Goal: Information Seeking & Learning: Check status

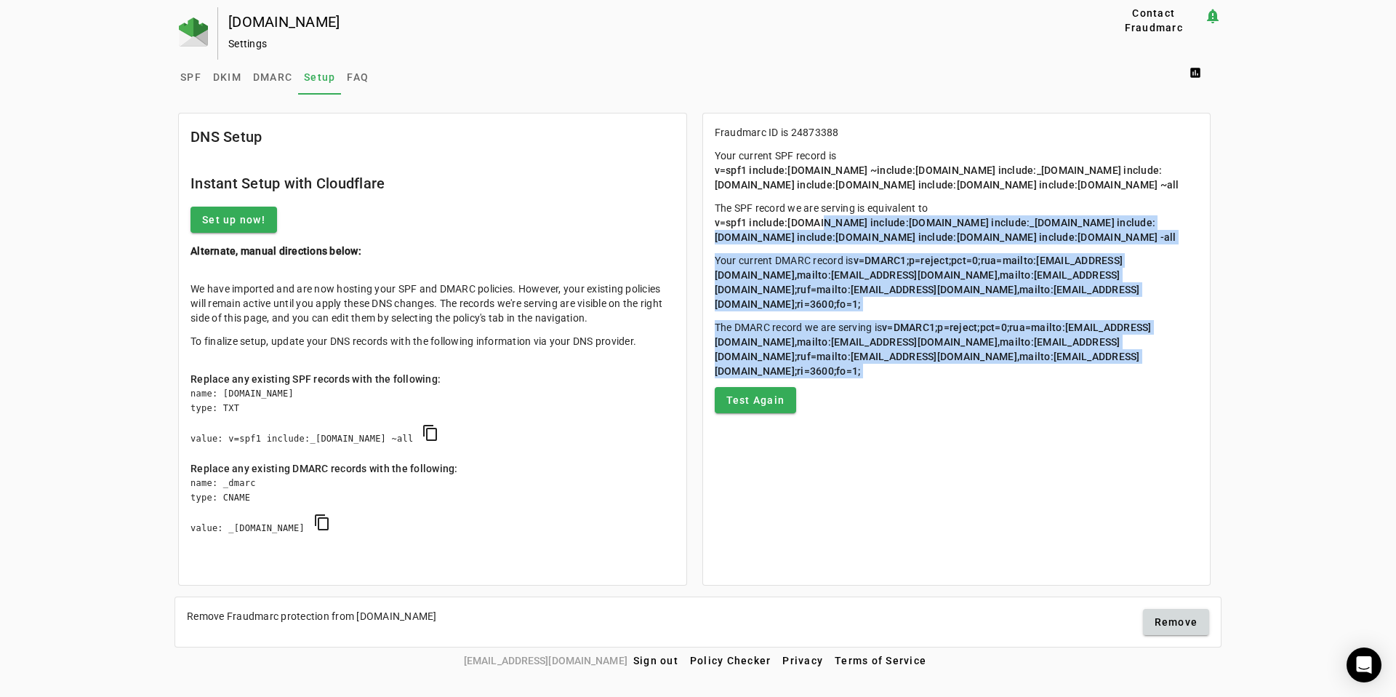
click at [948, 425] on mat-card-content "Fraudmarc ID is 24873388 Your current SPF record is v=spf1 include:universalspf…" at bounding box center [957, 268] width 508 height 311
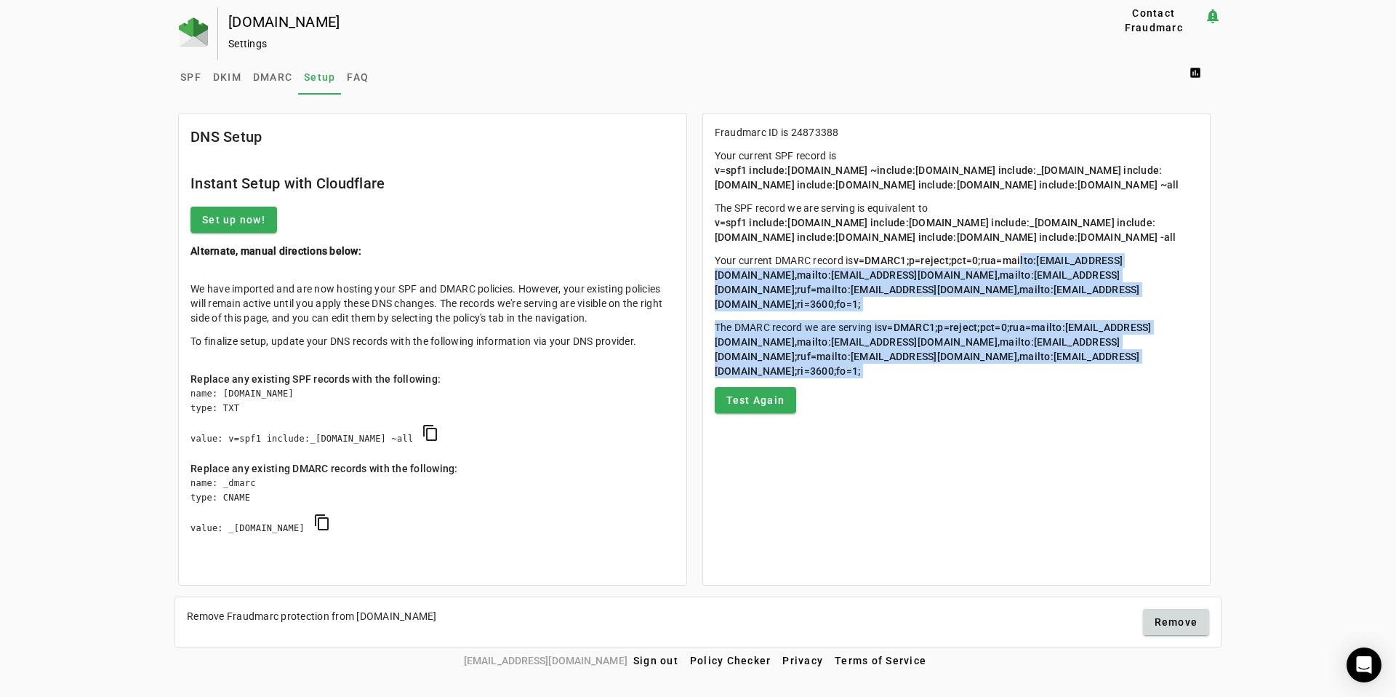
drag, startPoint x: 890, startPoint y: 324, endPoint x: 856, endPoint y: 235, distance: 95.1
click at [858, 243] on mat-card-content "Fraudmarc ID is 24873388 Your current SPF record is v=spf1 include:universalspf…" at bounding box center [957, 268] width 508 height 311
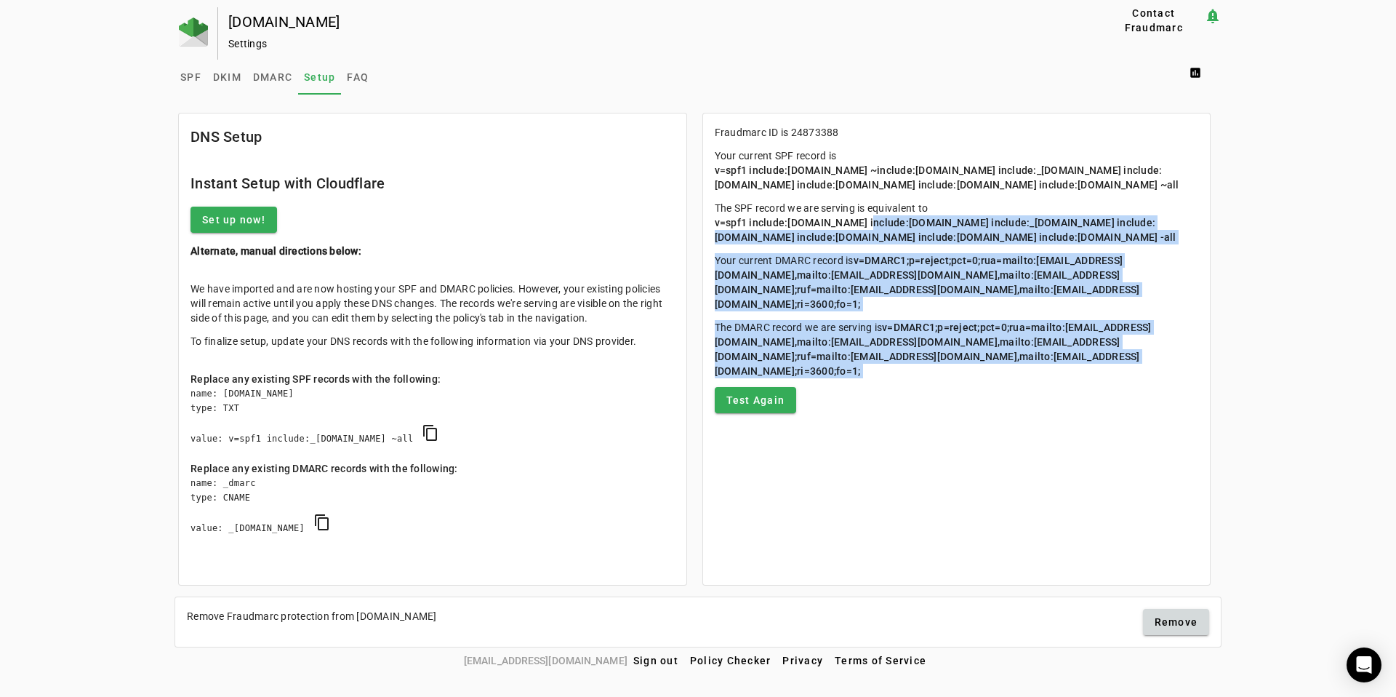
click at [856, 235] on span "v=spf1 include:universalspf.org include:x.universalspf.org include:_spf.google.…" at bounding box center [946, 230] width 462 height 26
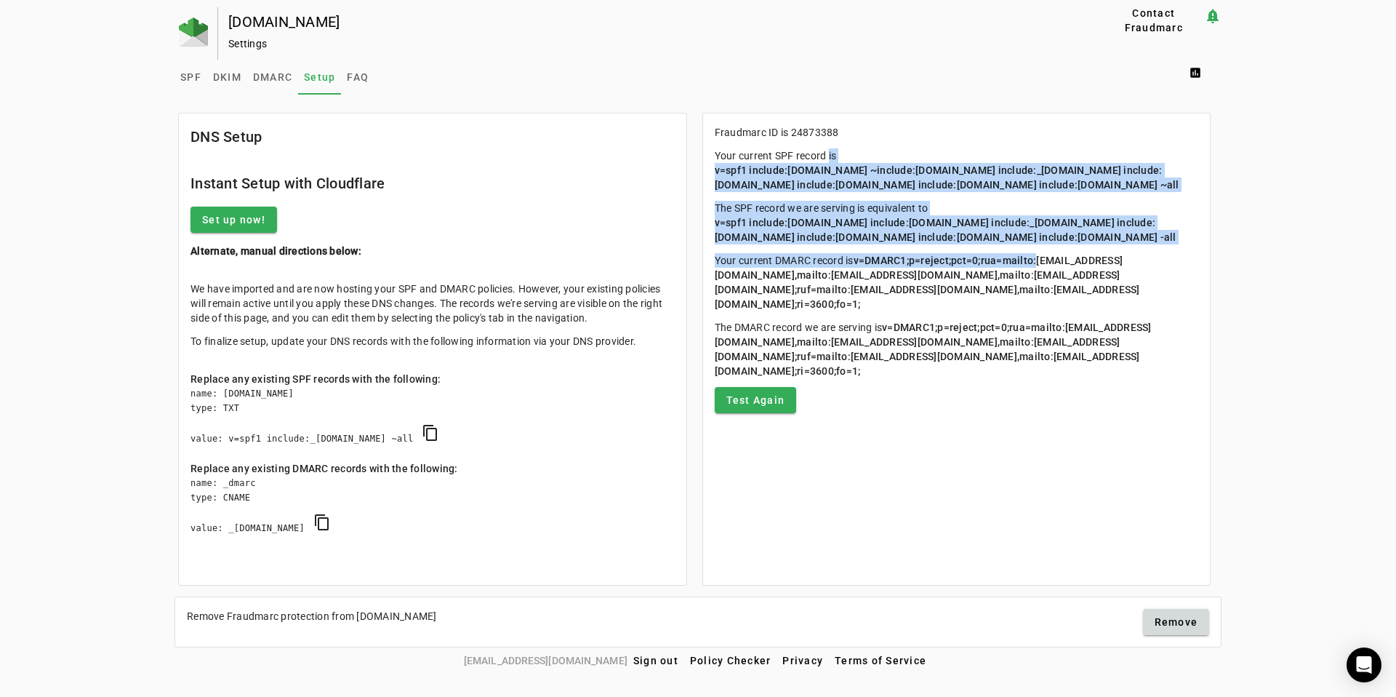
drag, startPoint x: 824, startPoint y: 160, endPoint x: 928, endPoint y: 377, distance: 241.1
click at [928, 377] on mat-card-content "Fraudmarc ID is 24873388 Your current SPF record is v=spf1 include:universalspf…" at bounding box center [957, 268] width 508 height 311
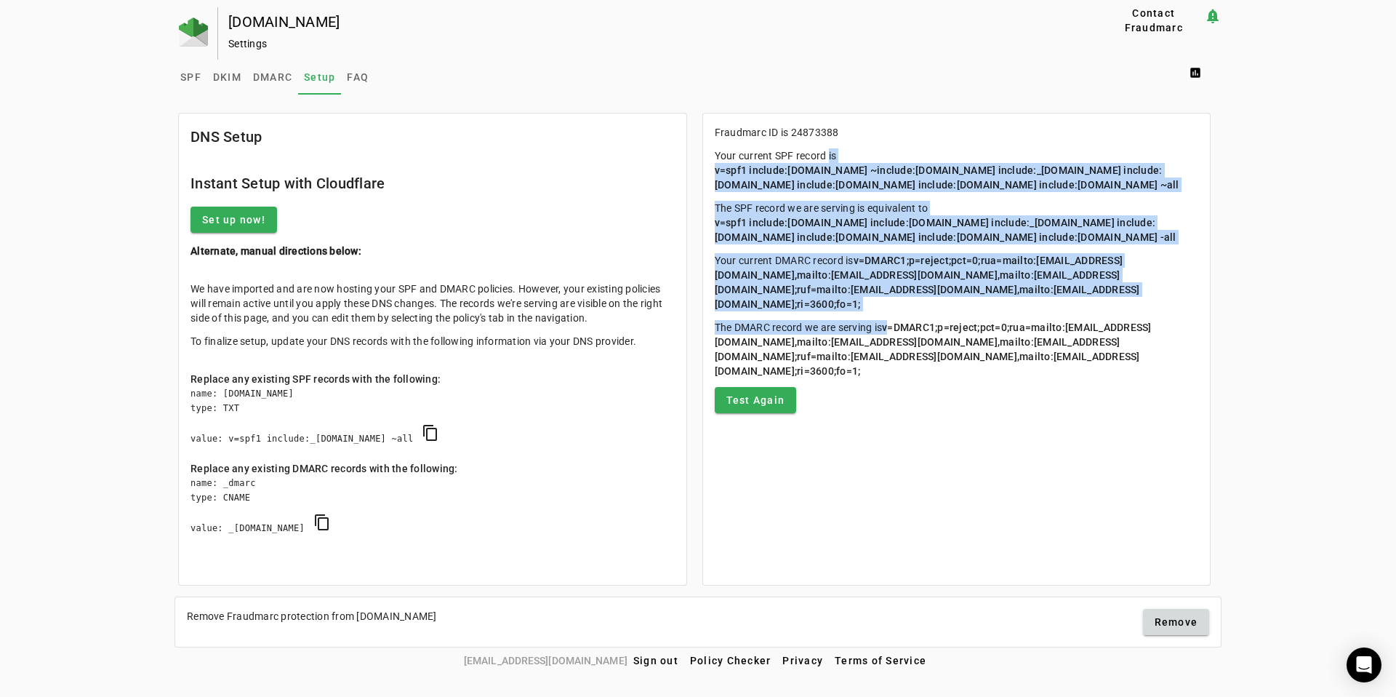
click at [928, 377] on p "The DMARC record we are serving is v=DMARC1;p=reject;pct=0;rua=mailto:a+2487338…" at bounding box center [957, 349] width 484 height 58
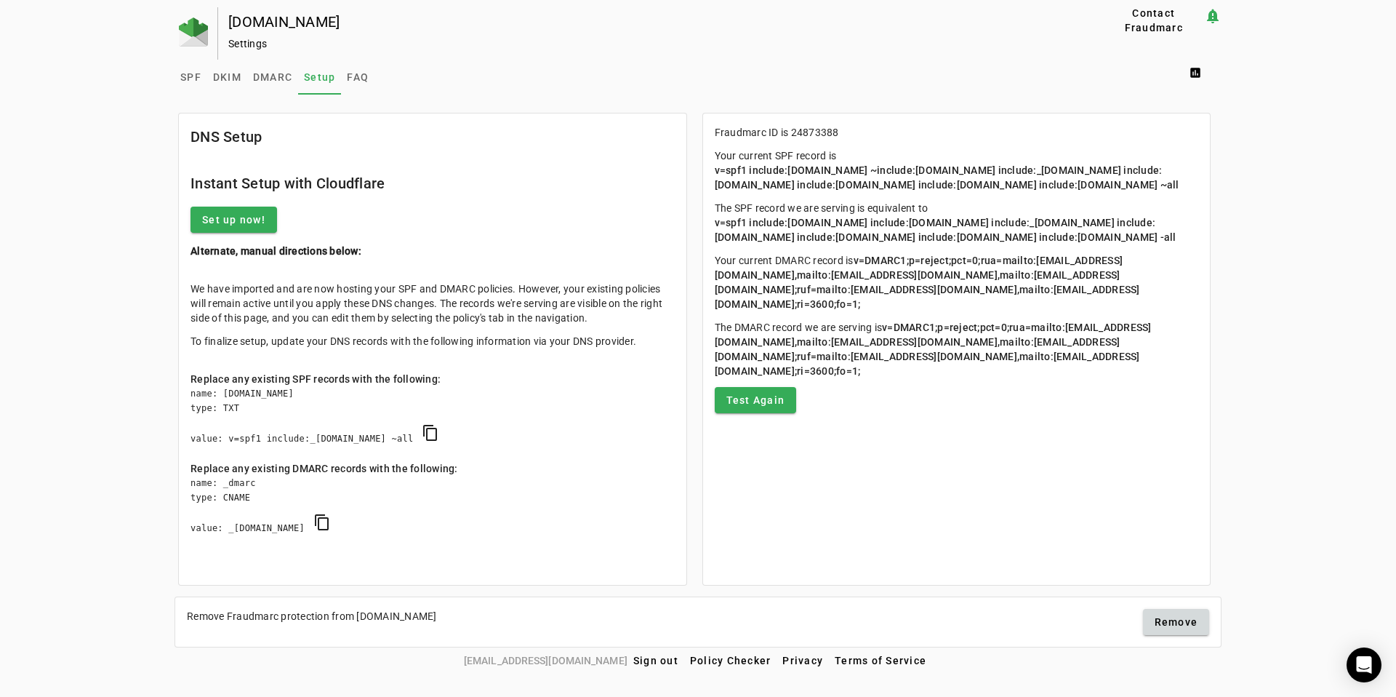
drag, startPoint x: 318, startPoint y: 295, endPoint x: 443, endPoint y: 431, distance: 184.8
click at [443, 431] on mat-card-content "We have imported and are now hosting your SPF and DMARC policies. However, your…" at bounding box center [433, 423] width 508 height 307
click at [432, 440] on div "name: creativefabrica.com type: TXT value: v=spf1 include:_s24873388.fdmarc.net…" at bounding box center [433, 423] width 484 height 75
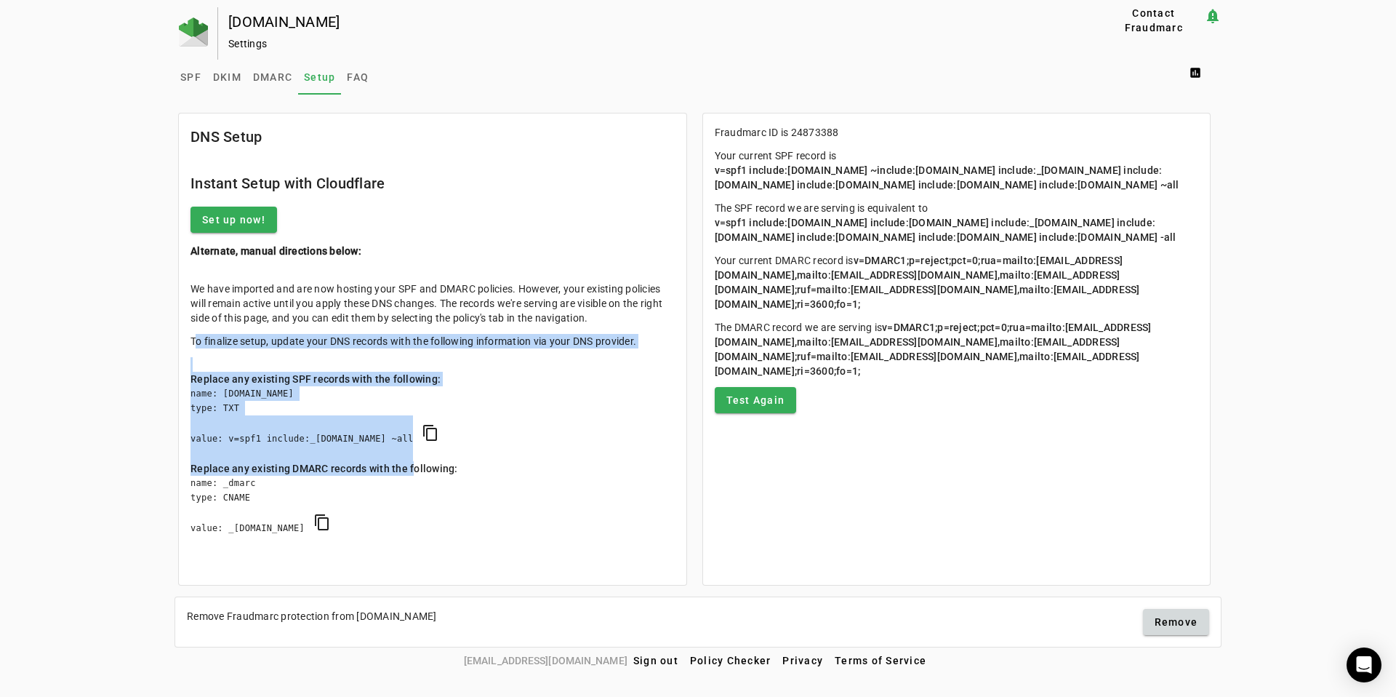
drag, startPoint x: 411, startPoint y: 473, endPoint x: 281, endPoint y: 309, distance: 209.2
click at [283, 316] on mat-card-content "We have imported and are now hosting your SPF and DMARC policies. However, your…" at bounding box center [433, 423] width 508 height 307
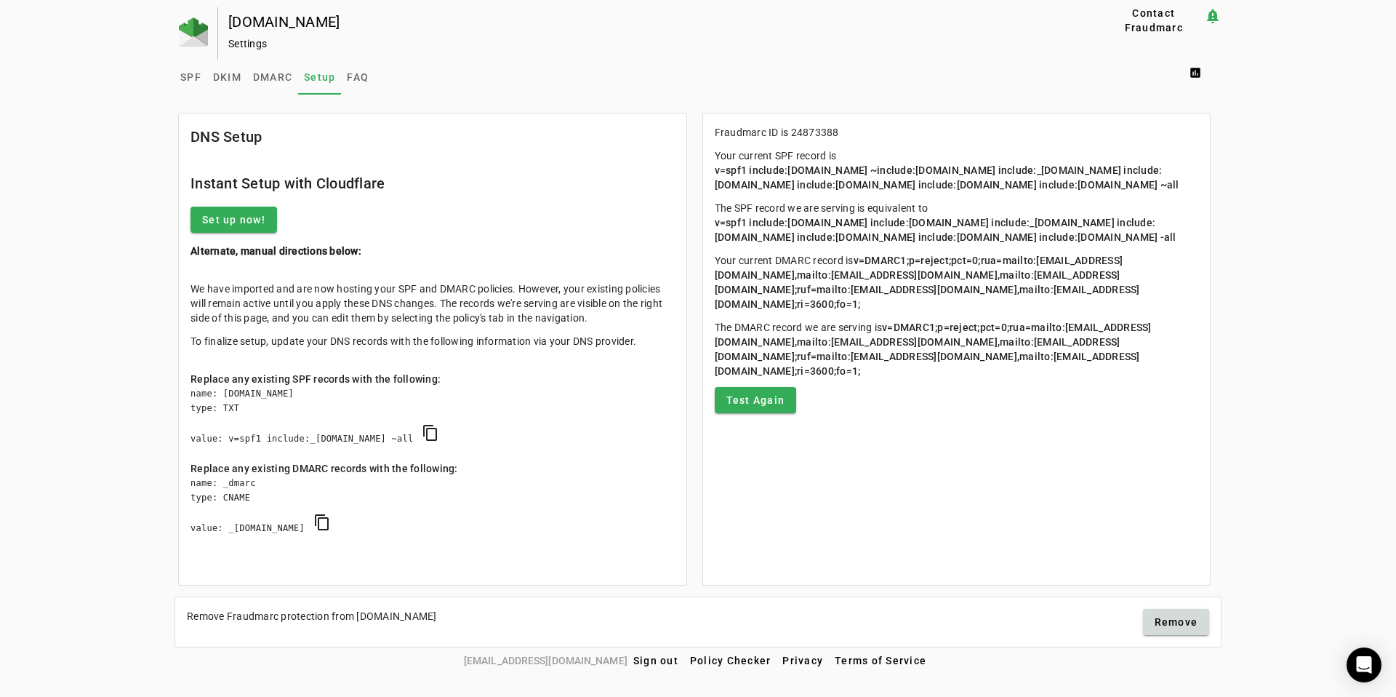
click at [281, 309] on p "We have imported and are now hosting your SPF and DMARC policies. However, your…" at bounding box center [433, 303] width 484 height 44
drag, startPoint x: 297, startPoint y: 322, endPoint x: 369, endPoint y: 503, distance: 194.2
click at [366, 498] on mat-card-content "We have imported and are now hosting your SPF and DMARC policies. However, your…" at bounding box center [433, 423] width 508 height 307
click at [369, 503] on div "name: _dmarc type: CNAME value: _d24873388.fdmarc.net content_copy" at bounding box center [433, 513] width 484 height 75
drag, startPoint x: 383, startPoint y: 196, endPoint x: 575, endPoint y: 537, distance: 391.7
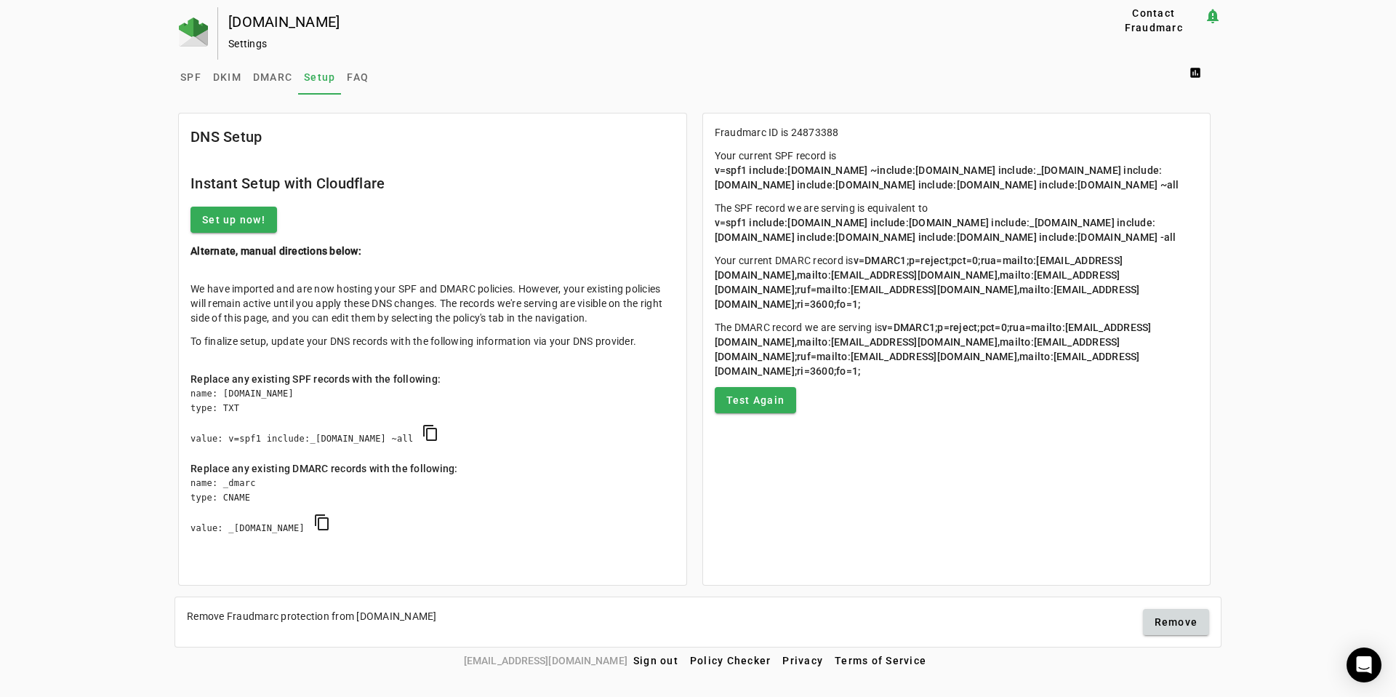
click at [575, 537] on mat-card "DNS Setup Instant Setup with Cloudflare Set up now! Alternate, manual direction…" at bounding box center [432, 349] width 509 height 473
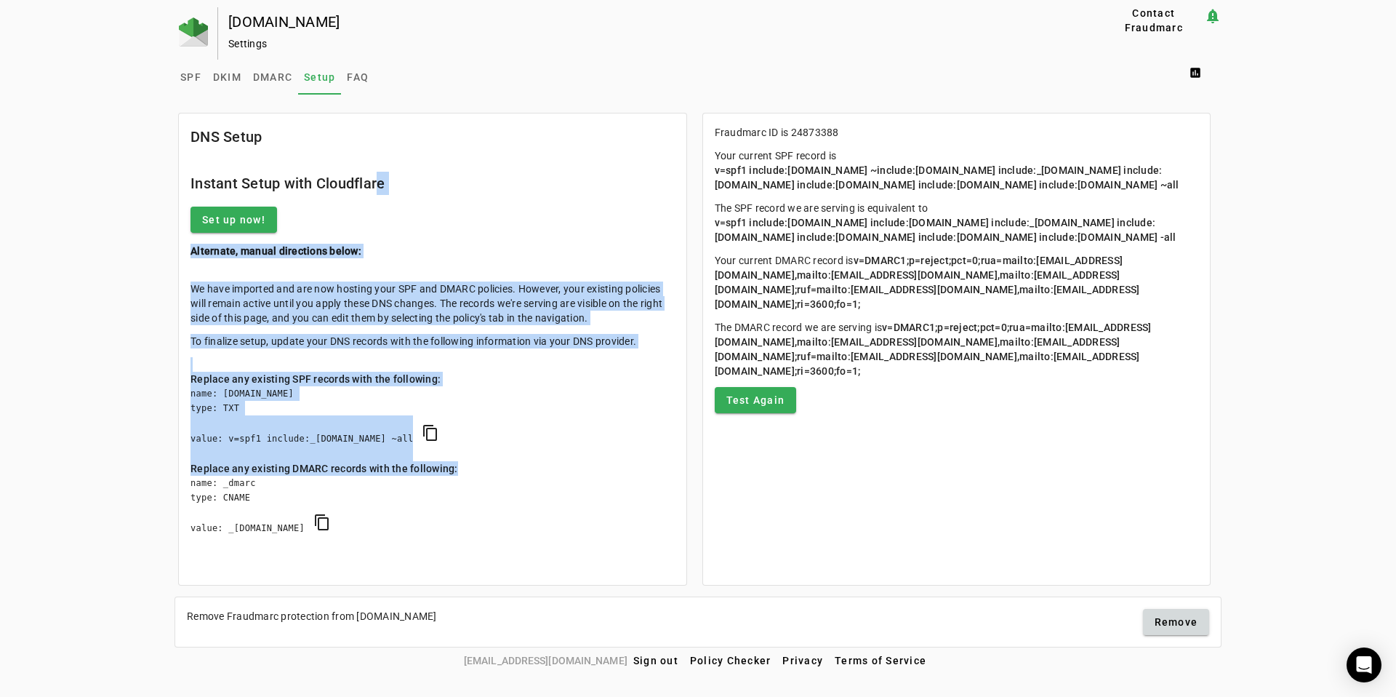
click at [575, 537] on div "name: _dmarc type: CNAME value: _d24873388.fdmarc.net content_copy" at bounding box center [433, 513] width 484 height 75
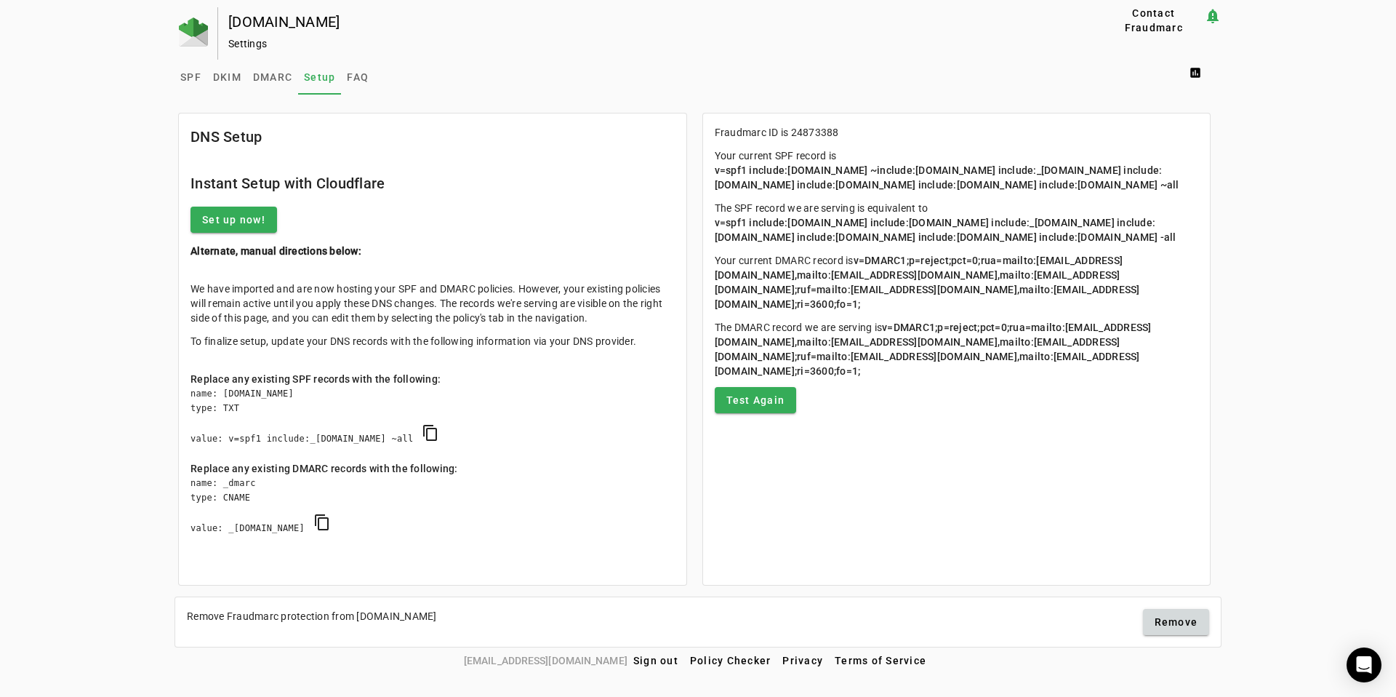
drag, startPoint x: 852, startPoint y: 221, endPoint x: 903, endPoint y: 383, distance: 169.3
click at [902, 380] on mat-card-content "Fraudmarc ID is 24873388 Your current SPF record is v=spf1 include:universalspf…" at bounding box center [957, 268] width 508 height 311
click at [922, 377] on span "v=DMARC1;p=reject;pct=0;rua=mailto:a+24873388@fdmarc.net,mailto:2029142608db452…" at bounding box center [933, 348] width 437 height 55
drag, startPoint x: 945, startPoint y: 424, endPoint x: 857, endPoint y: 246, distance: 198.7
click at [863, 257] on mat-card-content "Fraudmarc ID is 24873388 Your current SPF record is v=spf1 include:universalspf…" at bounding box center [957, 268] width 508 height 311
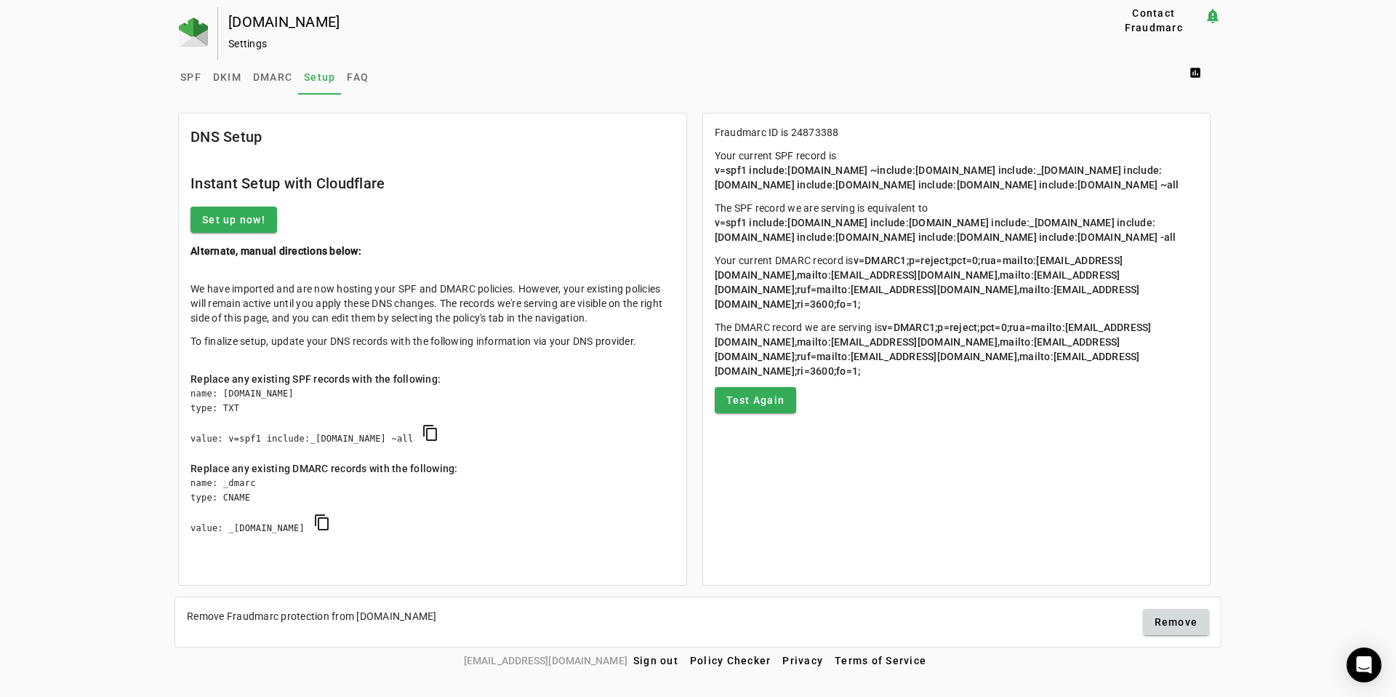
click at [857, 243] on span "v=spf1 include:universalspf.org include:x.universalspf.org include:_spf.google.…" at bounding box center [946, 230] width 462 height 26
drag, startPoint x: 844, startPoint y: 241, endPoint x: 887, endPoint y: 337, distance: 105.5
click at [884, 334] on mat-card-content "Fraudmarc ID is 24873388 Your current SPF record is v=spf1 include:universalspf…" at bounding box center [957, 268] width 508 height 311
click at [887, 310] on span "v=DMARC1;p=reject;pct=0;rua=mailto:a+24873388@fdmarc.net,mailto:2029142608db452…" at bounding box center [927, 282] width 425 height 55
click at [195, 77] on span "SPF" at bounding box center [190, 77] width 21 height 10
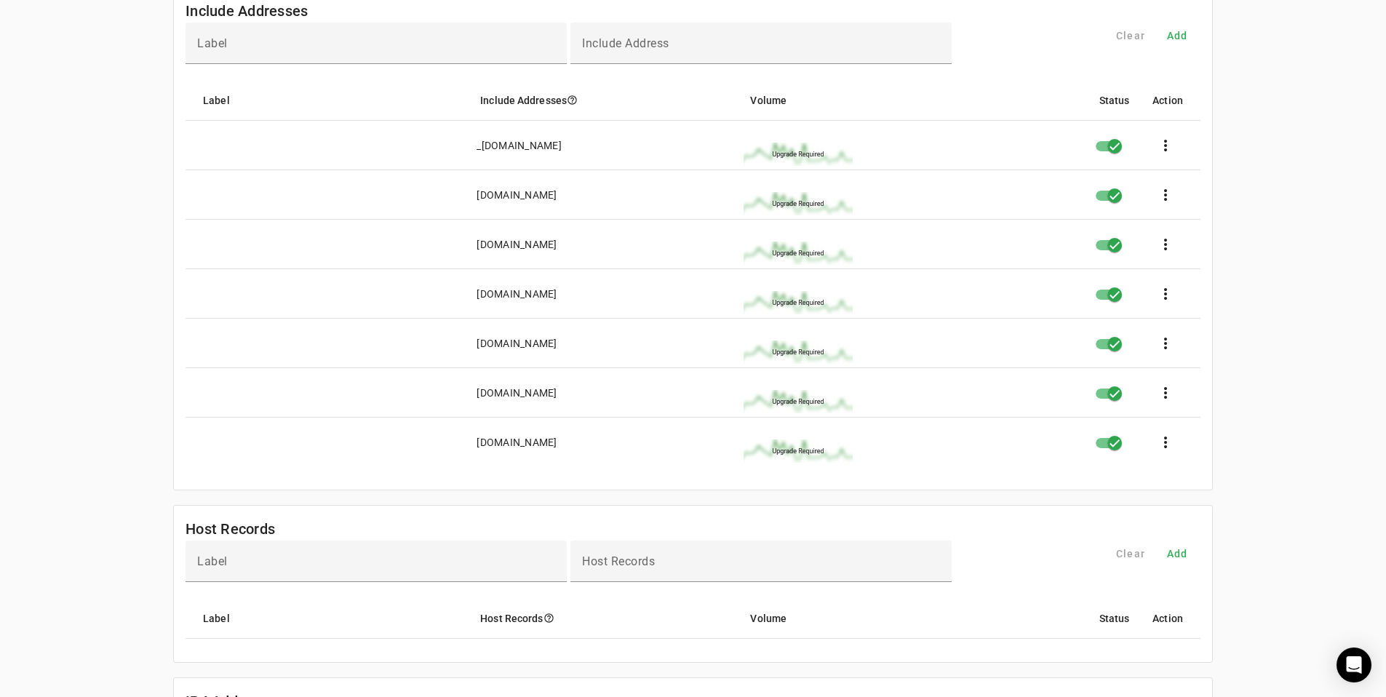
scroll to position [2, 0]
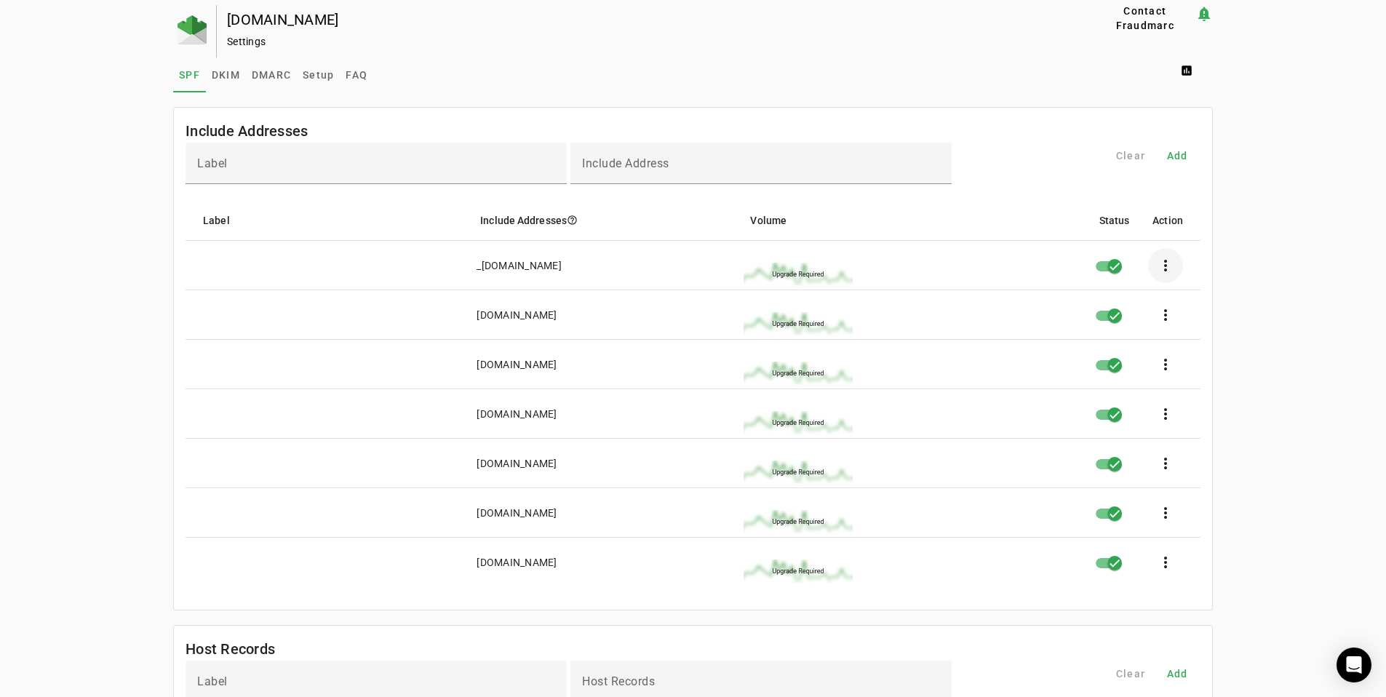
click at [1170, 260] on span at bounding box center [1165, 265] width 35 height 35
click at [1245, 259] on div at bounding box center [693, 348] width 1386 height 697
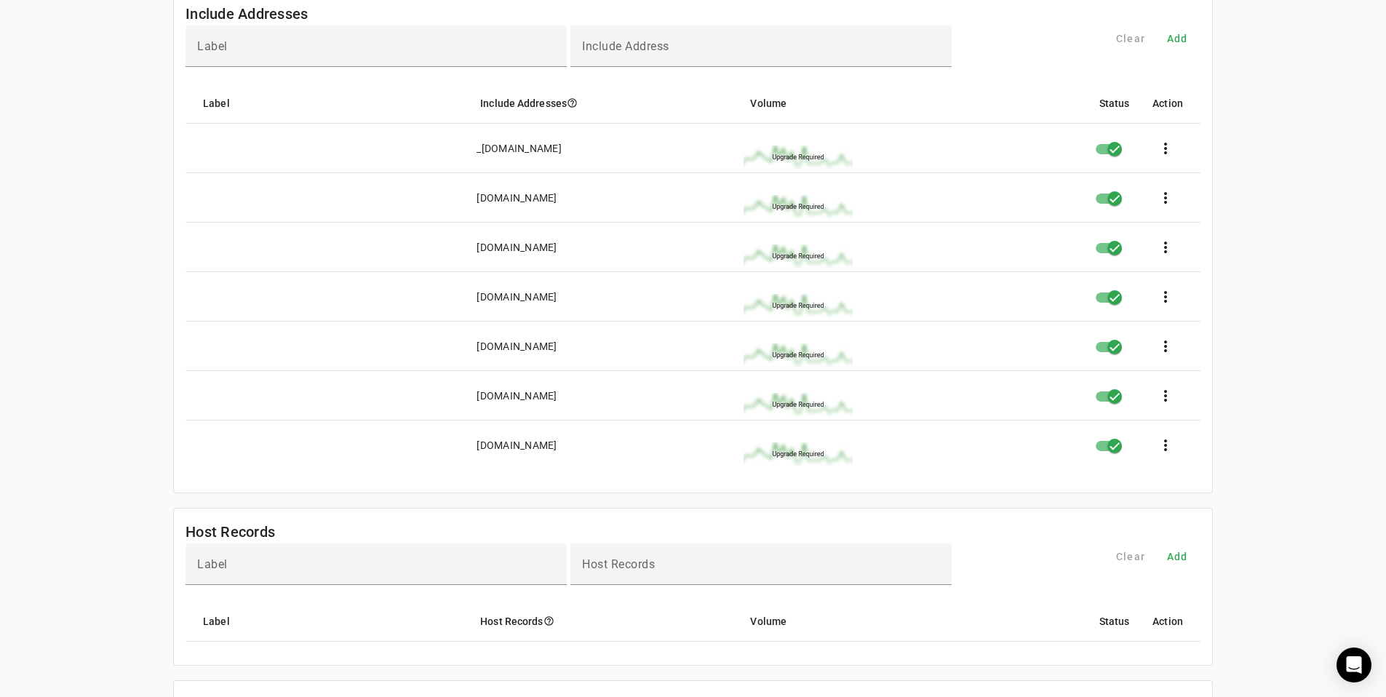
scroll to position [0, 0]
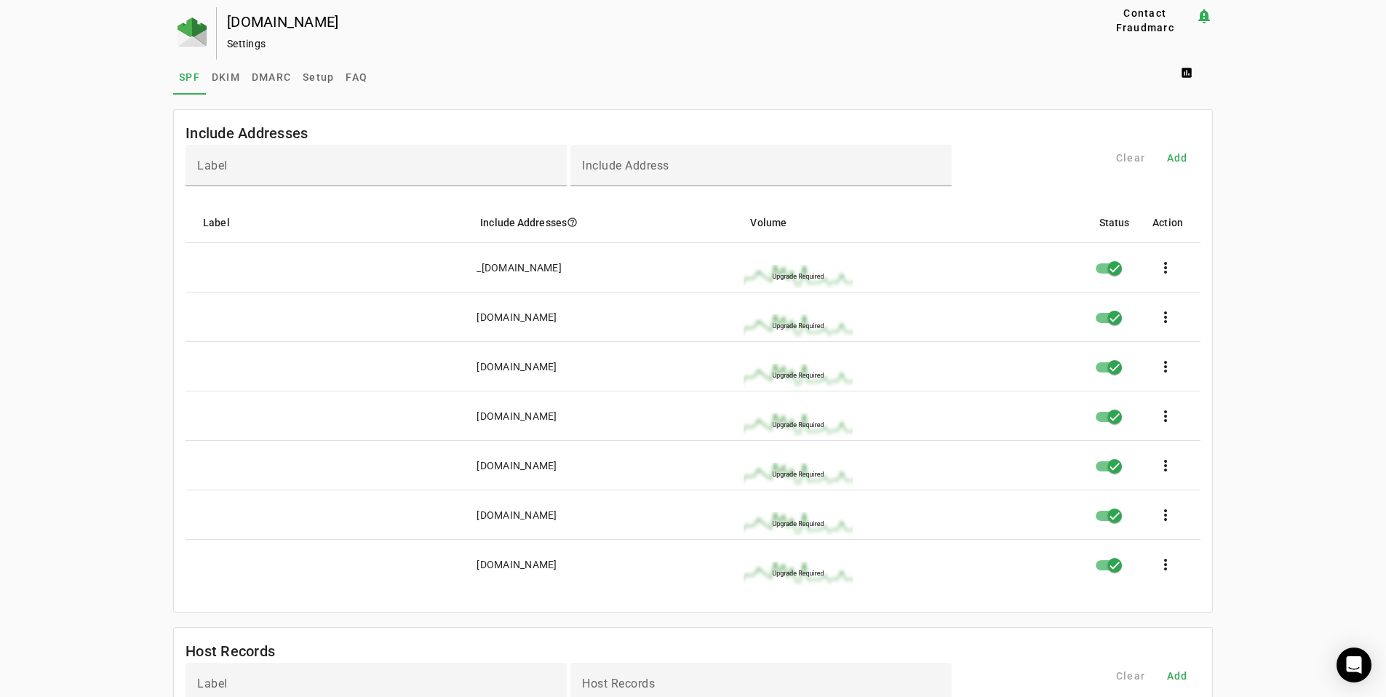
click at [284, 79] on span "DMARC" at bounding box center [271, 77] width 39 height 10
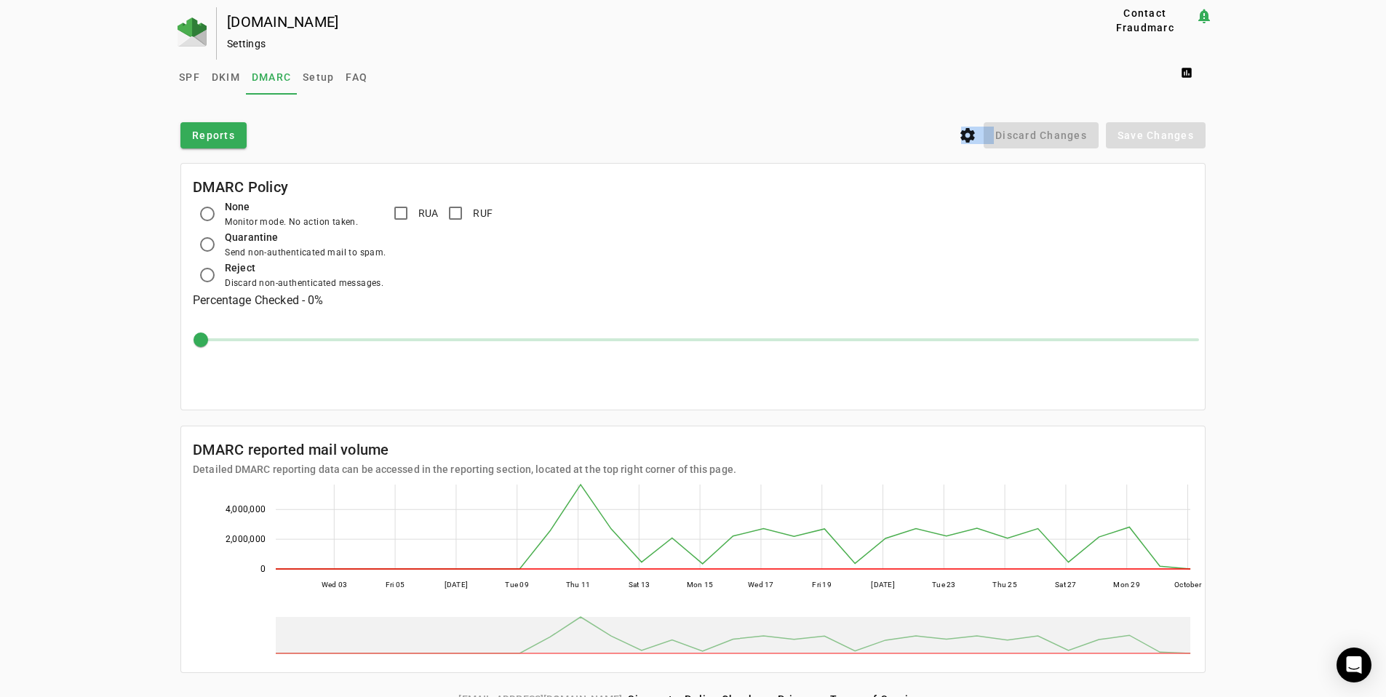
drag, startPoint x: 106, startPoint y: 139, endPoint x: 135, endPoint y: 424, distance: 286.5
click at [135, 424] on div "creativefabrica.com Settings Contact Fraudmarc notification_important Settings …" at bounding box center [693, 346] width 1386 height 679
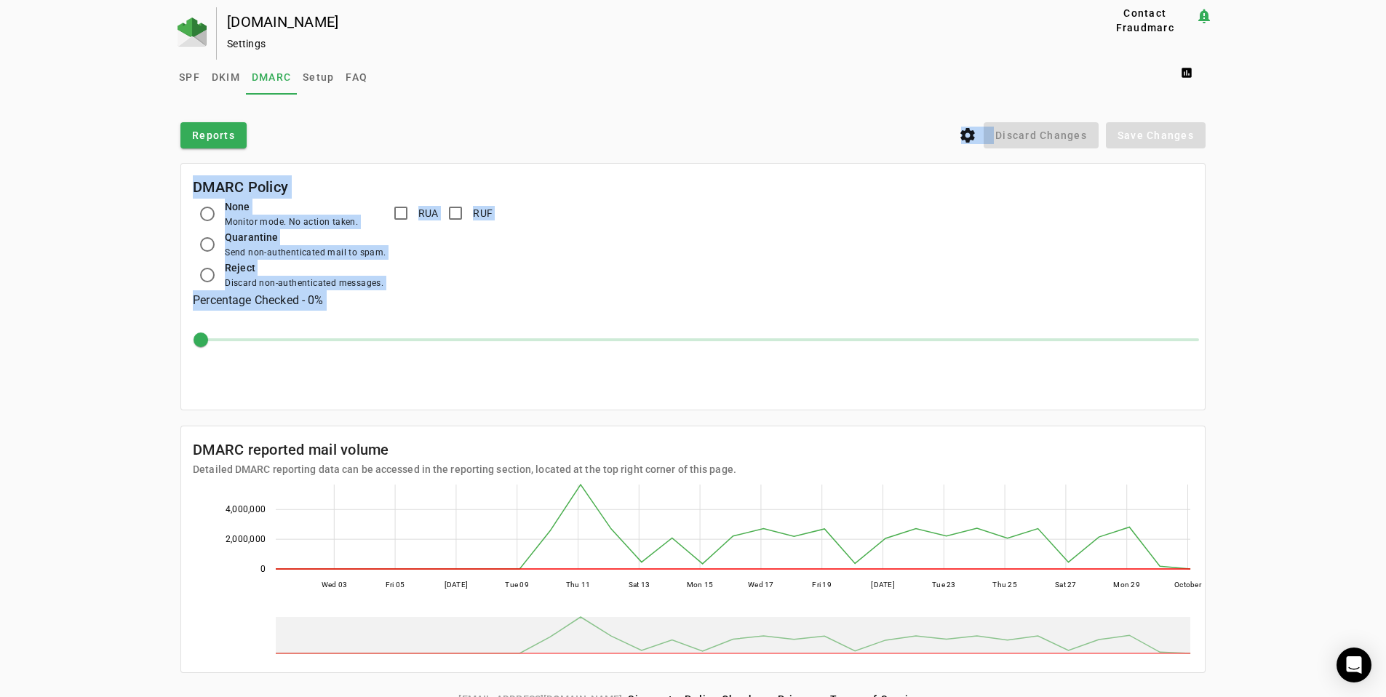
click at [135, 424] on div "creativefabrica.com Settings Contact Fraudmarc notification_important Settings …" at bounding box center [693, 346] width 1386 height 679
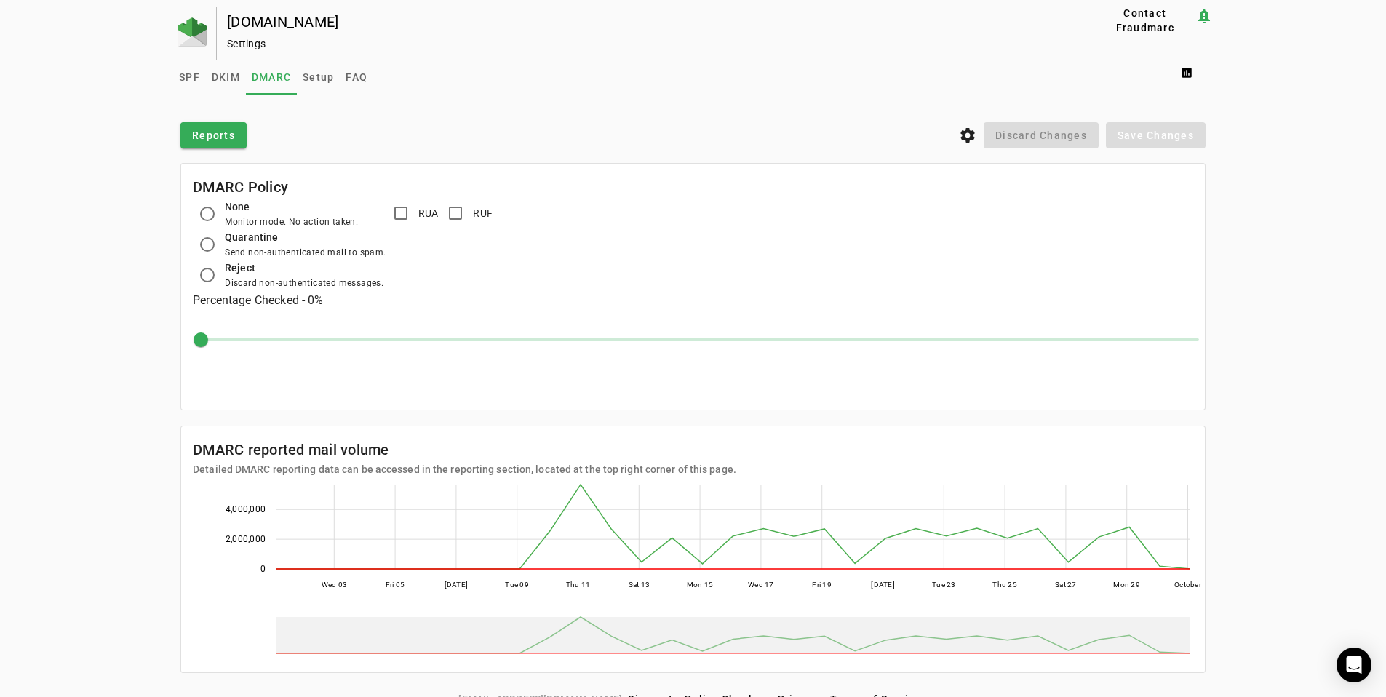
drag, startPoint x: 111, startPoint y: 170, endPoint x: 1141, endPoint y: 385, distance: 1052.1
click at [911, 420] on div "creativefabrica.com Settings Contact Fraudmarc notification_important Settings …" at bounding box center [693, 346] width 1386 height 679
click at [1229, 334] on div "creativefabrica.com Settings Contact Fraudmarc notification_important Settings …" at bounding box center [693, 346] width 1386 height 679
click at [1212, 363] on div "DMARC Policy None Monitor mode. No action taken. Quarantine Send non-authentica…" at bounding box center [692, 287] width 1039 height 262
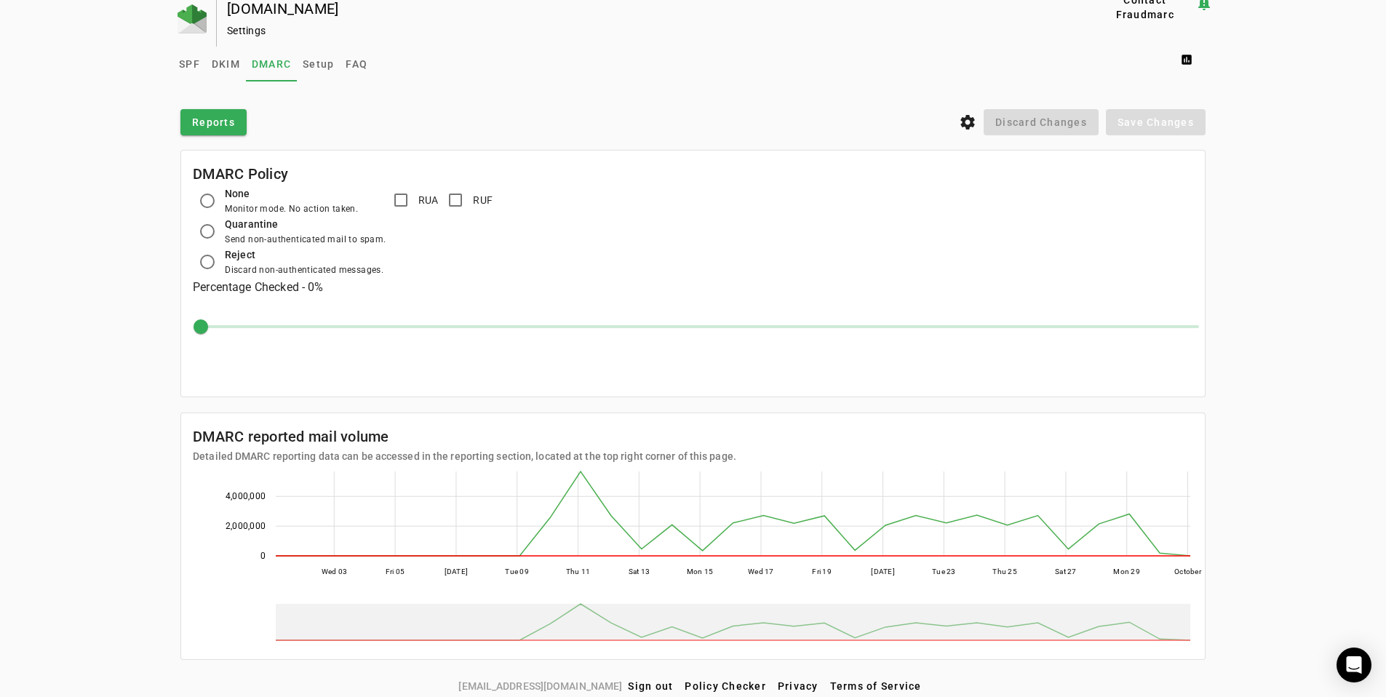
scroll to position [20, 0]
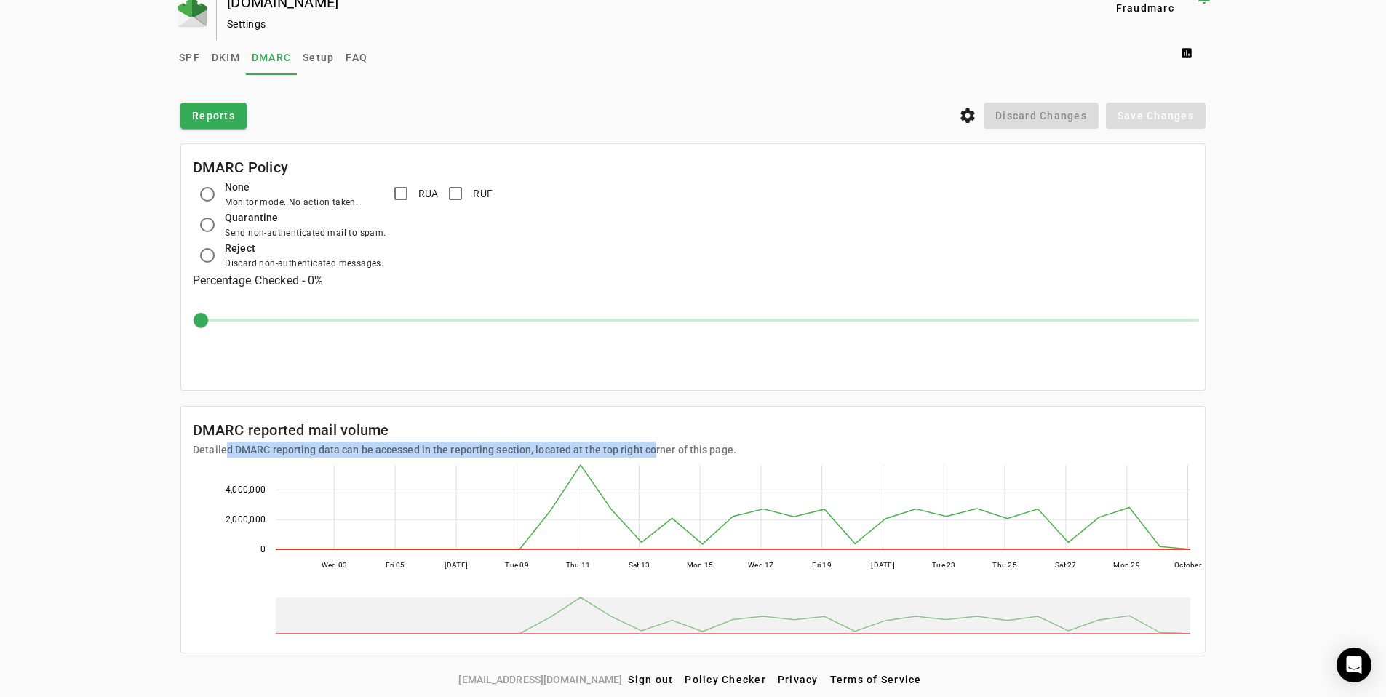
drag, startPoint x: 236, startPoint y: 452, endPoint x: 645, endPoint y: 451, distance: 408.8
click at [644, 451] on mat-card-subtitle "Detailed DMARC reporting data can be accessed in the reporting section, located…" at bounding box center [464, 449] width 543 height 16
click at [645, 451] on mat-card-subtitle "Detailed DMARC reporting data can be accessed in the reporting section, located…" at bounding box center [464, 449] width 543 height 16
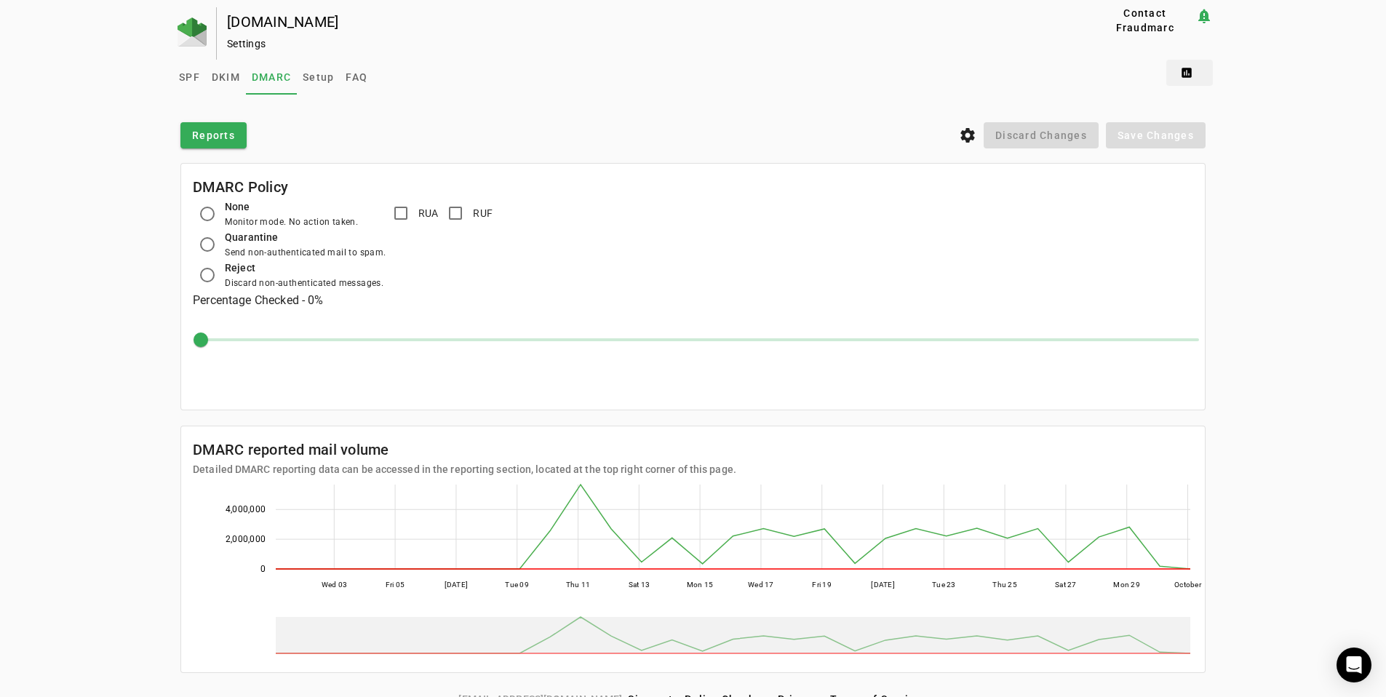
click at [1192, 75] on span at bounding box center [1189, 72] width 47 height 35
click at [1220, 119] on button "DMARC Report" at bounding box center [1224, 109] width 109 height 35
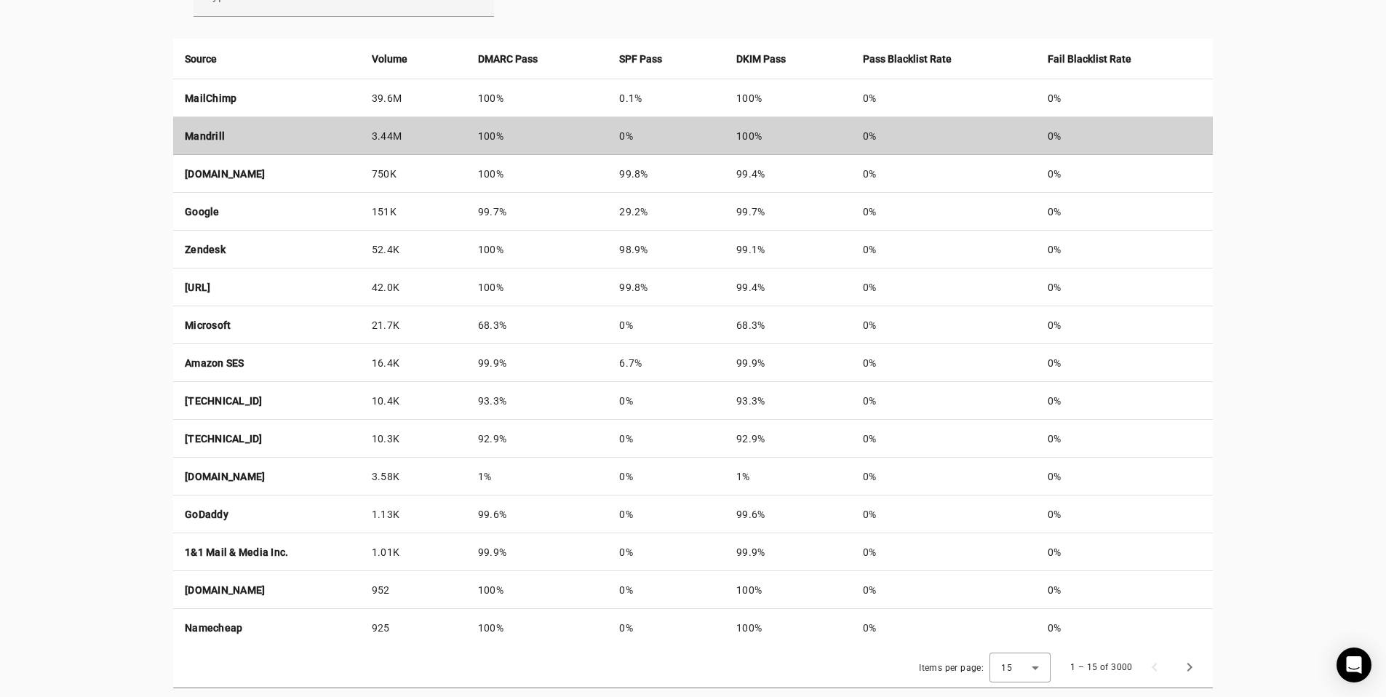
scroll to position [545, 0]
drag, startPoint x: 444, startPoint y: 137, endPoint x: 1186, endPoint y: 124, distance: 742.0
click at [1186, 124] on tr "Mandrill 3.44M 100% 0% 100% 0% 0%" at bounding box center [692, 137] width 1039 height 38
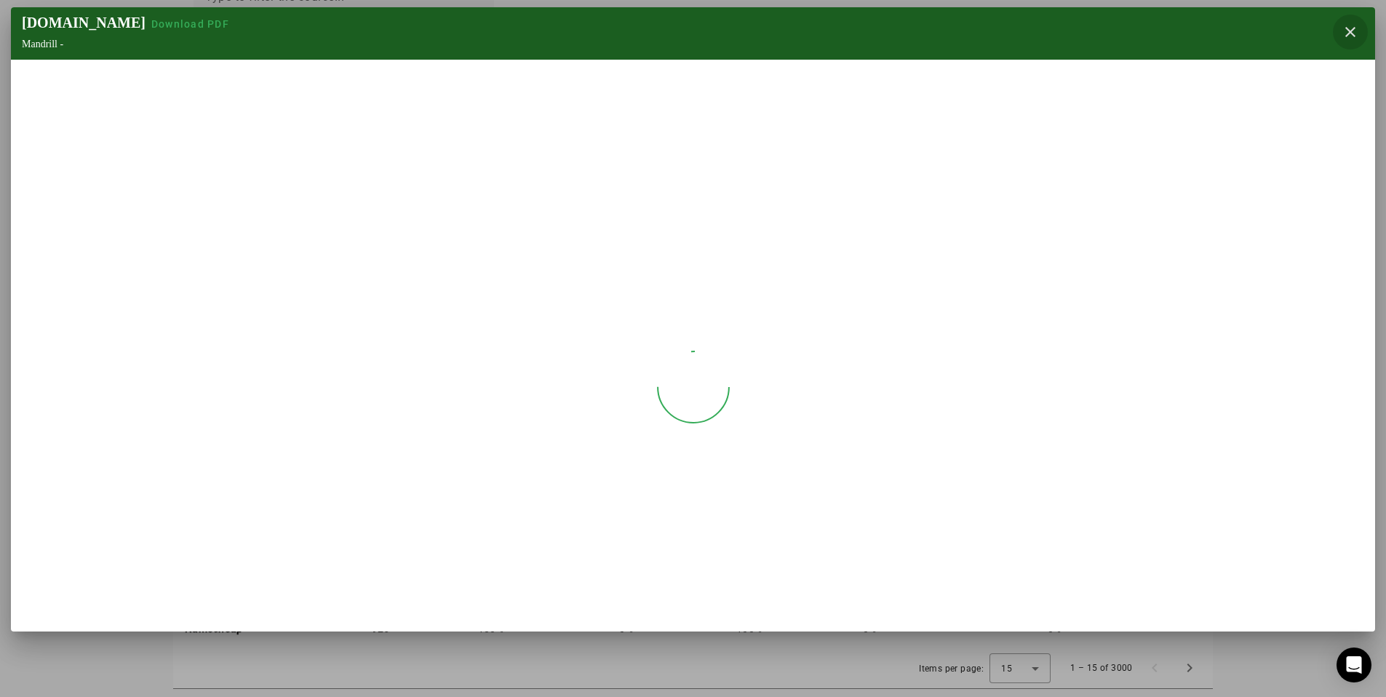
click at [1342, 28] on span "button" at bounding box center [1349, 32] width 35 height 35
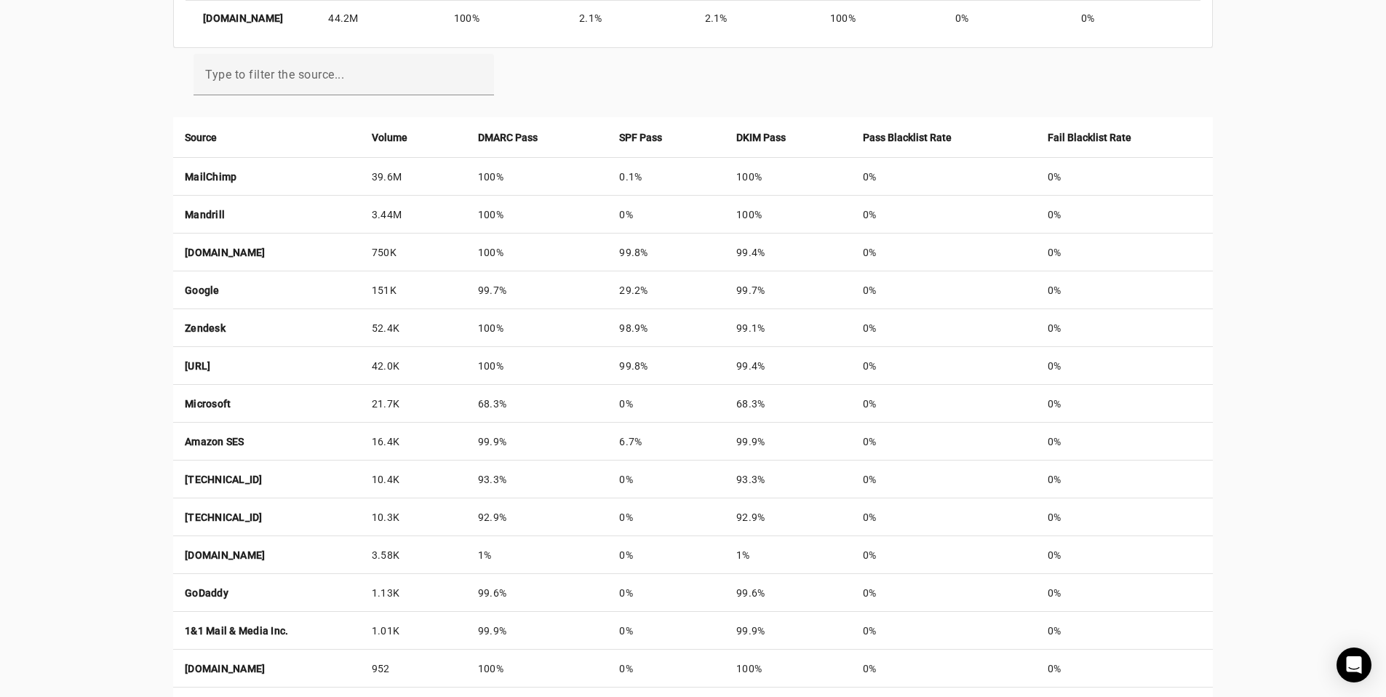
scroll to position [0, 0]
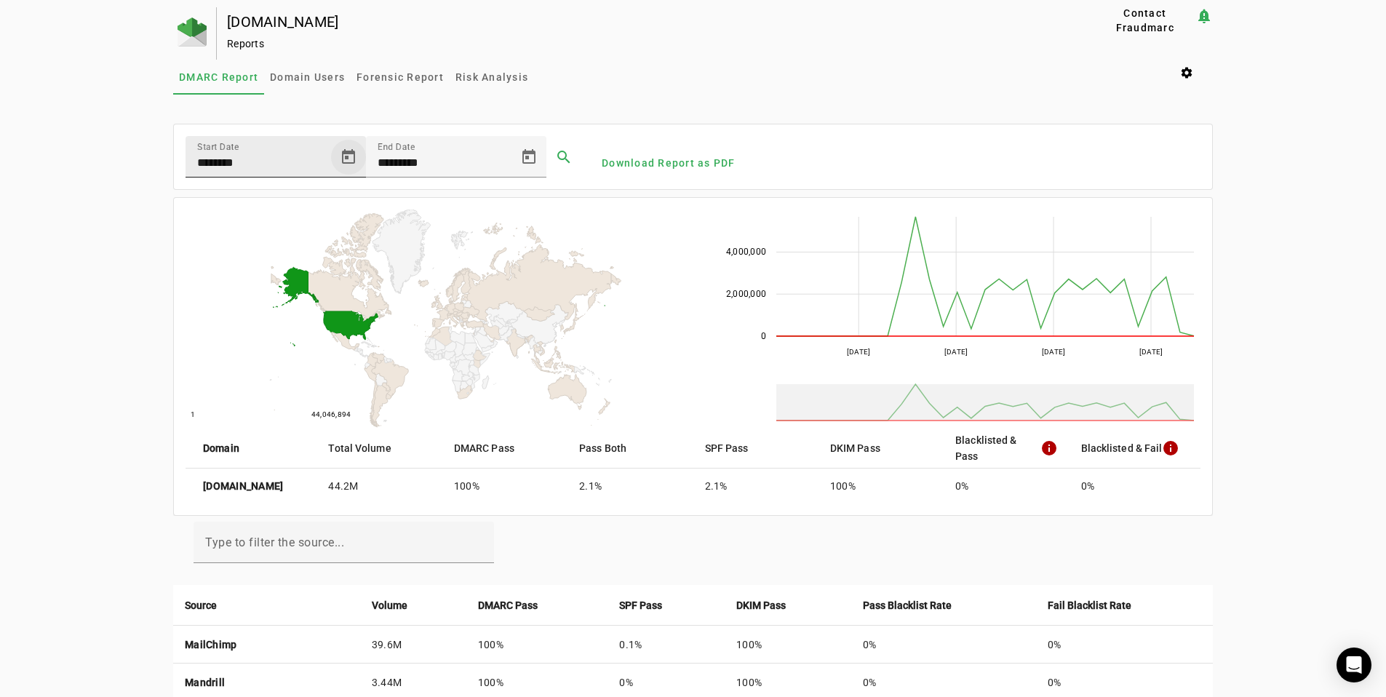
click at [331, 164] on span "Open calendar" at bounding box center [348, 157] width 35 height 35
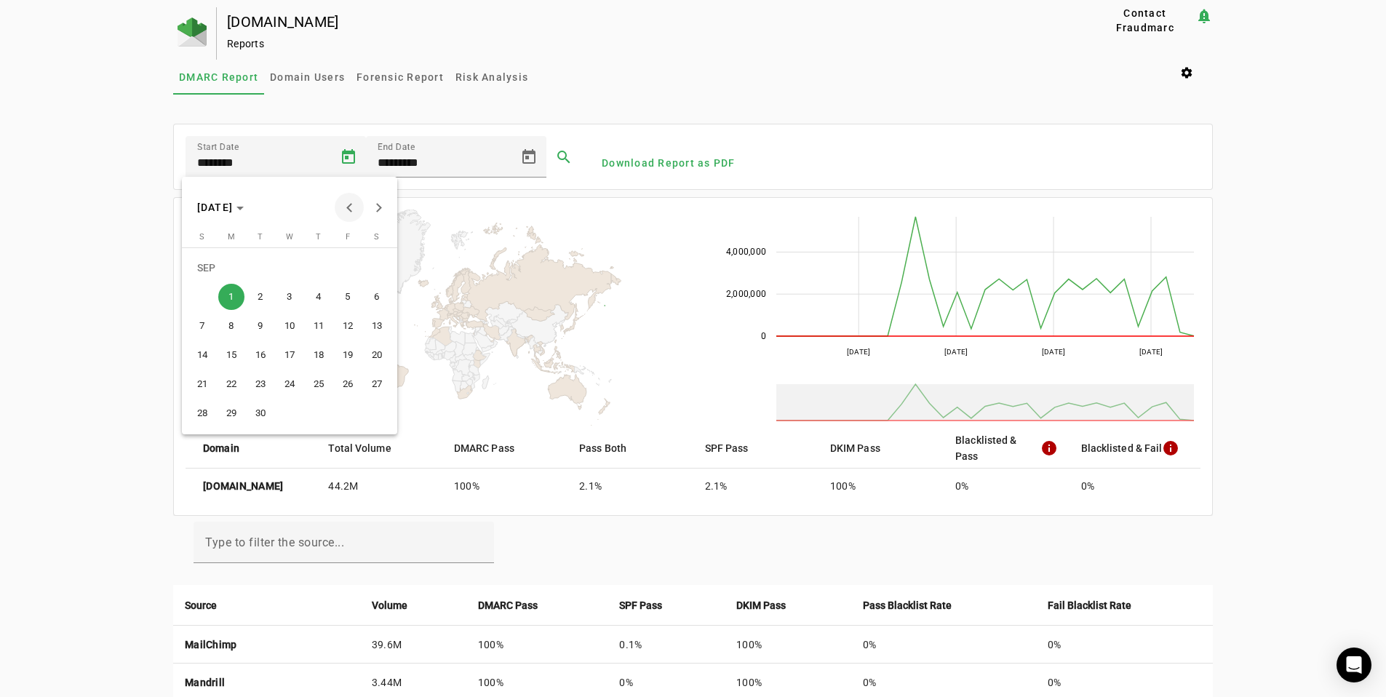
click at [348, 205] on button "Previous month" at bounding box center [349, 207] width 29 height 29
click at [348, 204] on span "Previous month" at bounding box center [349, 207] width 29 height 29
click at [264, 306] on span "1" at bounding box center [260, 297] width 26 height 26
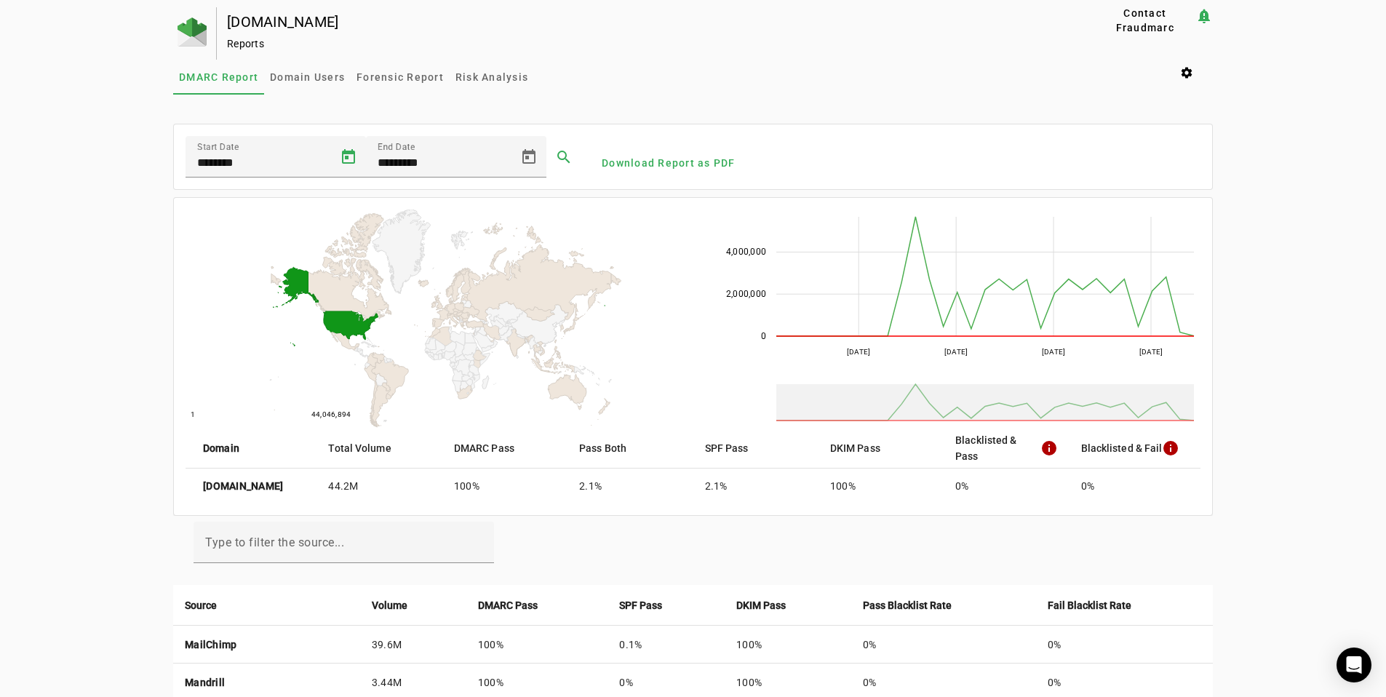
type input "********"
click at [1323, 281] on div "creativefabrica.com Reports Contact Fraudmarc notification_important Reports DM…" at bounding box center [693, 620] width 1386 height 1227
click at [553, 159] on span at bounding box center [563, 157] width 35 height 35
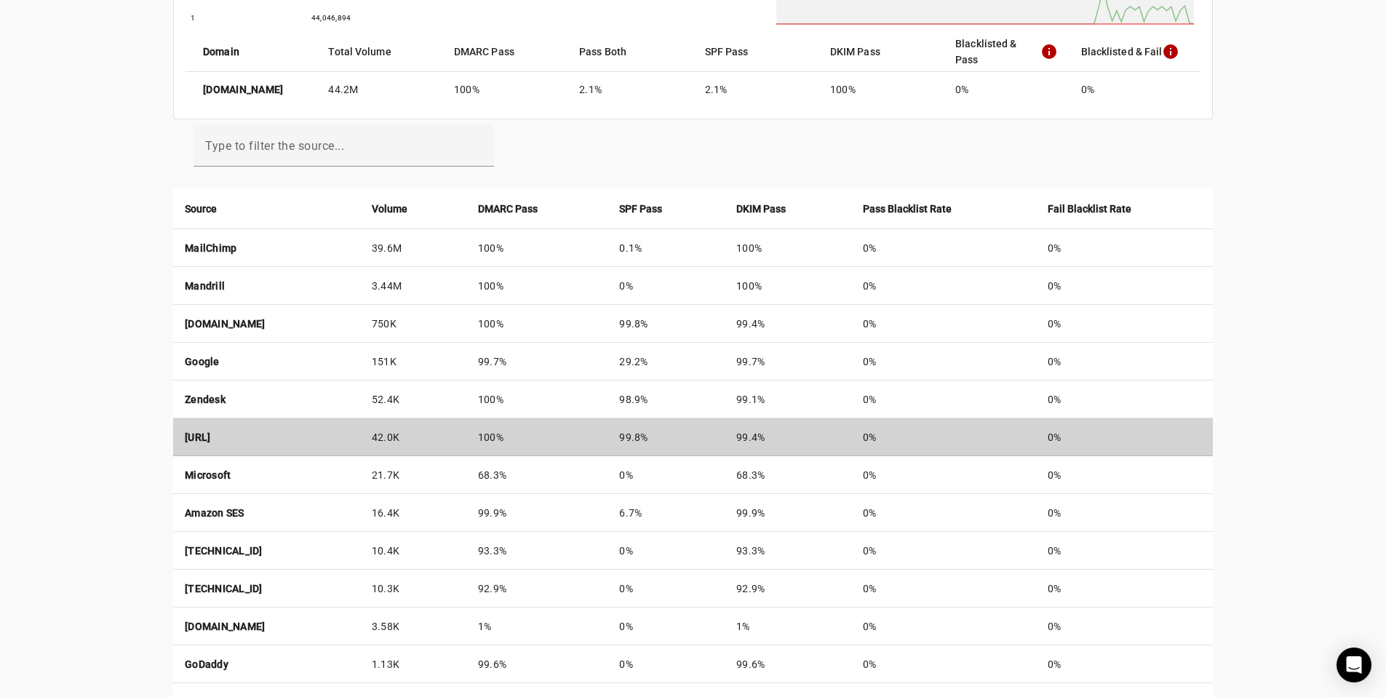
scroll to position [410, 0]
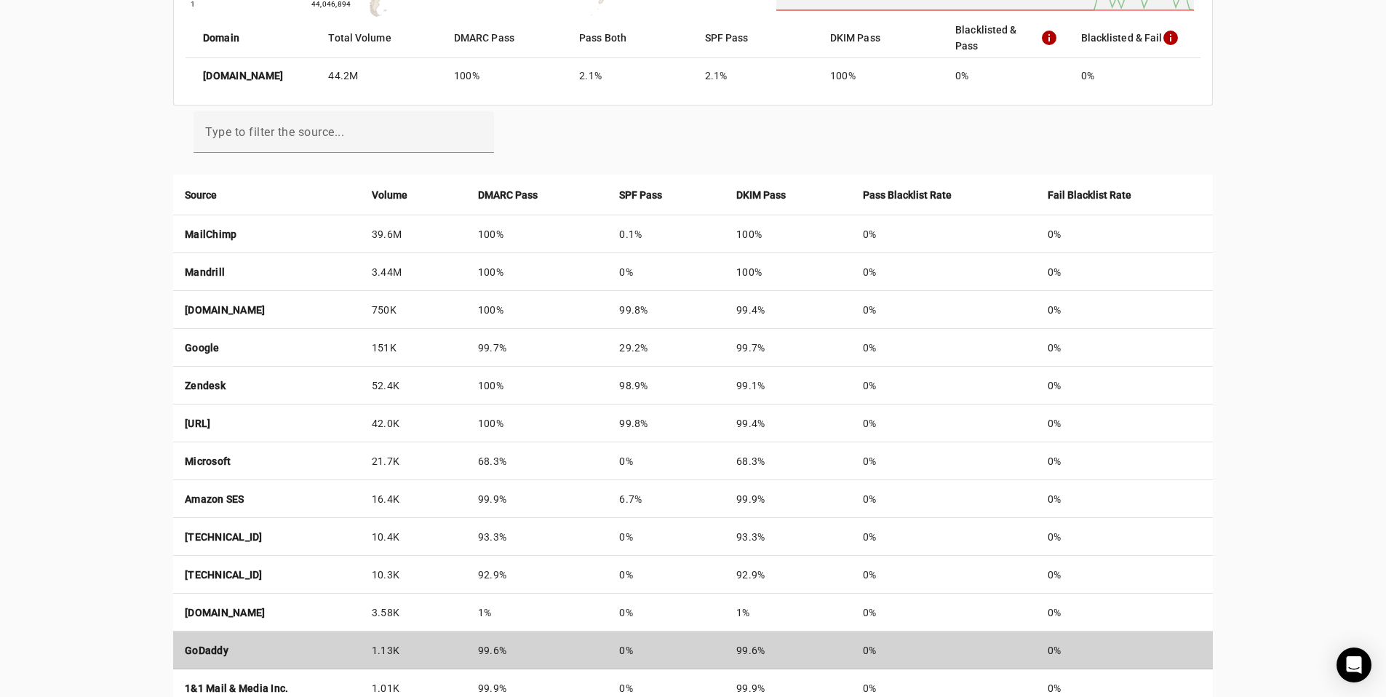
drag, startPoint x: 546, startPoint y: 241, endPoint x: 810, endPoint y: 652, distance: 488.0
click at [810, 652] on tbody "MailChimp 39.6M 100% 0.1% 100% 0% 0% Mandrill 3.44M 100% 0% 100% 0% 0% a124-147…" at bounding box center [692, 498] width 1039 height 567
click at [811, 644] on td "99.6%" at bounding box center [787, 650] width 127 height 38
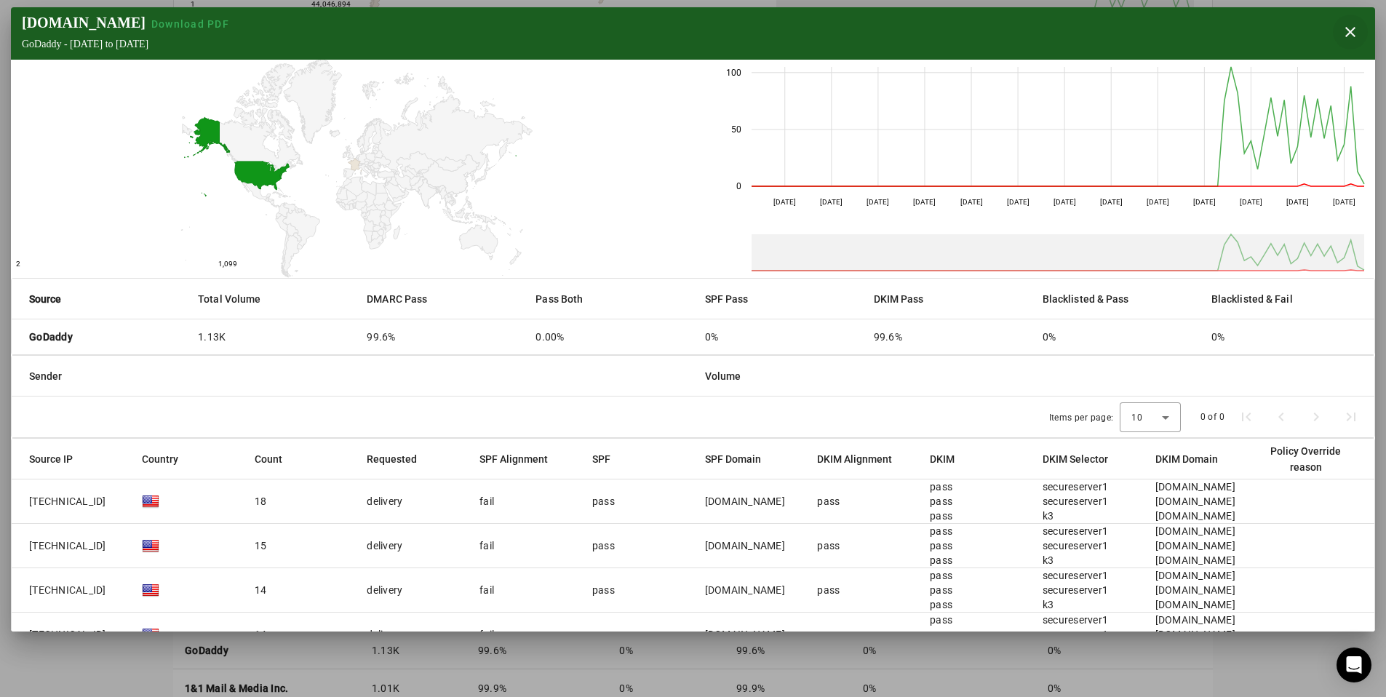
click at [1354, 31] on span "button" at bounding box center [1349, 32] width 35 height 35
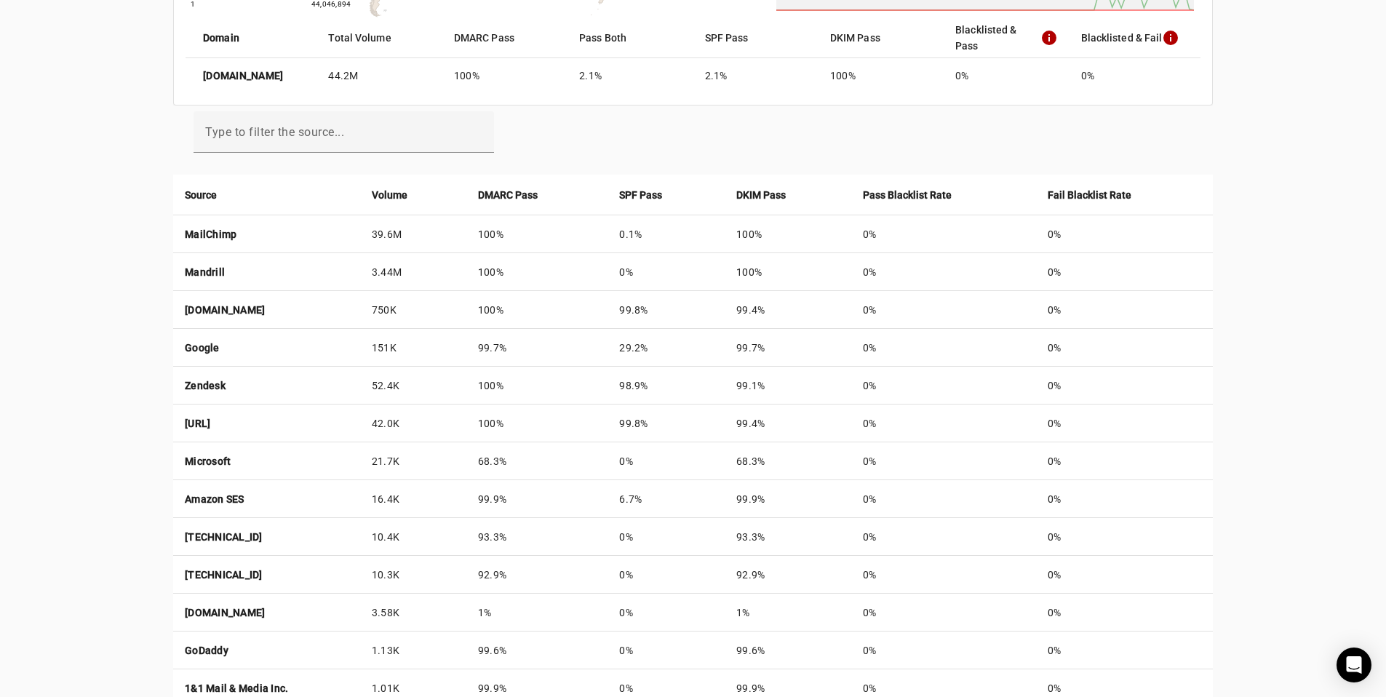
click at [1311, 390] on div "creativefabrica.com Reports Contact Fraudmarc notification_important Reports DM…" at bounding box center [693, 210] width 1386 height 1227
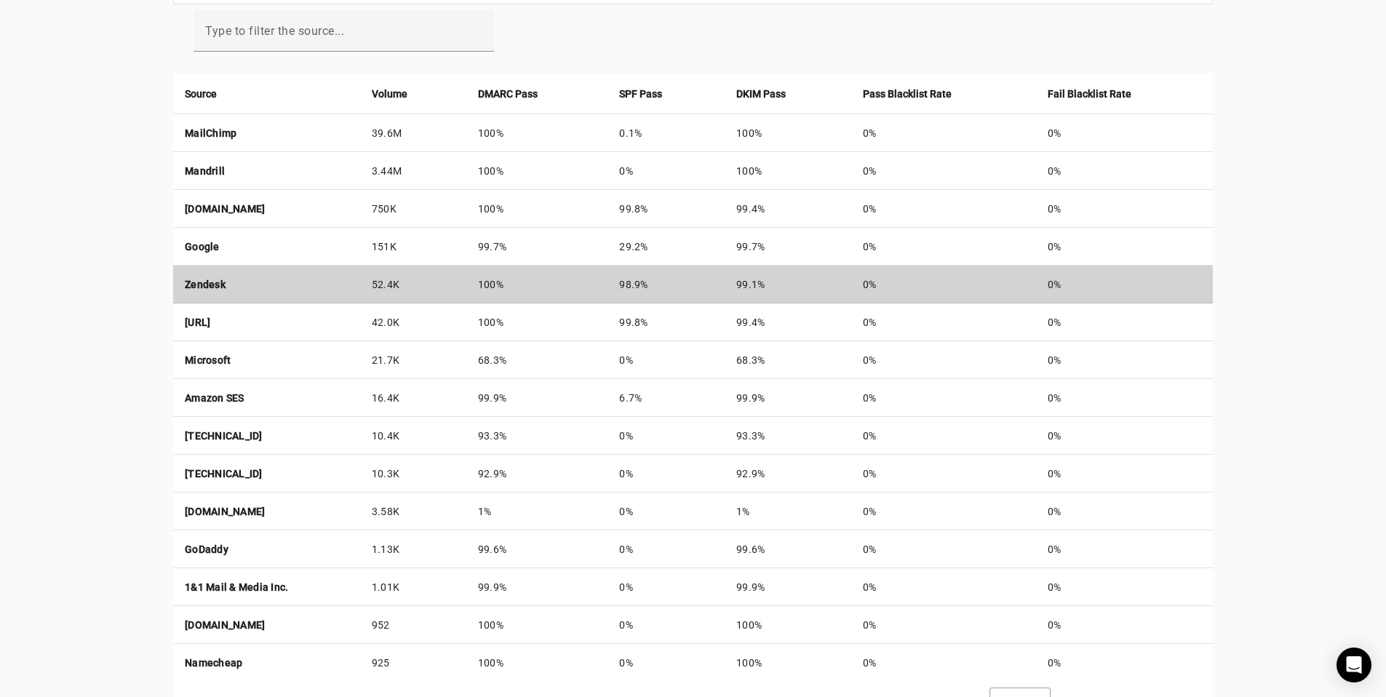
scroll to position [508, 0]
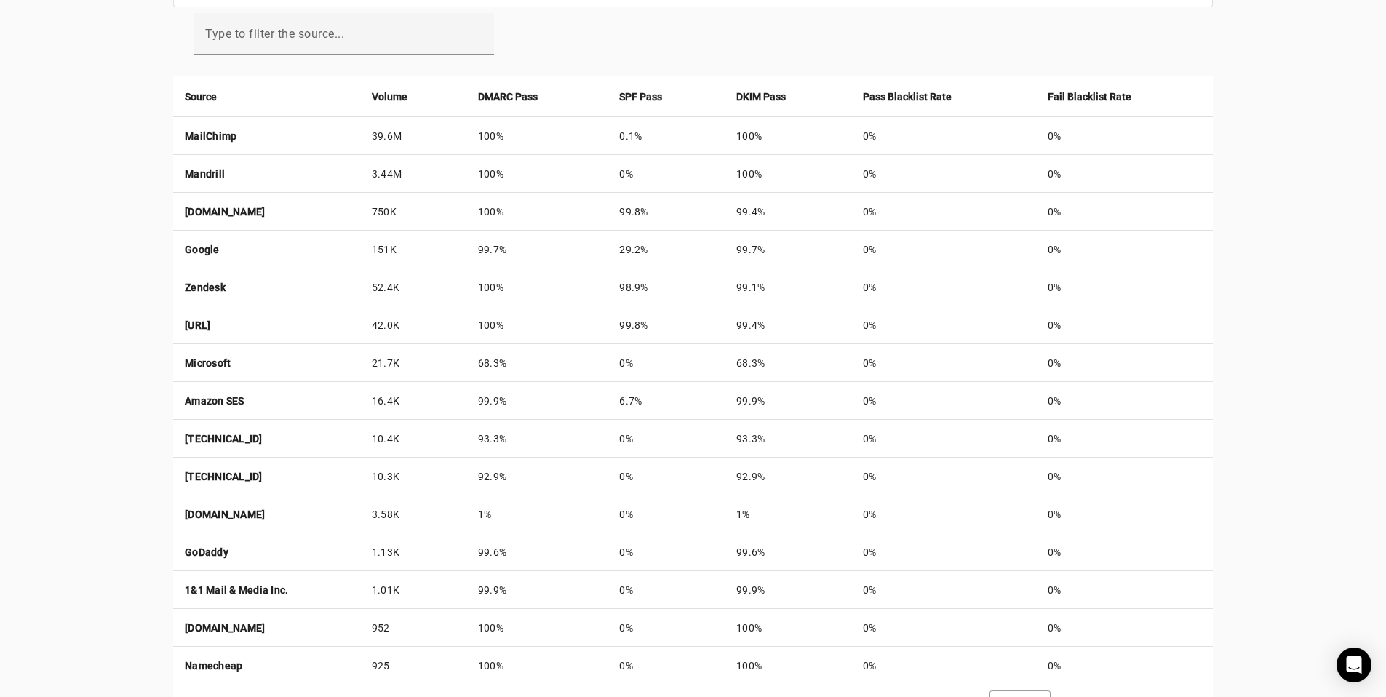
click at [1336, 253] on div "creativefabrica.com Reports Contact Fraudmarc notification_important Reports DM…" at bounding box center [693, 112] width 1386 height 1227
click at [1278, 268] on div "creativefabrica.com Reports Contact Fraudmarc notification_important Reports DM…" at bounding box center [693, 112] width 1386 height 1227
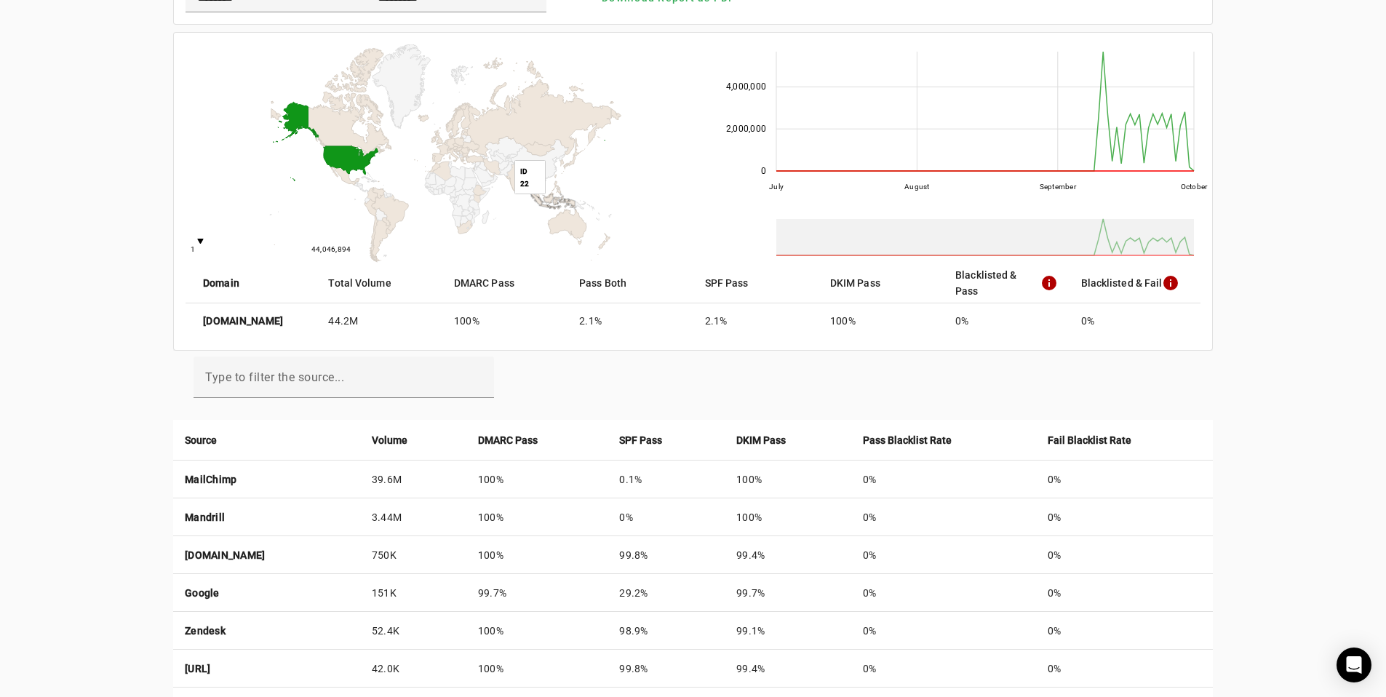
scroll to position [0, 0]
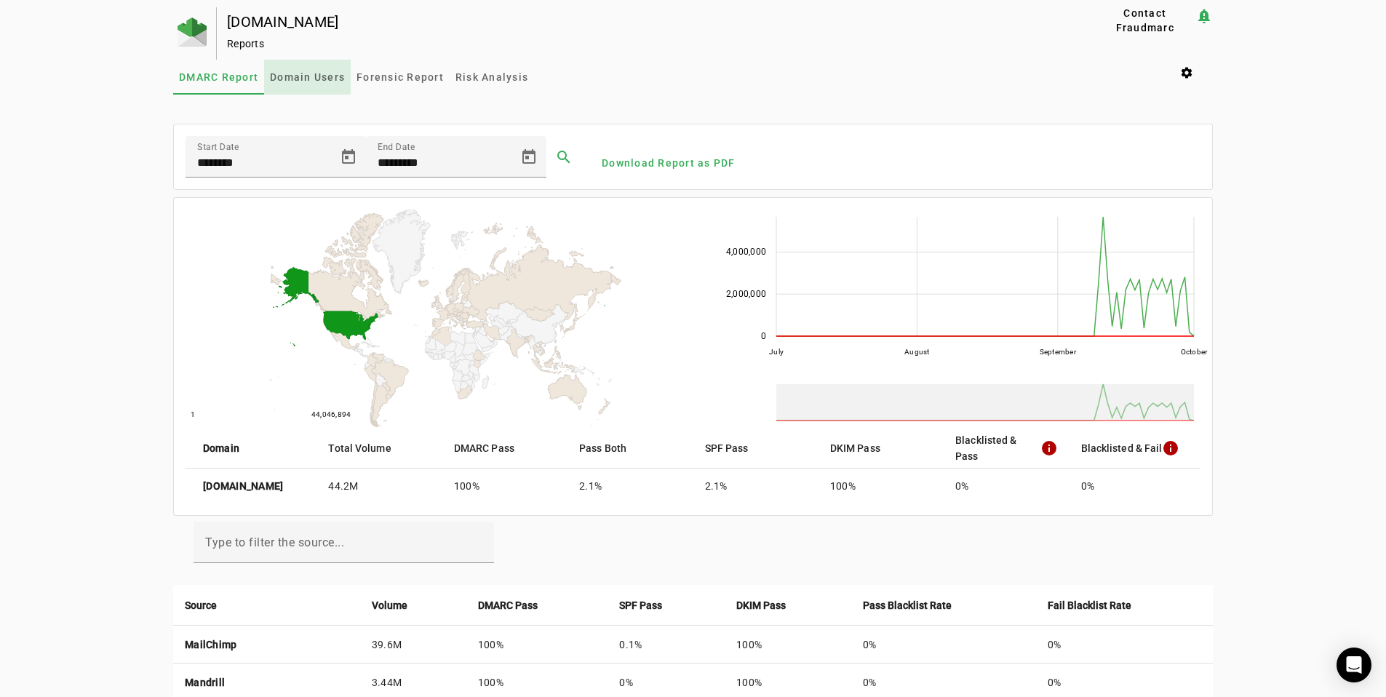
click at [315, 73] on span "Domain Users" at bounding box center [307, 77] width 75 height 10
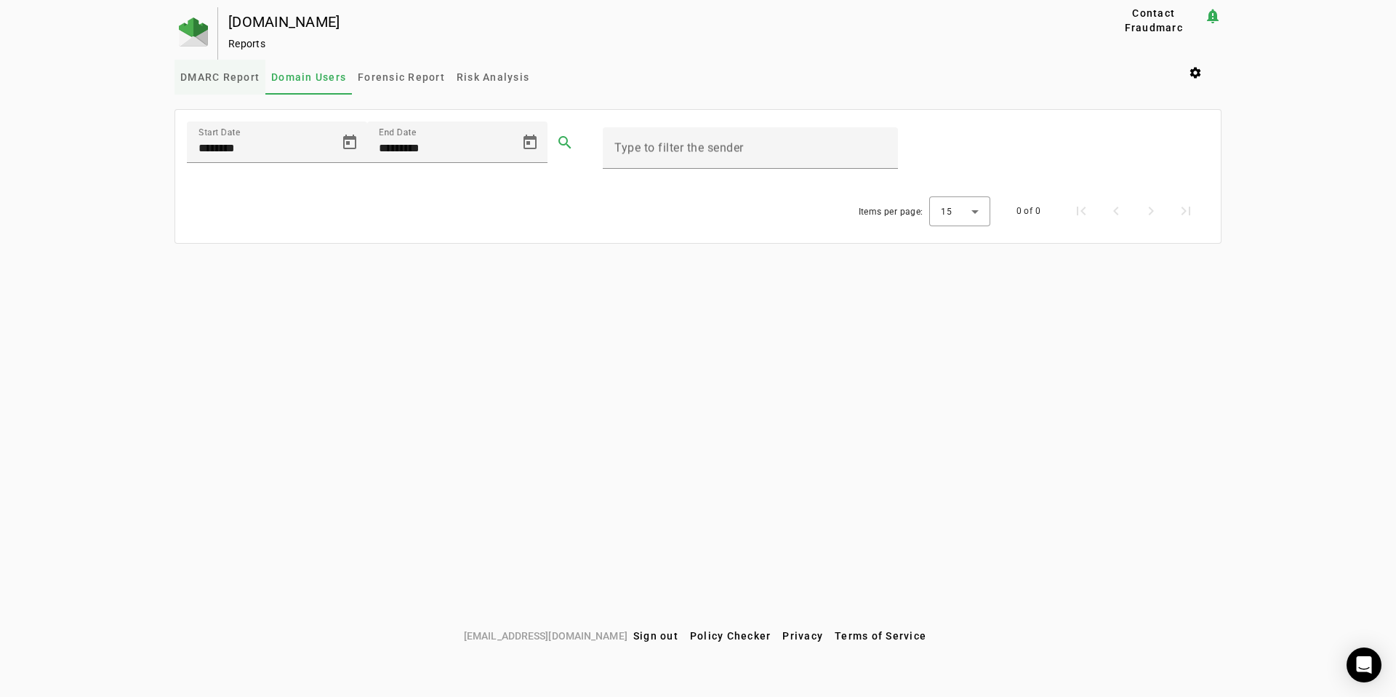
click at [201, 85] on span "DMARC Report" at bounding box center [219, 77] width 79 height 35
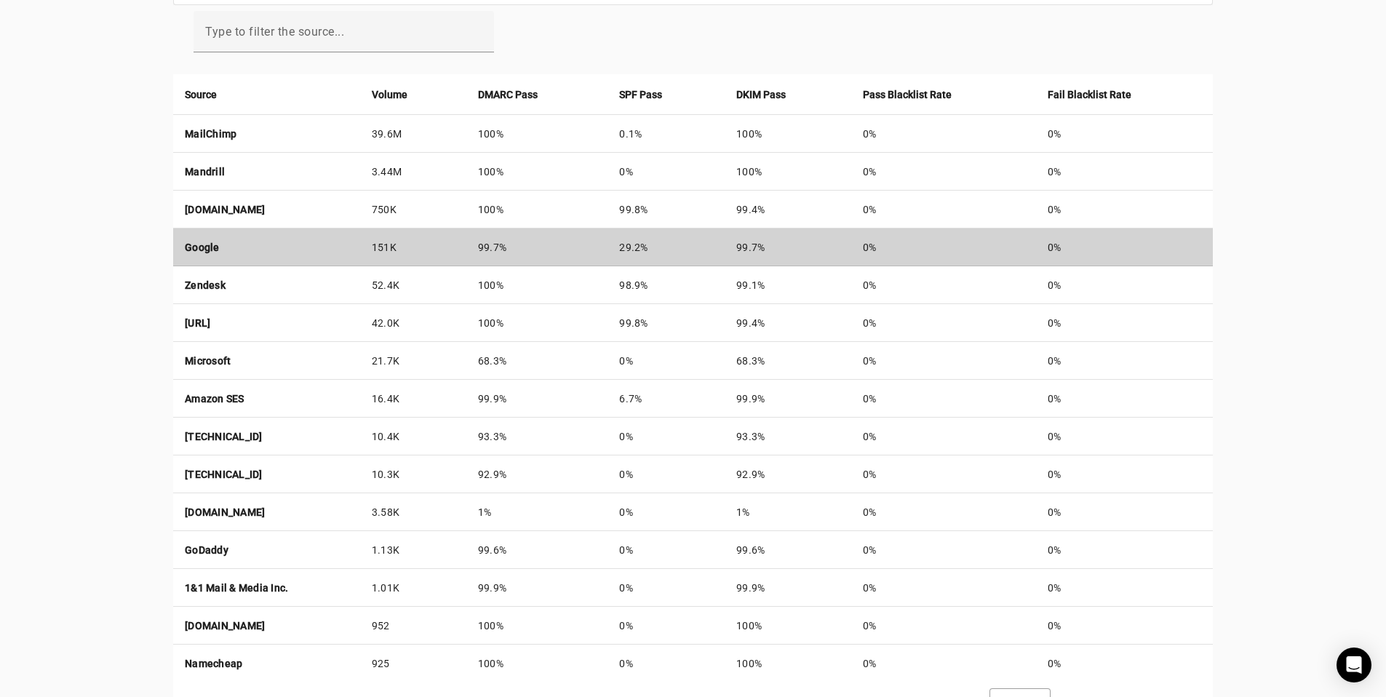
scroll to position [567, 0]
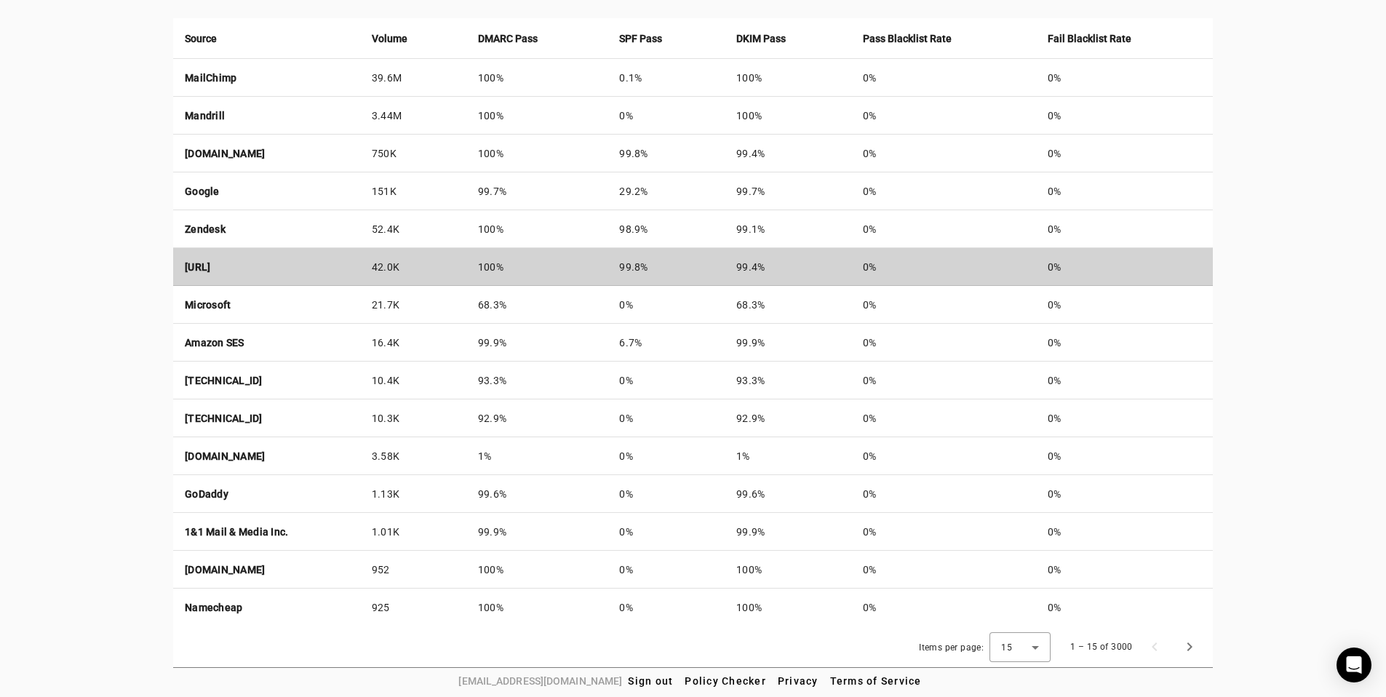
drag, startPoint x: 671, startPoint y: 151, endPoint x: 721, endPoint y: 249, distance: 110.9
click at [721, 249] on tbody "MailChimp 39.6M 100% 0.1% 100% 0% 0% Mandrill 3.44M 100% 0% 100% 0% 0% a124-147…" at bounding box center [692, 342] width 1039 height 567
click at [717, 266] on td "99.8%" at bounding box center [665, 267] width 117 height 38
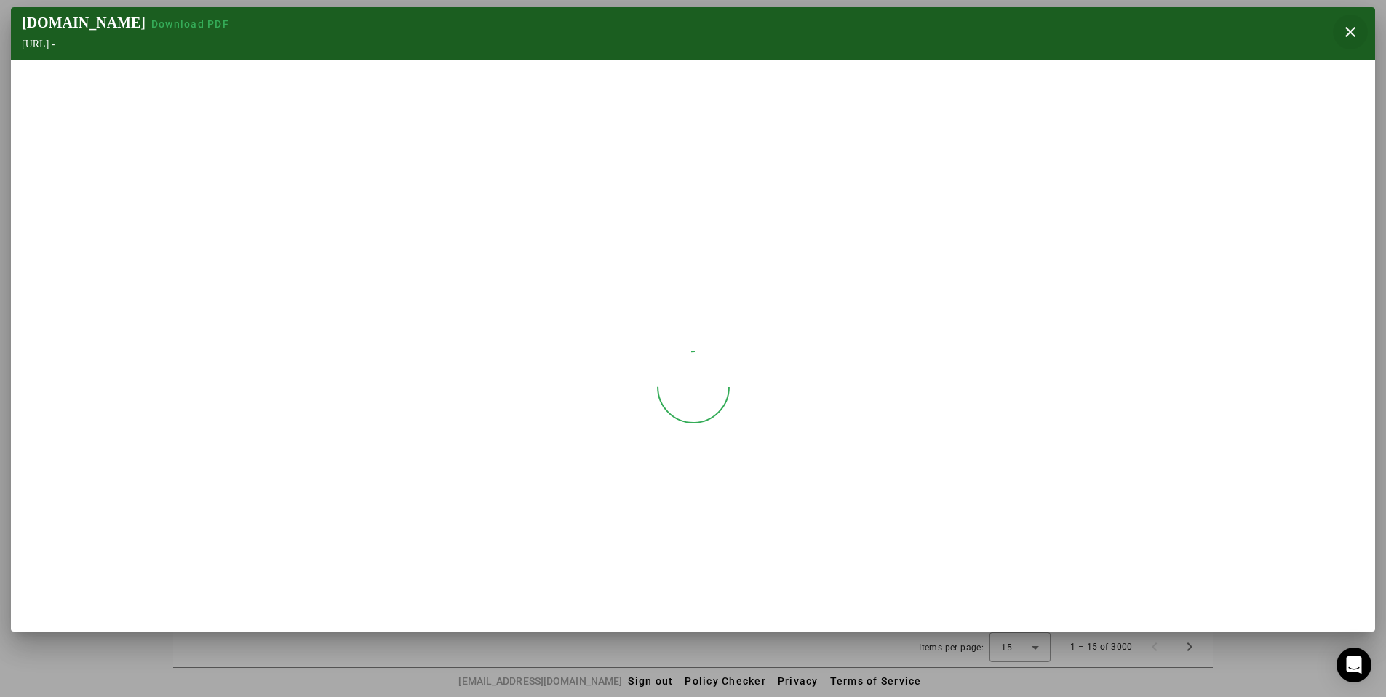
click at [1350, 18] on span "button" at bounding box center [1349, 32] width 35 height 35
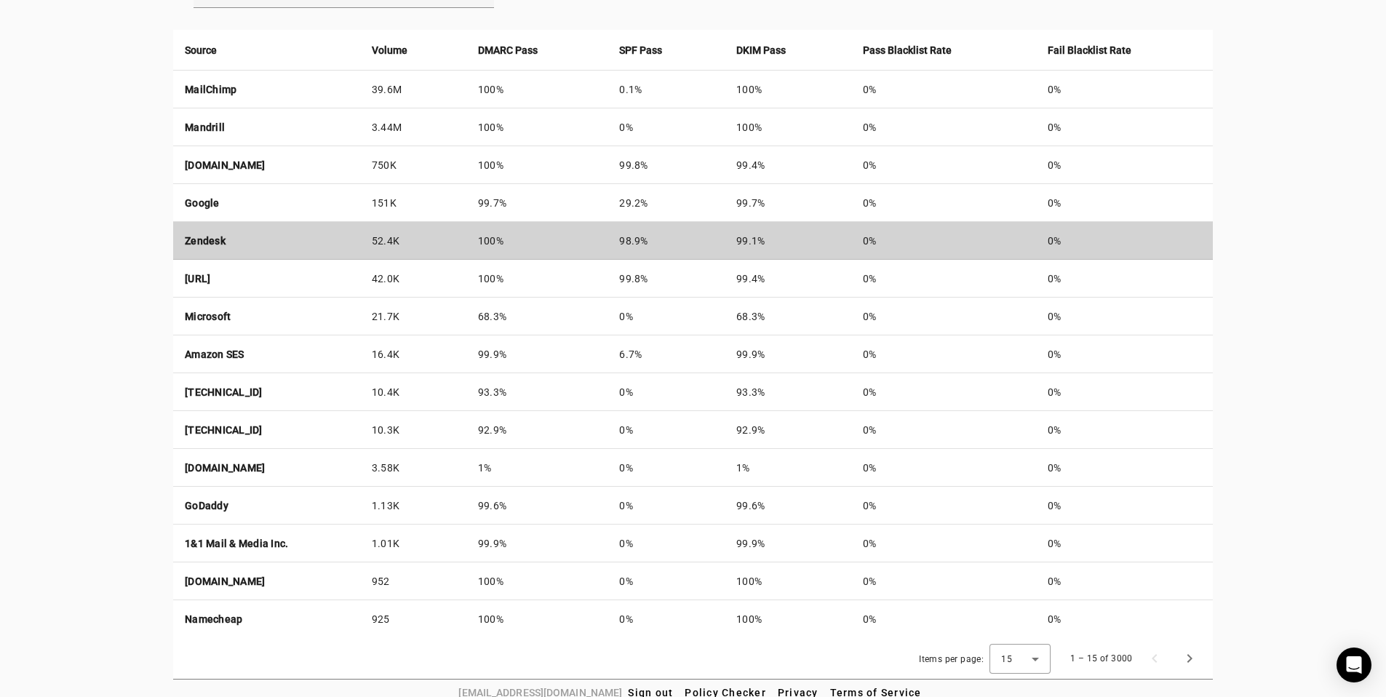
scroll to position [545, 0]
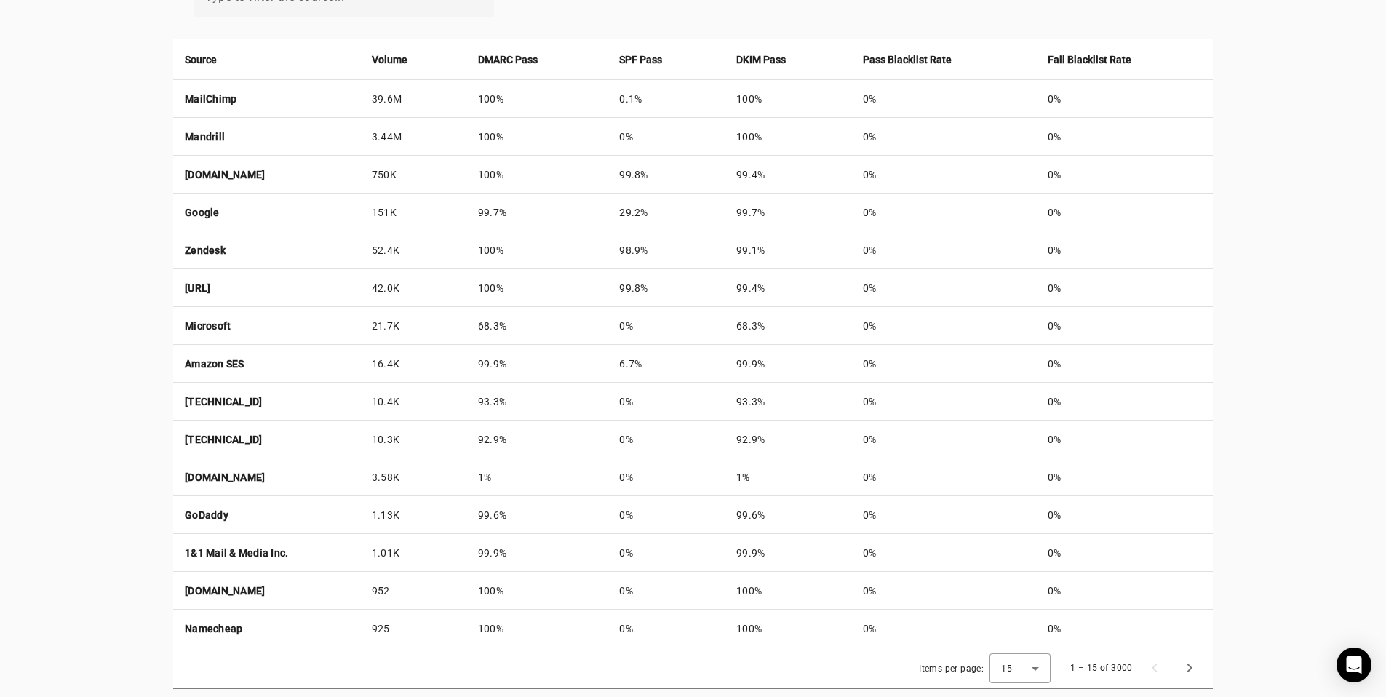
click at [1279, 221] on div "creativefabrica.com Reports Contact Fraudmarc notification_important Reports DM…" at bounding box center [693, 75] width 1386 height 1227
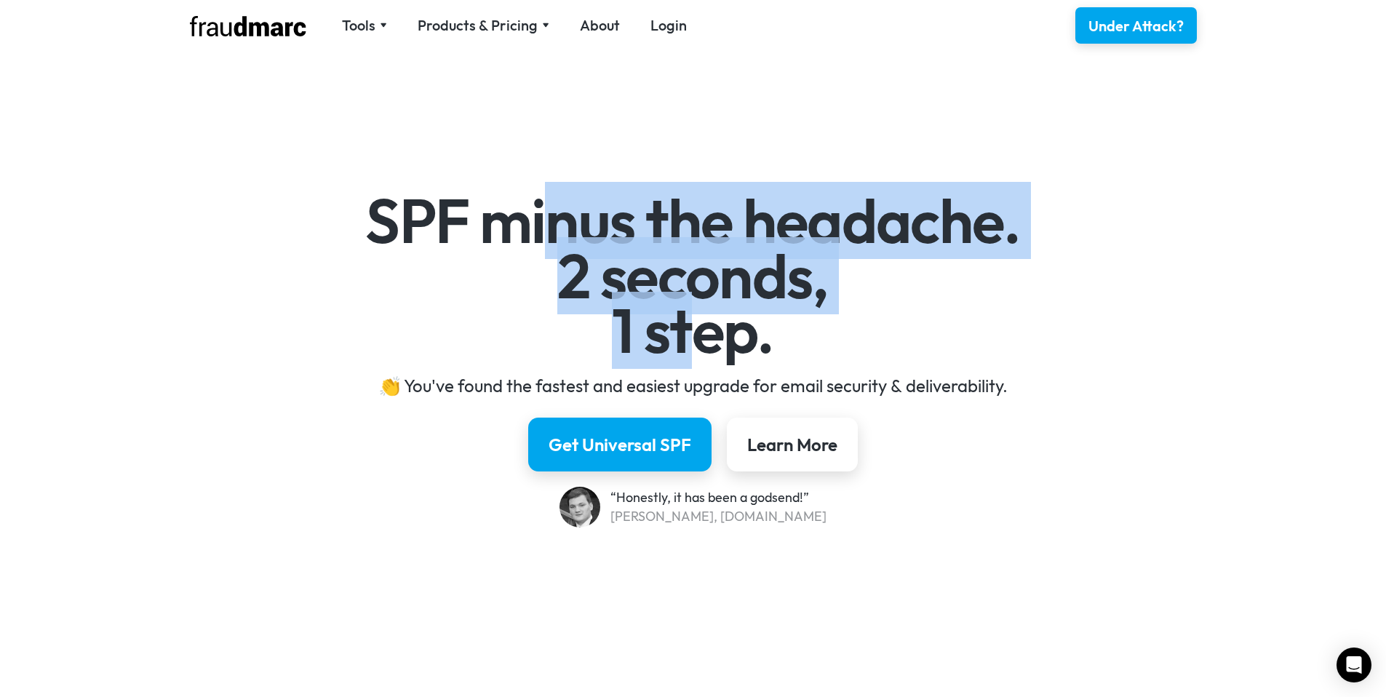
drag, startPoint x: 551, startPoint y: 232, endPoint x: 708, endPoint y: 297, distance: 170.9
click at [707, 297] on h1 "SPF minus the headache. 2 seconds, 1 step." at bounding box center [693, 275] width 844 height 165
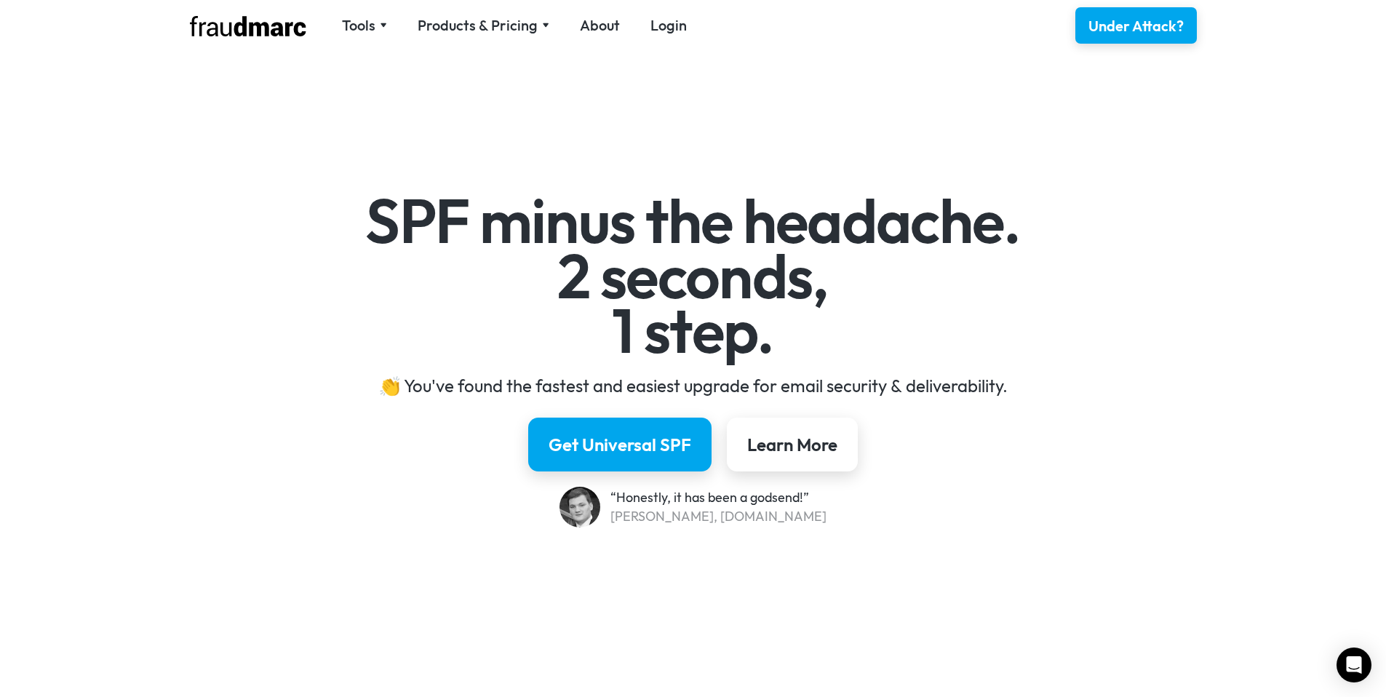
click at [708, 297] on h1 "SPF minus the headache. 2 seconds, 1 step." at bounding box center [693, 275] width 844 height 165
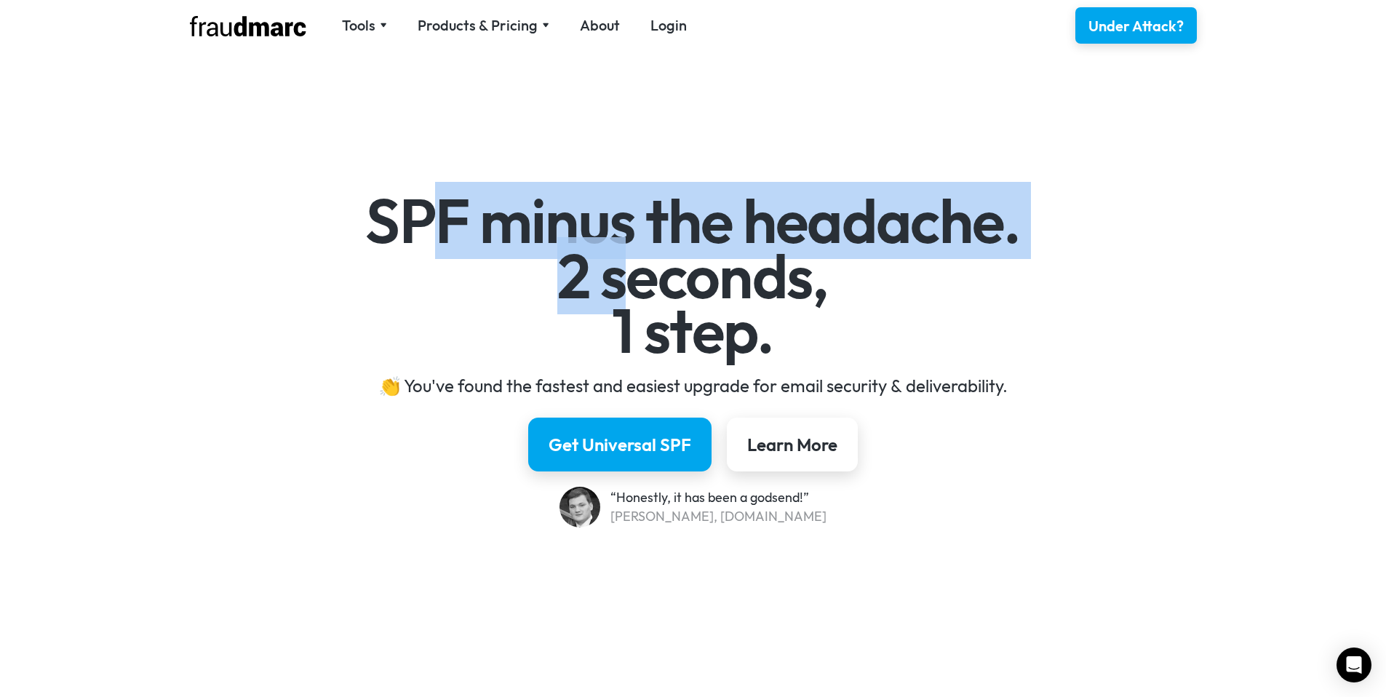
drag, startPoint x: 423, startPoint y: 207, endPoint x: 649, endPoint y: 280, distance: 237.6
click at [643, 279] on h1 "SPF minus the headache. 2 seconds, 1 step." at bounding box center [693, 275] width 844 height 165
click at [649, 280] on h1 "SPF minus the headache. 2 seconds, 1 step." at bounding box center [693, 275] width 844 height 165
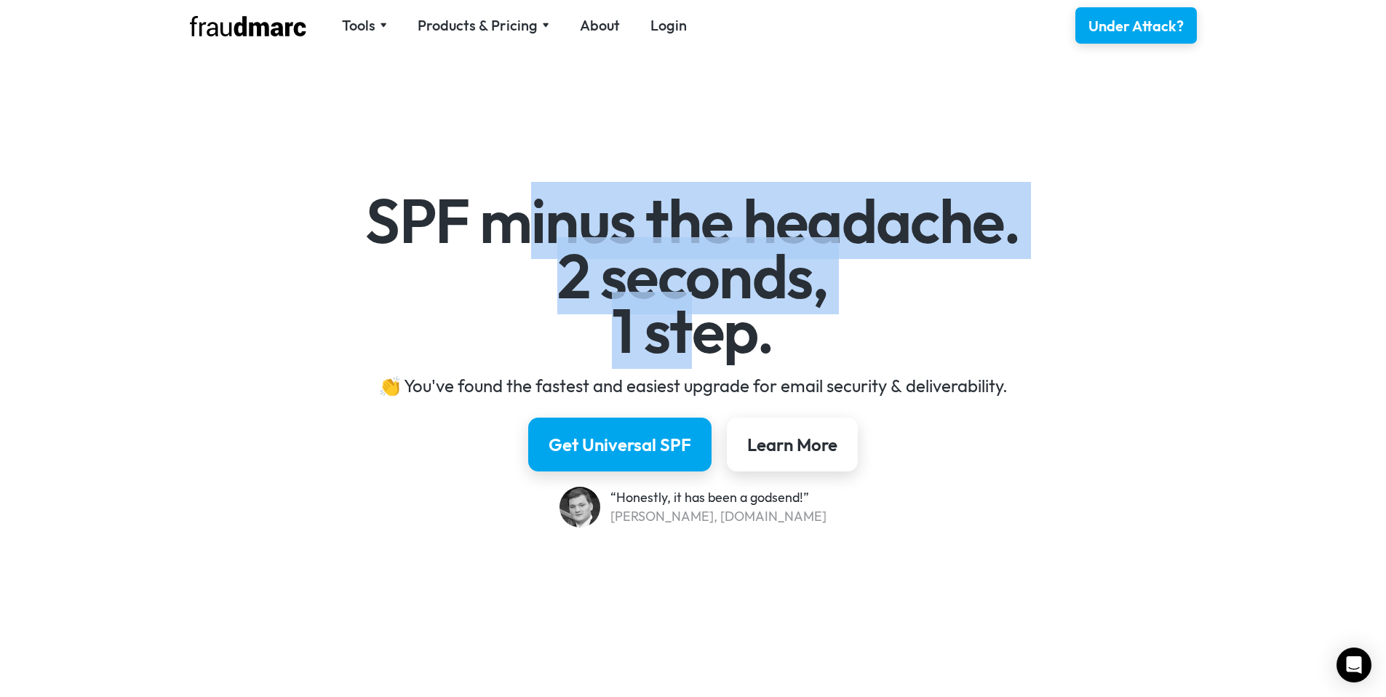
drag, startPoint x: 505, startPoint y: 224, endPoint x: 687, endPoint y: 292, distance: 194.7
click at [687, 292] on h1 "SPF minus the headache. 2 seconds, 1 step." at bounding box center [693, 275] width 844 height 165
drag, startPoint x: 645, startPoint y: 299, endPoint x: 505, endPoint y: 221, distance: 160.5
click at [511, 224] on h1 "SPF minus the headache. 2 seconds, 1 step." at bounding box center [693, 275] width 844 height 165
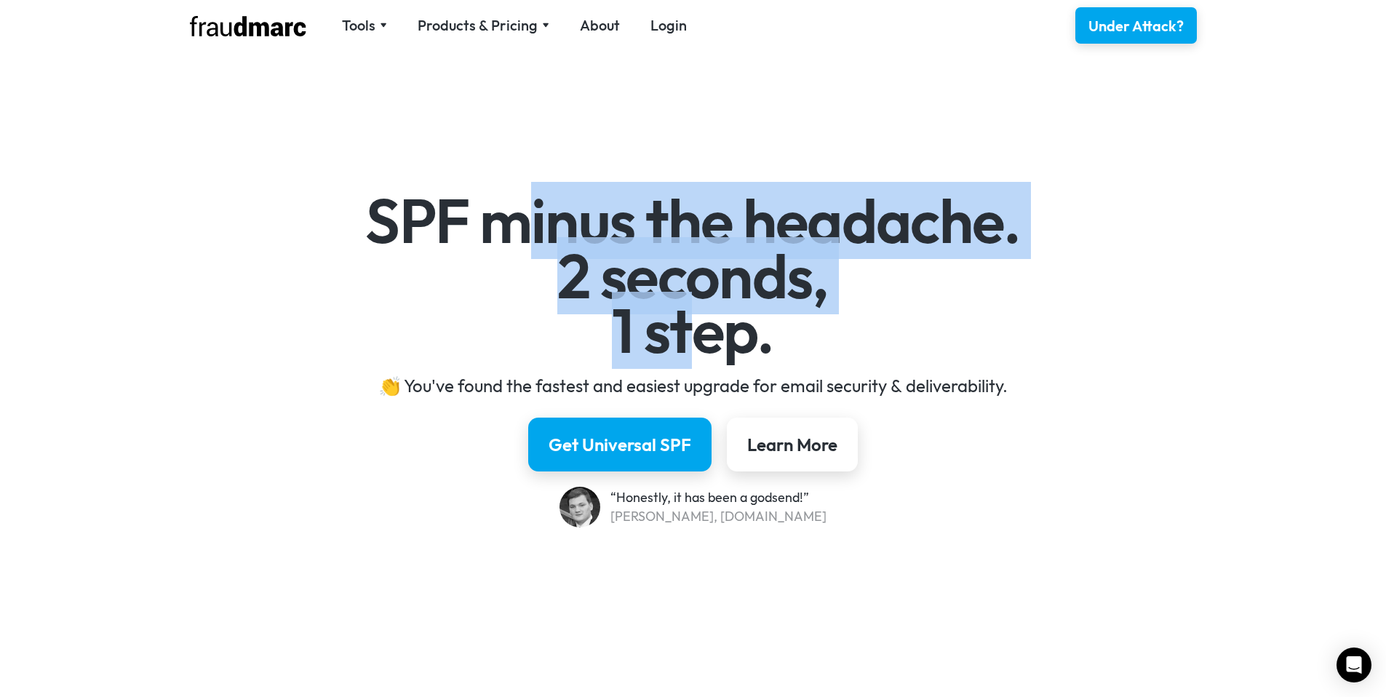
click at [505, 221] on h1 "SPF minus the headache. 2 seconds, 1 step." at bounding box center [693, 275] width 844 height 165
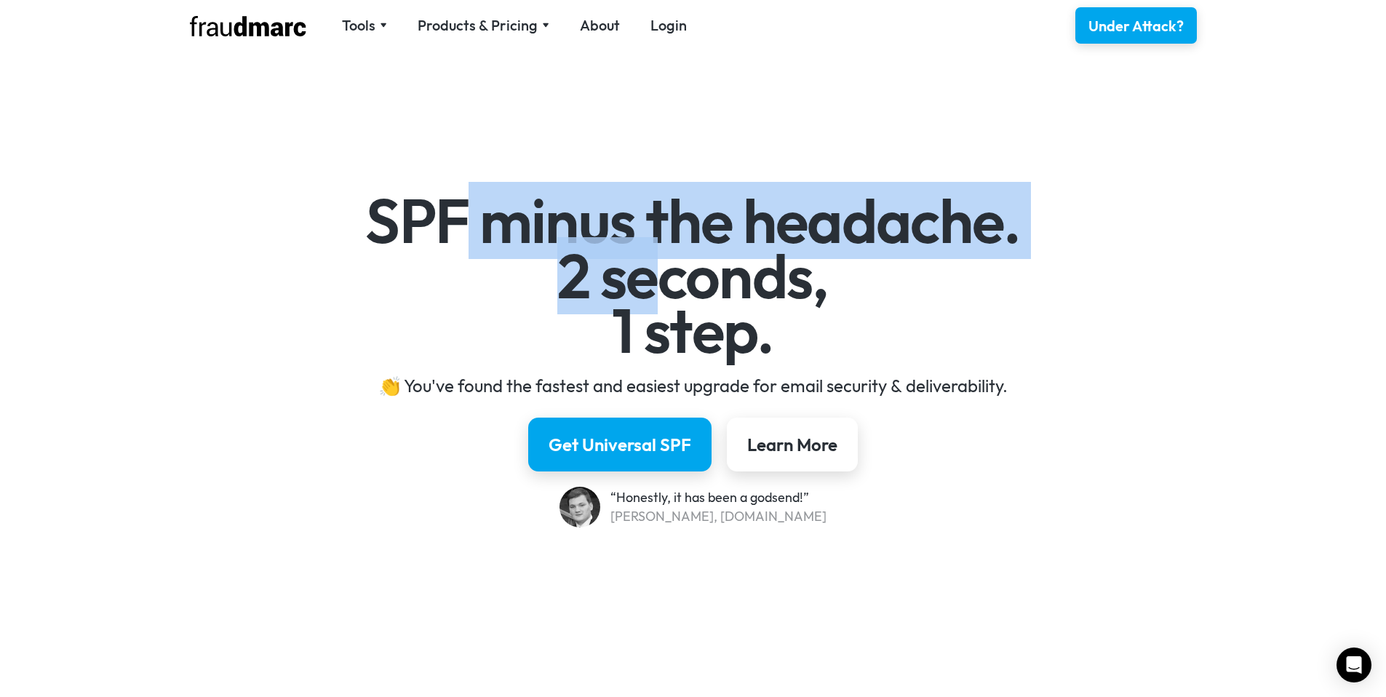
drag, startPoint x: 486, startPoint y: 217, endPoint x: 705, endPoint y: 283, distance: 228.7
click at [676, 276] on h1 "SPF minus the headache. 2 seconds, 1 step." at bounding box center [693, 275] width 844 height 165
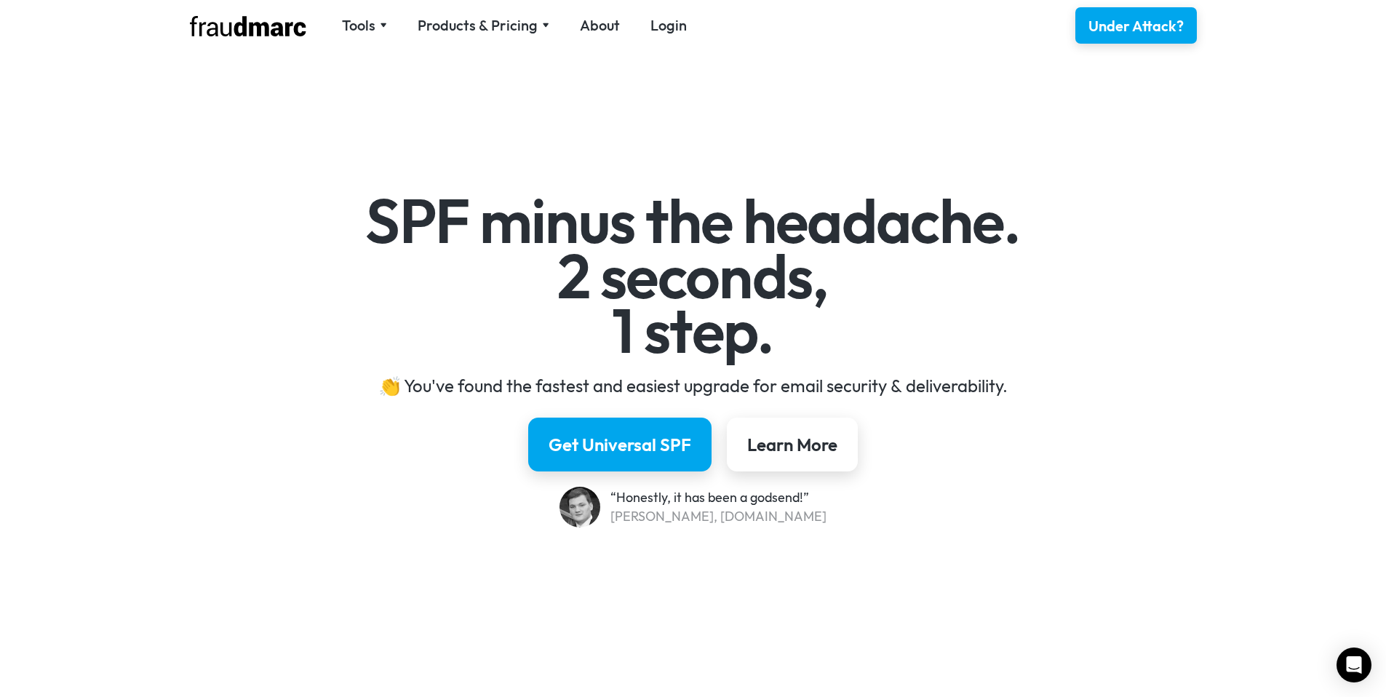
click at [711, 286] on h1 "SPF minus the headache. 2 seconds, 1 step." at bounding box center [693, 275] width 844 height 165
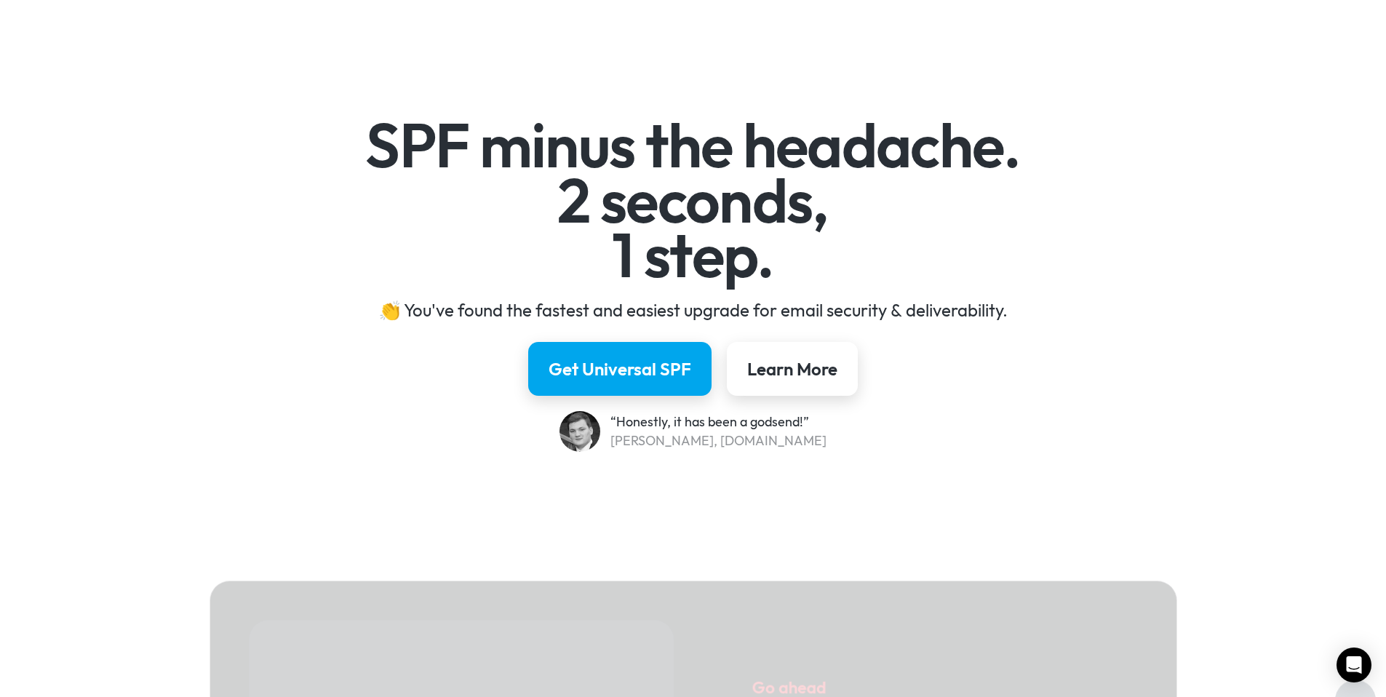
scroll to position [91, 0]
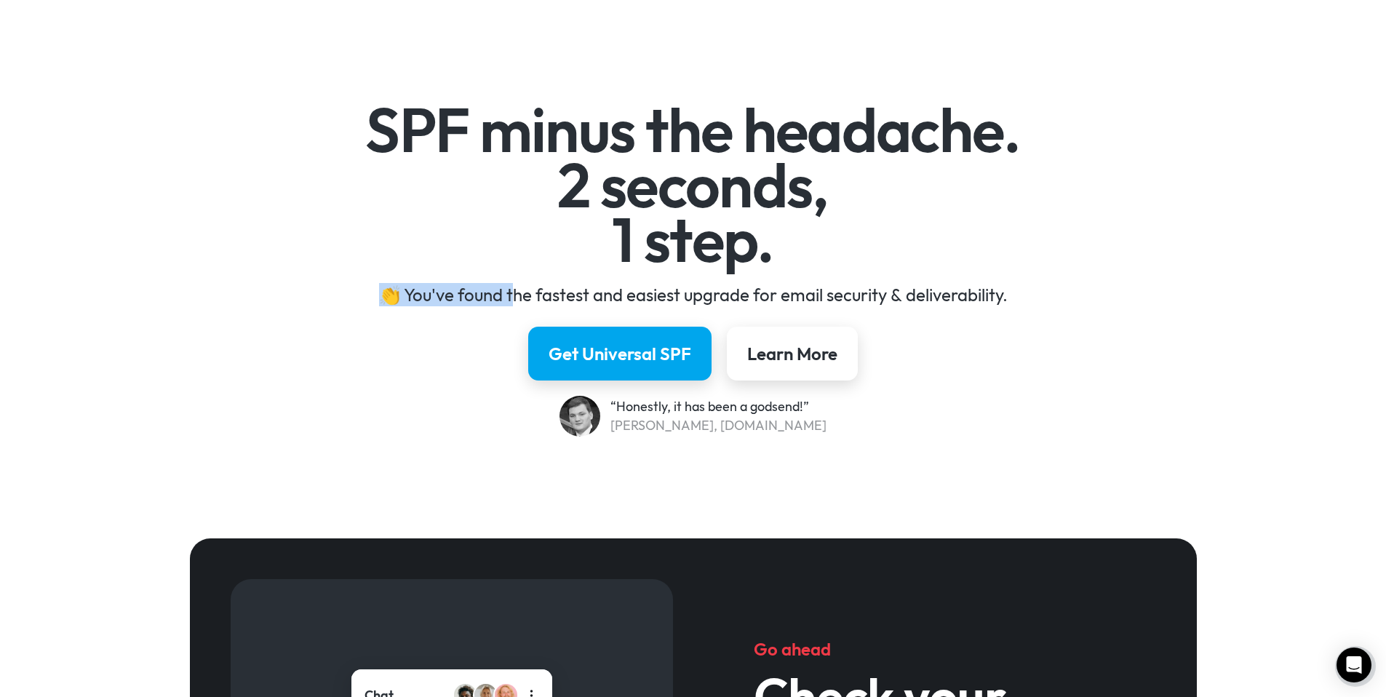
drag, startPoint x: 512, startPoint y: 288, endPoint x: 906, endPoint y: 279, distance: 393.6
click at [906, 279] on div "SPF minus the headache. 2 seconds, 1 step. 👏 You've found the fastest and easie…" at bounding box center [693, 270] width 844 height 334
click at [914, 305] on div "👏 You've found the fastest and easiest upgrade for email security & deliverabil…" at bounding box center [693, 294] width 844 height 23
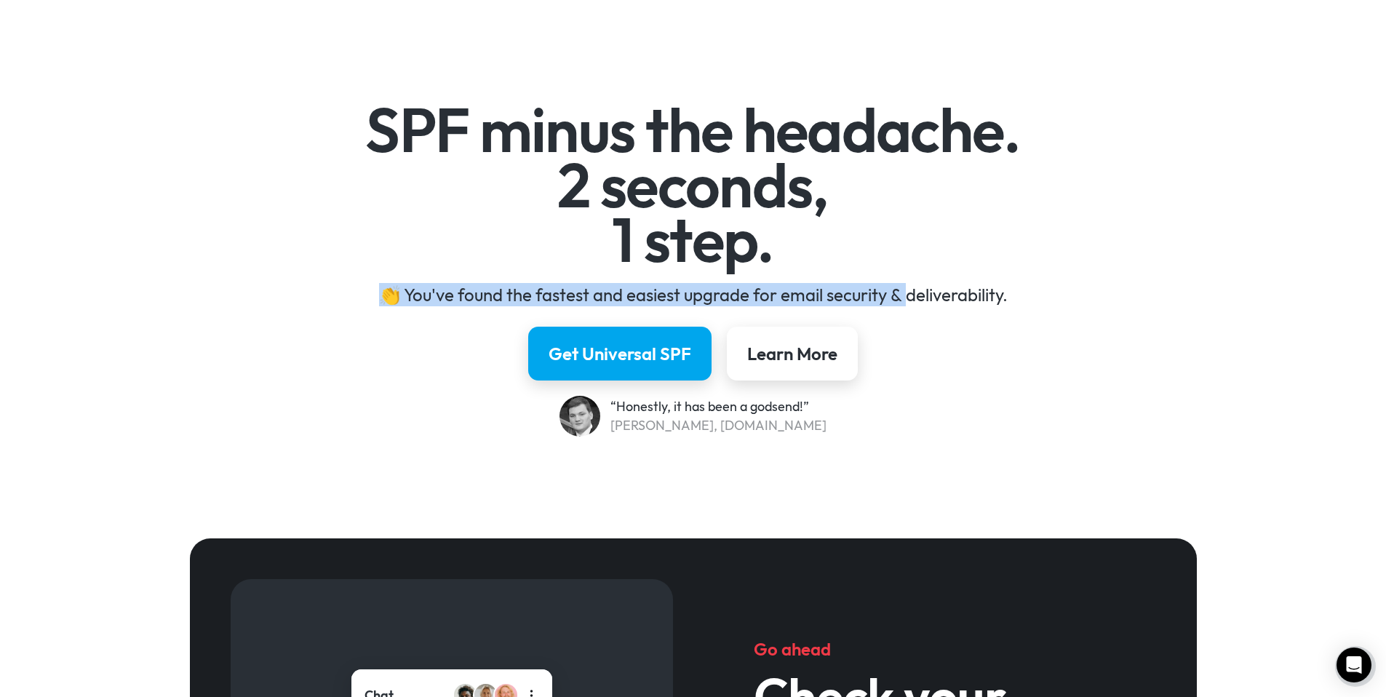
drag, startPoint x: 873, startPoint y: 305, endPoint x: 609, endPoint y: 278, distance: 264.7
click at [621, 280] on div "SPF minus the headache. 2 seconds, 1 step. 👏 You've found the fastest and easie…" at bounding box center [693, 270] width 844 height 334
click at [609, 278] on div "SPF minus the headache. 2 seconds, 1 step. 👏 You've found the fastest and easie…" at bounding box center [693, 270] width 844 height 334
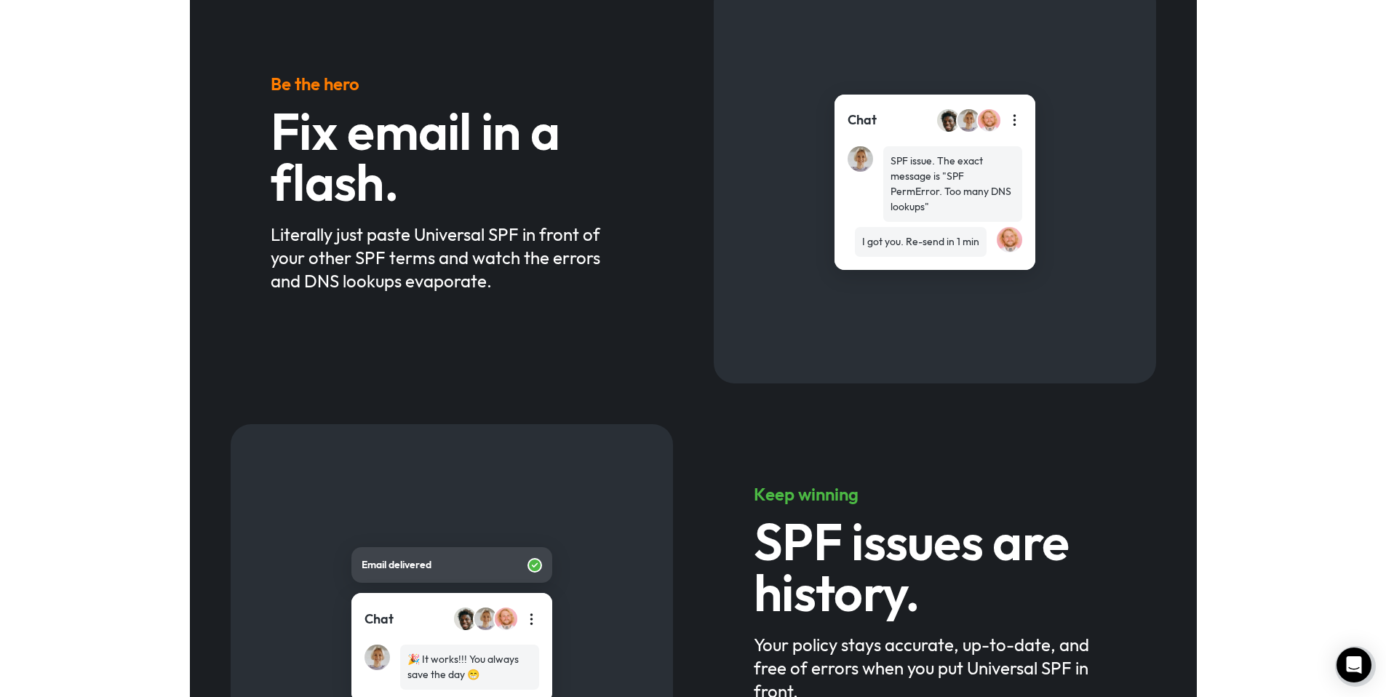
scroll to position [636, 0]
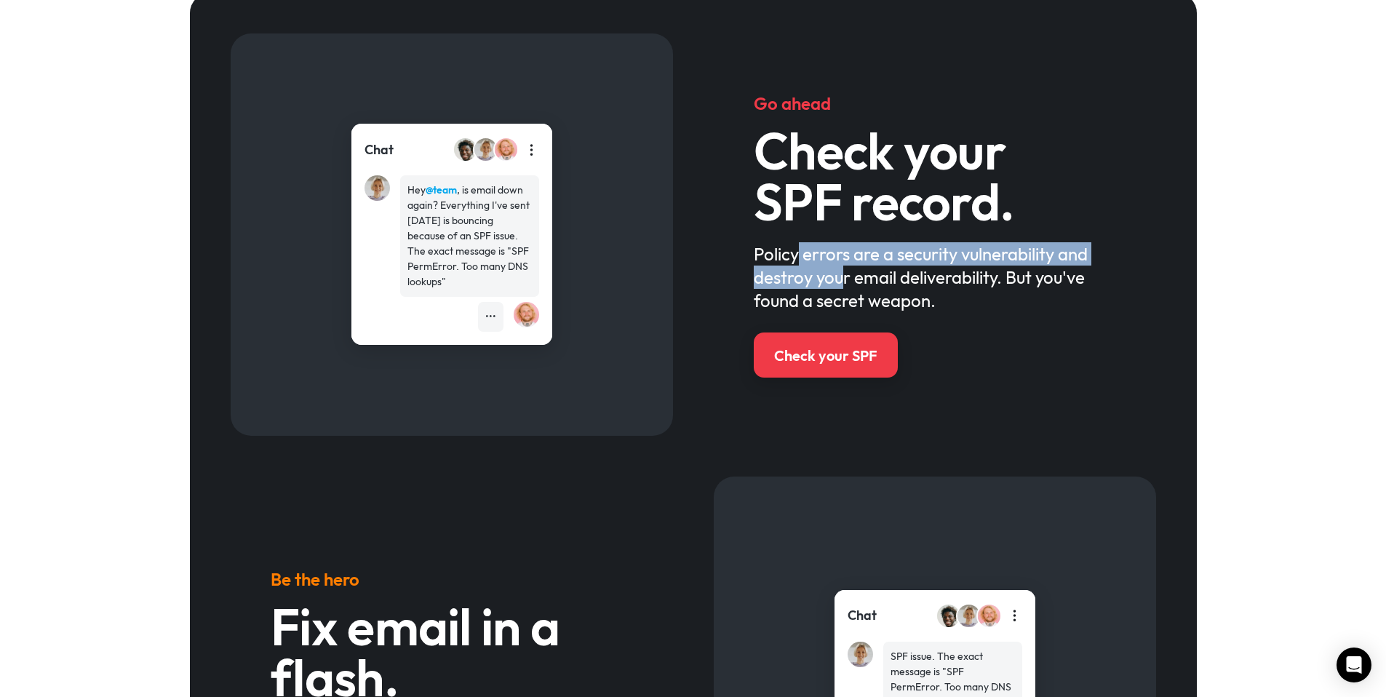
drag, startPoint x: 803, startPoint y: 260, endPoint x: 890, endPoint y: 306, distance: 98.6
click at [888, 305] on div "Policy errors are a security vulnerability and destroy your email deliverabilit…" at bounding box center [934, 277] width 361 height 70
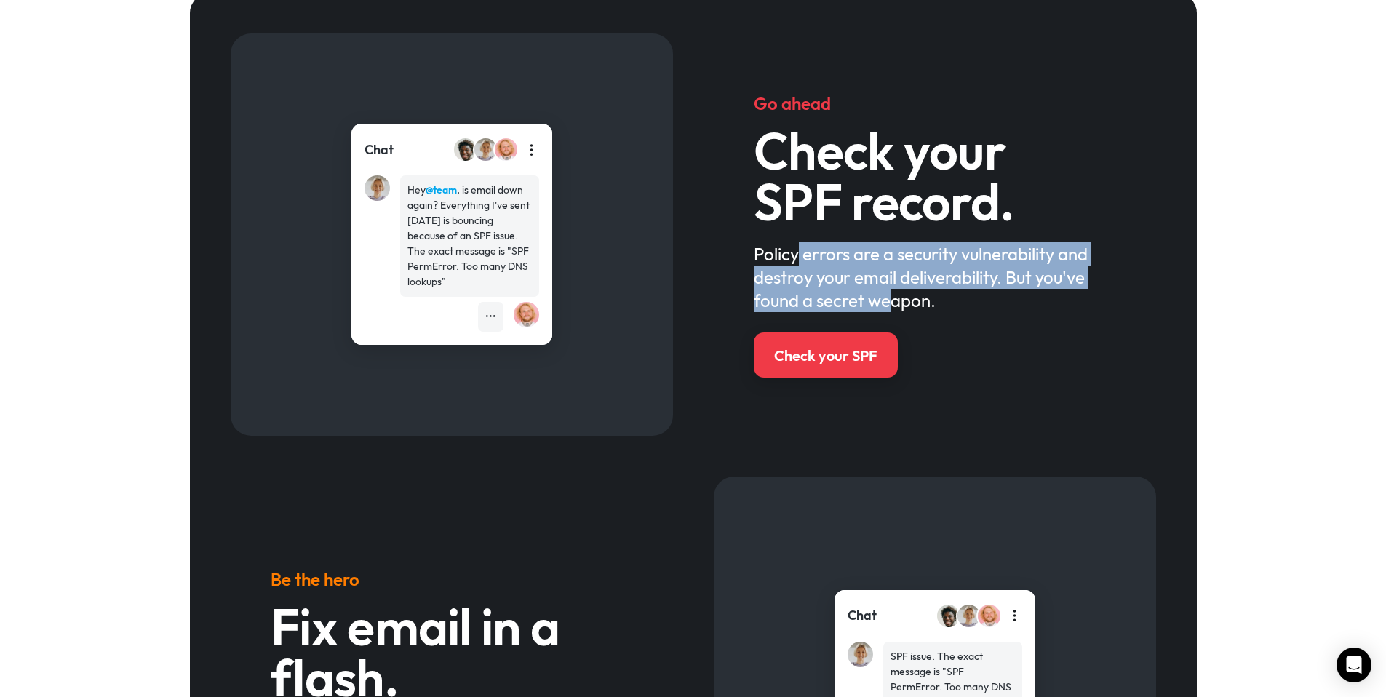
click at [890, 306] on div "Policy errors are a security vulnerability and destroy your email deliverabilit…" at bounding box center [934, 277] width 361 height 70
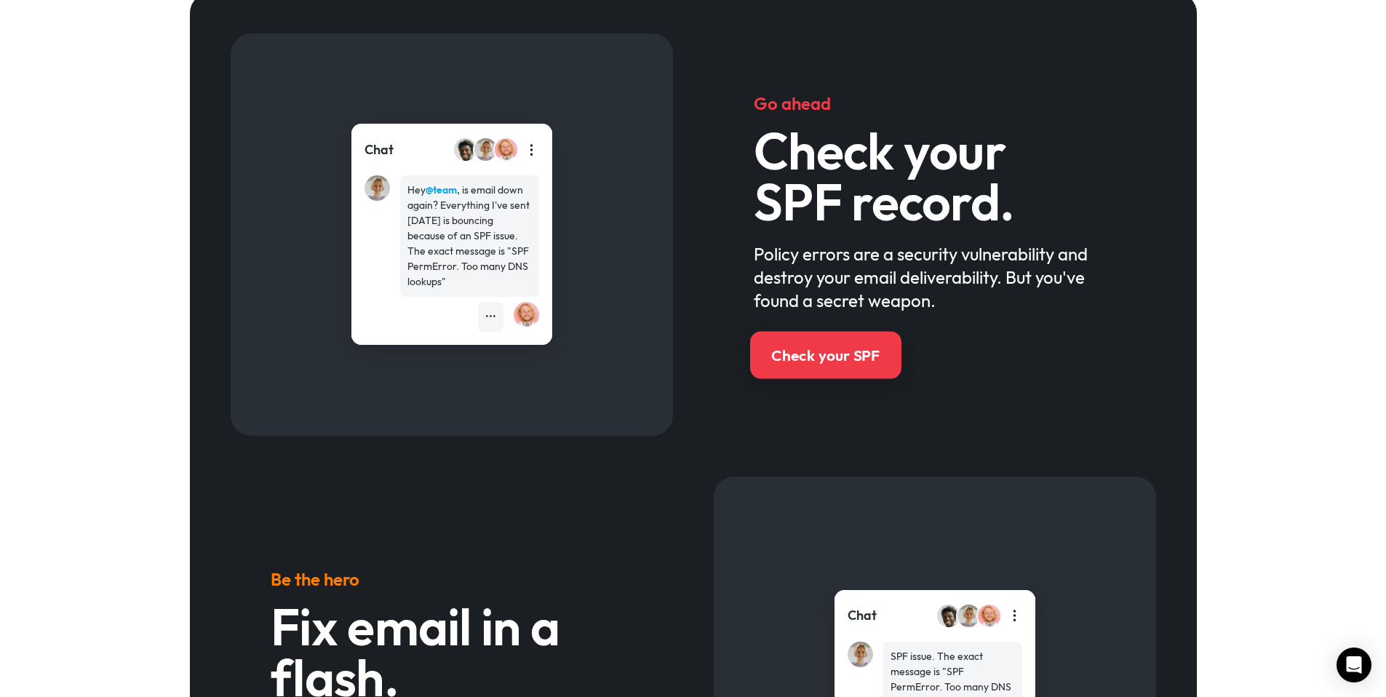
click at [801, 362] on div "Check your SPF" at bounding box center [825, 355] width 108 height 21
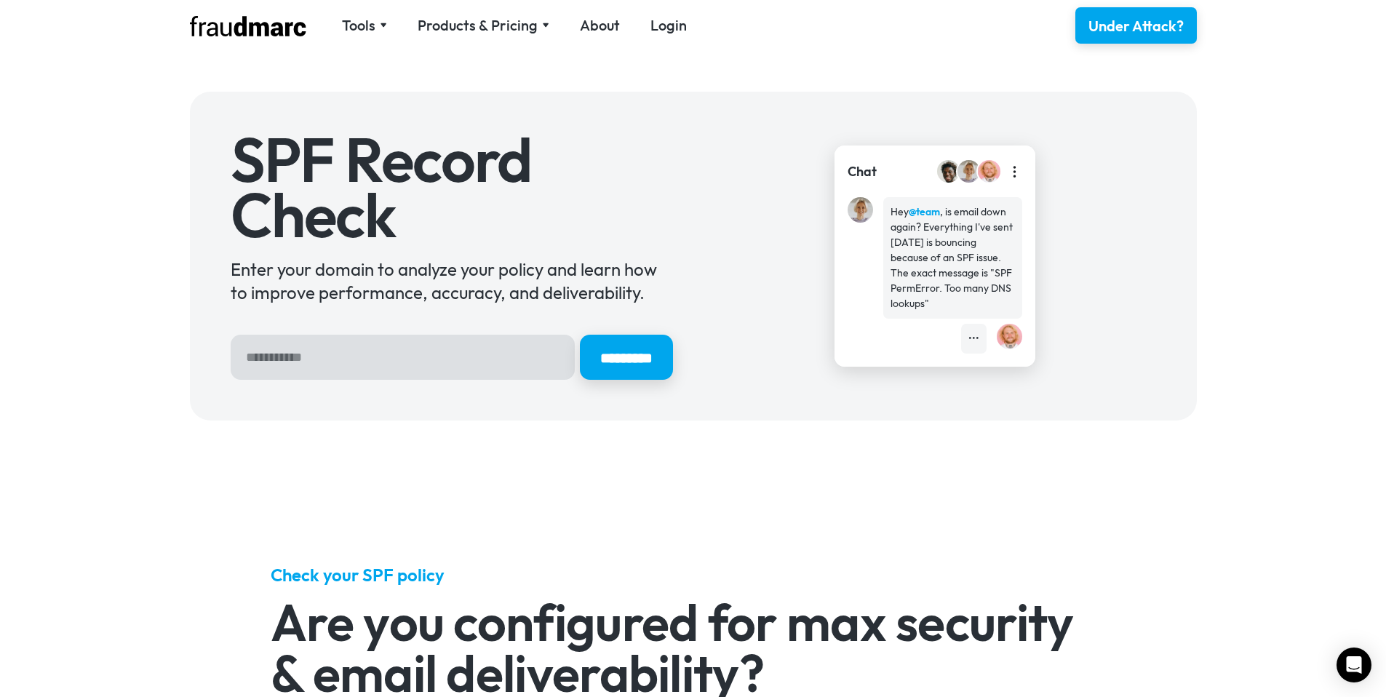
click at [380, 357] on input "Hero Sign Up Form" at bounding box center [403, 357] width 344 height 45
type input "**********"
click at [620, 373] on input "*********" at bounding box center [625, 357] width 97 height 47
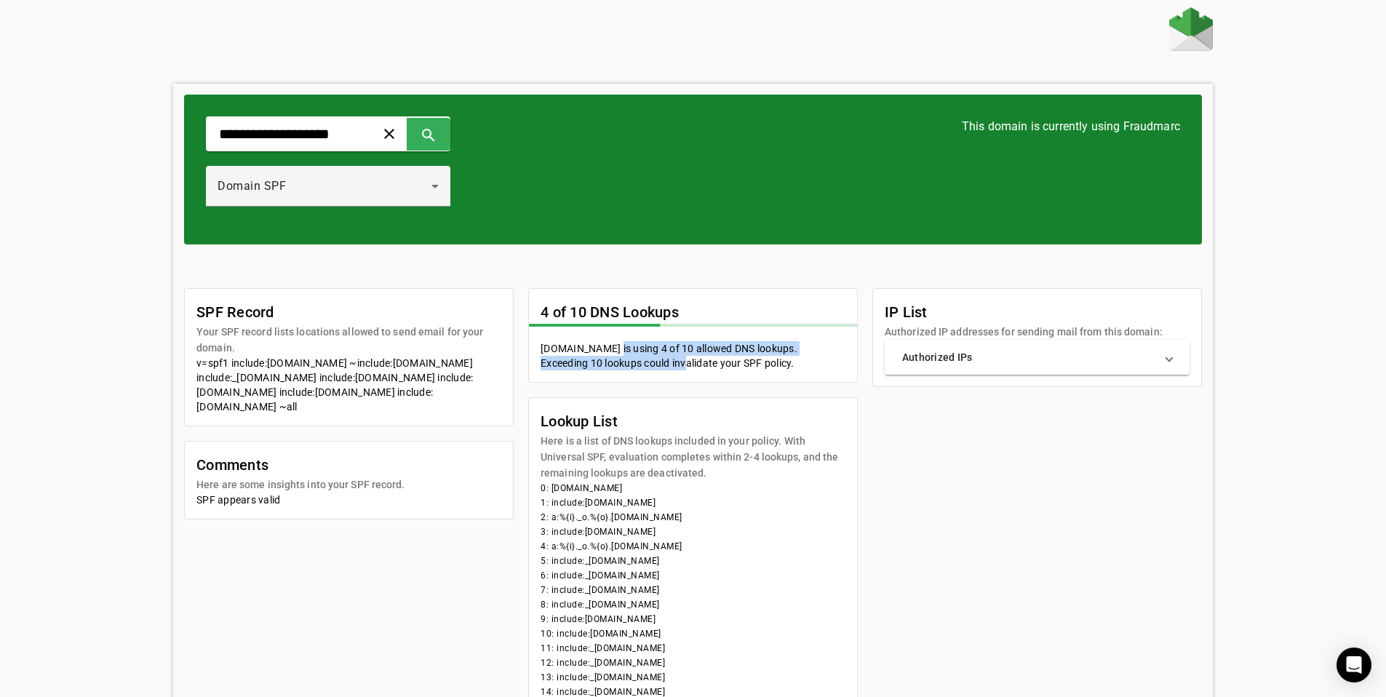
drag, startPoint x: 601, startPoint y: 349, endPoint x: 715, endPoint y: 364, distance: 115.2
click at [693, 359] on mat-card-content "creativefabrica.com is using 4 of 10 allowed DNS lookups. Exceeding 10 lookups …" at bounding box center [693, 361] width 328 height 41
click at [715, 364] on mat-card-content "creativefabrica.com is using 4 of 10 allowed DNS lookups. Exceeding 10 lookups …" at bounding box center [693, 361] width 328 height 41
drag, startPoint x: 720, startPoint y: 368, endPoint x: 630, endPoint y: 358, distance: 90.8
click at [631, 358] on mat-card-content "creativefabrica.com is using 4 of 10 allowed DNS lookups. Exceeding 10 lookups …" at bounding box center [693, 361] width 328 height 41
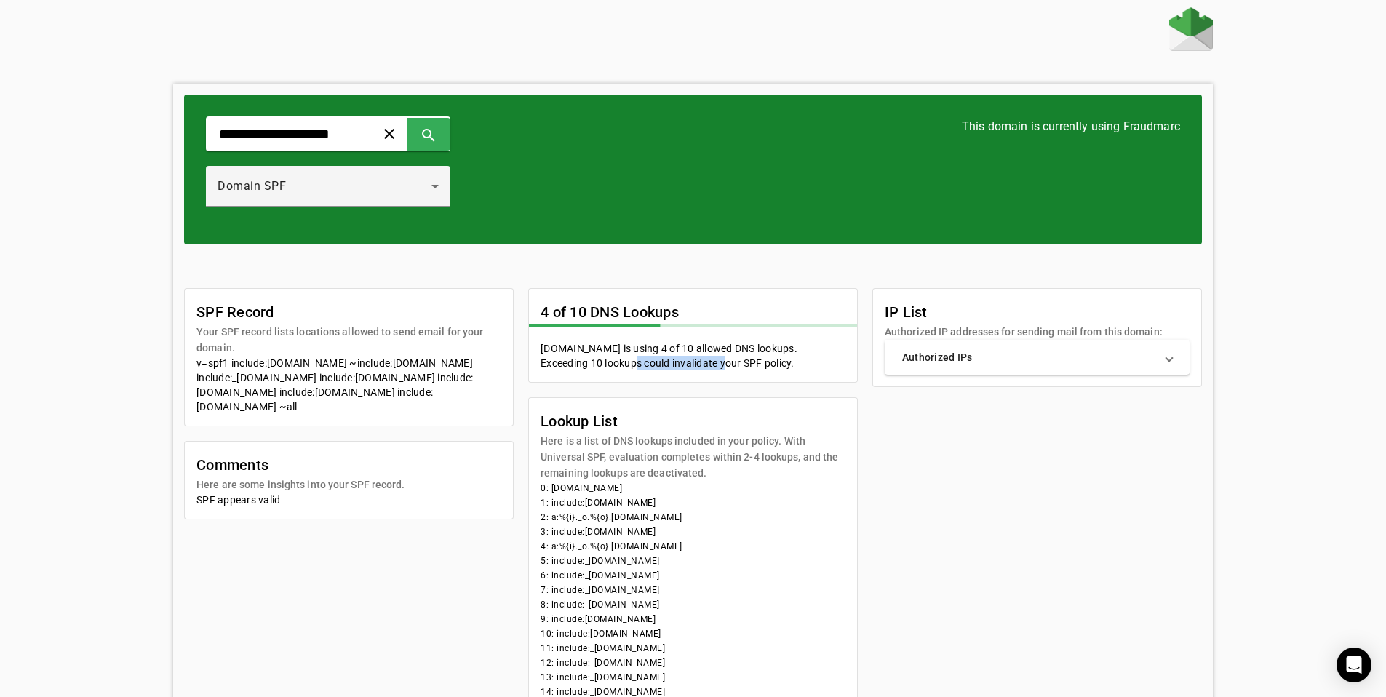
click at [630, 358] on mat-card-content "creativefabrica.com is using 4 of 10 allowed DNS lookups. Exceeding 10 lookups …" at bounding box center [693, 361] width 328 height 41
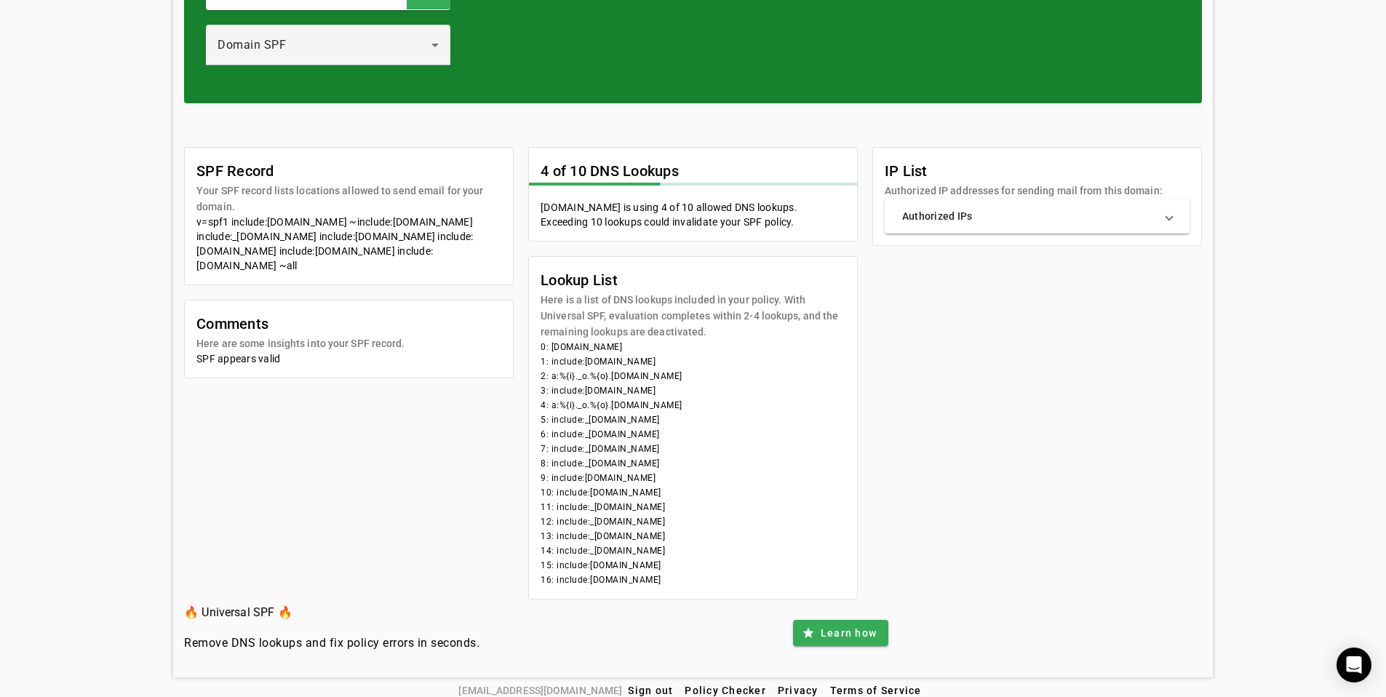
scroll to position [152, 0]
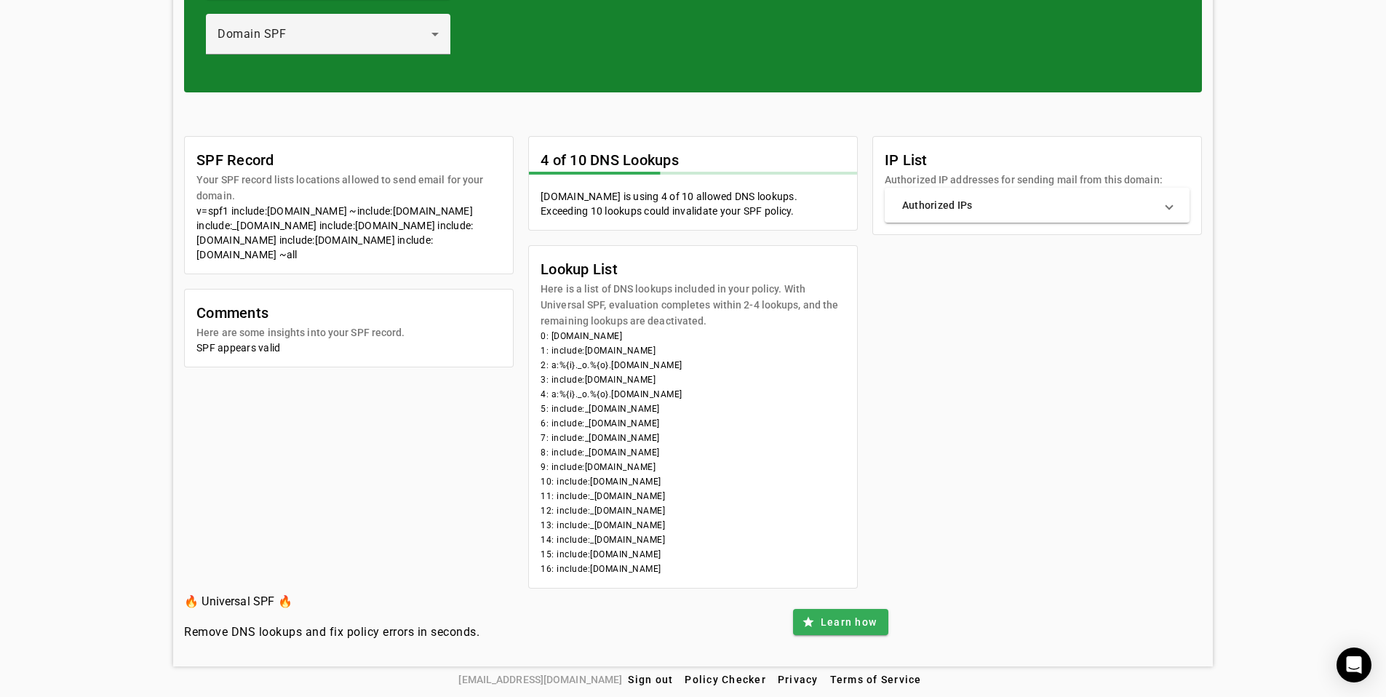
drag, startPoint x: 628, startPoint y: 410, endPoint x: 656, endPoint y: 561, distance: 153.9
click at [656, 561] on mat-card-content "0: creativefabrica.com 1: include:universalspf.org 2: a:%{i}._o.%{o}.y.0.univer…" at bounding box center [693, 458] width 328 height 259
click at [656, 561] on li "16: include:mail.zendesk.com" at bounding box center [692, 568] width 305 height 15
drag, startPoint x: 647, startPoint y: 569, endPoint x: 565, endPoint y: 346, distance: 237.0
click at [565, 346] on mat-card-content "0: creativefabrica.com 1: include:universalspf.org 2: a:%{i}._o.%{o}.y.0.univer…" at bounding box center [693, 458] width 328 height 259
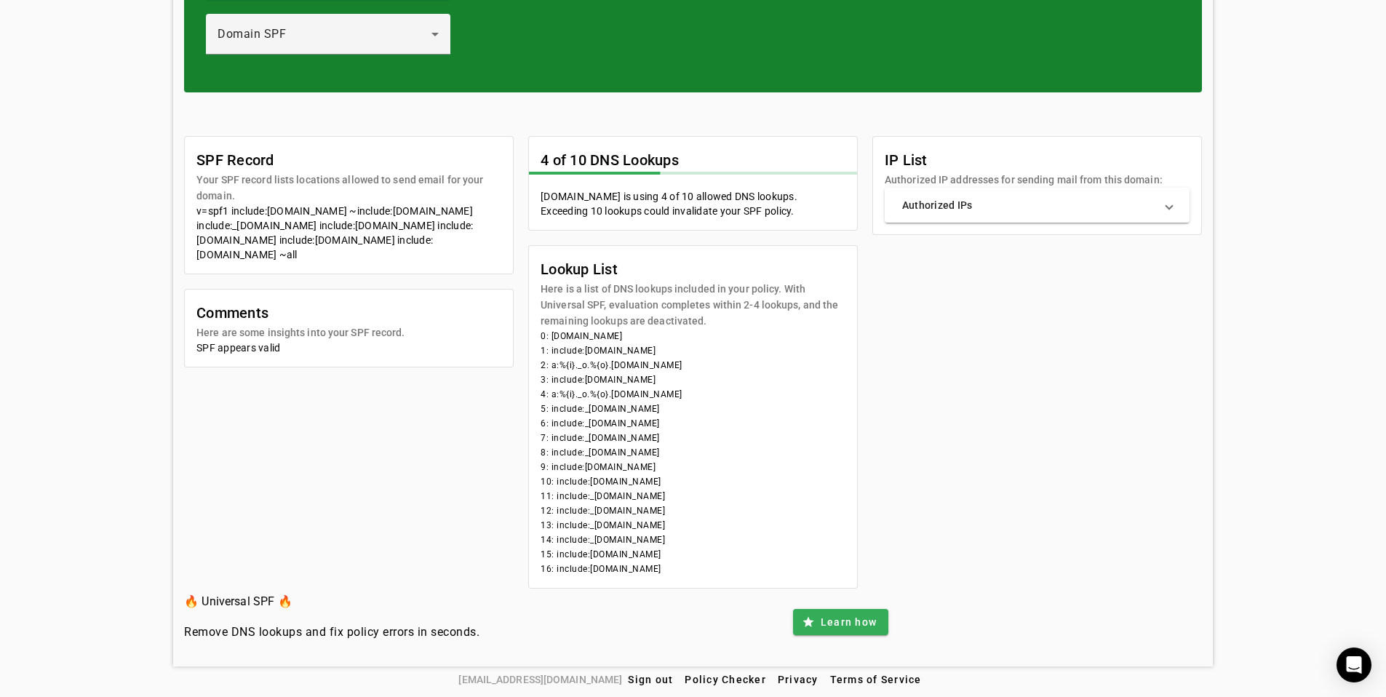
click at [565, 346] on li "1: include:universalspf.org" at bounding box center [692, 350] width 305 height 15
drag, startPoint x: 569, startPoint y: 340, endPoint x: 647, endPoint y: 567, distance: 240.4
click at [646, 567] on mat-card-content "0: creativefabrica.com 1: include:universalspf.org 2: a:%{i}._o.%{o}.y.0.univer…" at bounding box center [693, 458] width 328 height 259
click at [648, 567] on li "16: include:mail.zendesk.com" at bounding box center [692, 568] width 305 height 15
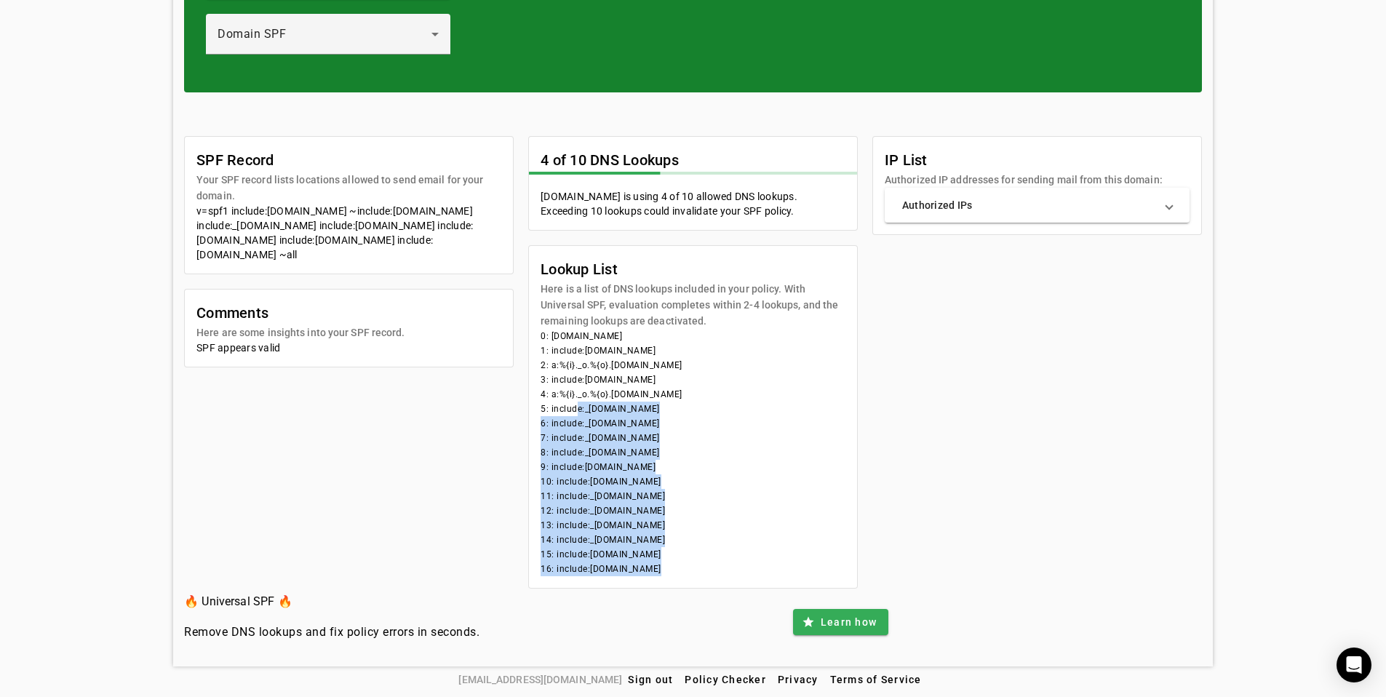
drag, startPoint x: 641, startPoint y: 566, endPoint x: 569, endPoint y: 404, distance: 177.5
click at [569, 415] on mat-card-content "0: creativefabrica.com 1: include:universalspf.org 2: a:%{i}._o.%{o}.y.0.univer…" at bounding box center [693, 458] width 328 height 259
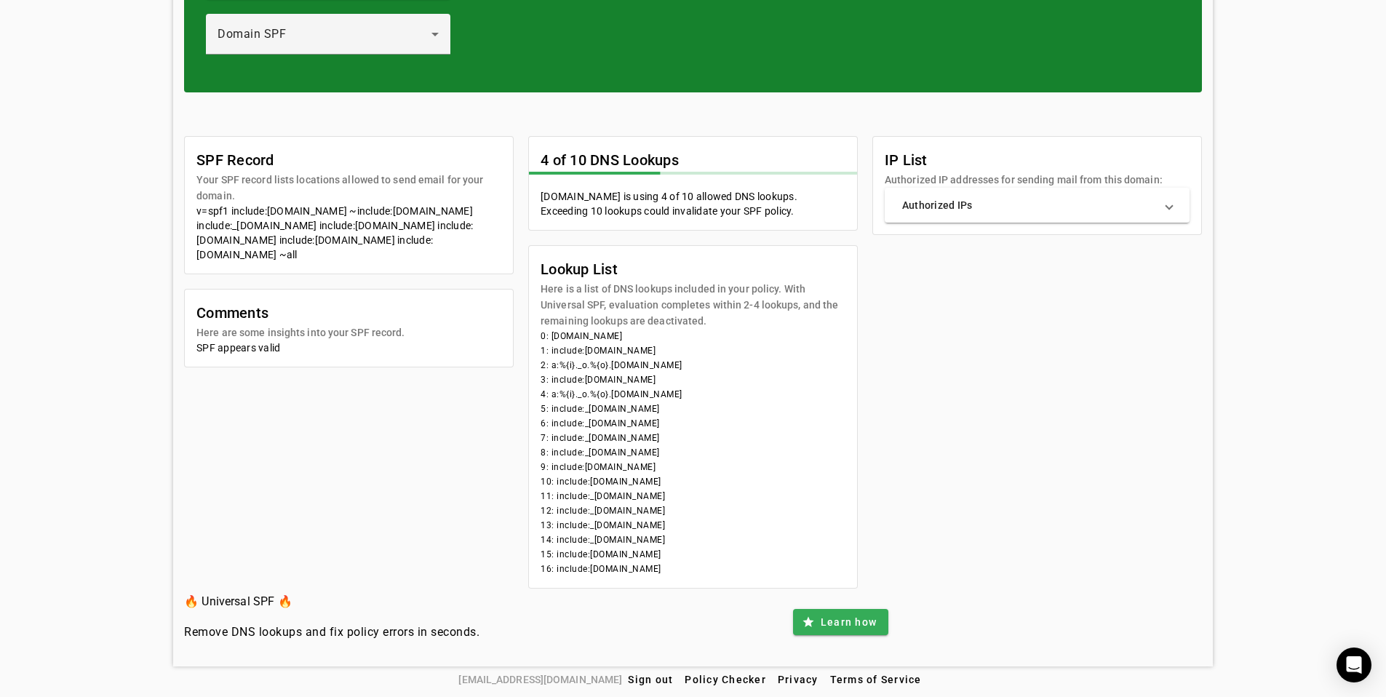
click at [570, 396] on li "4: a:%{i}._o.%{o}.z.0.universalspf.org" at bounding box center [692, 394] width 305 height 15
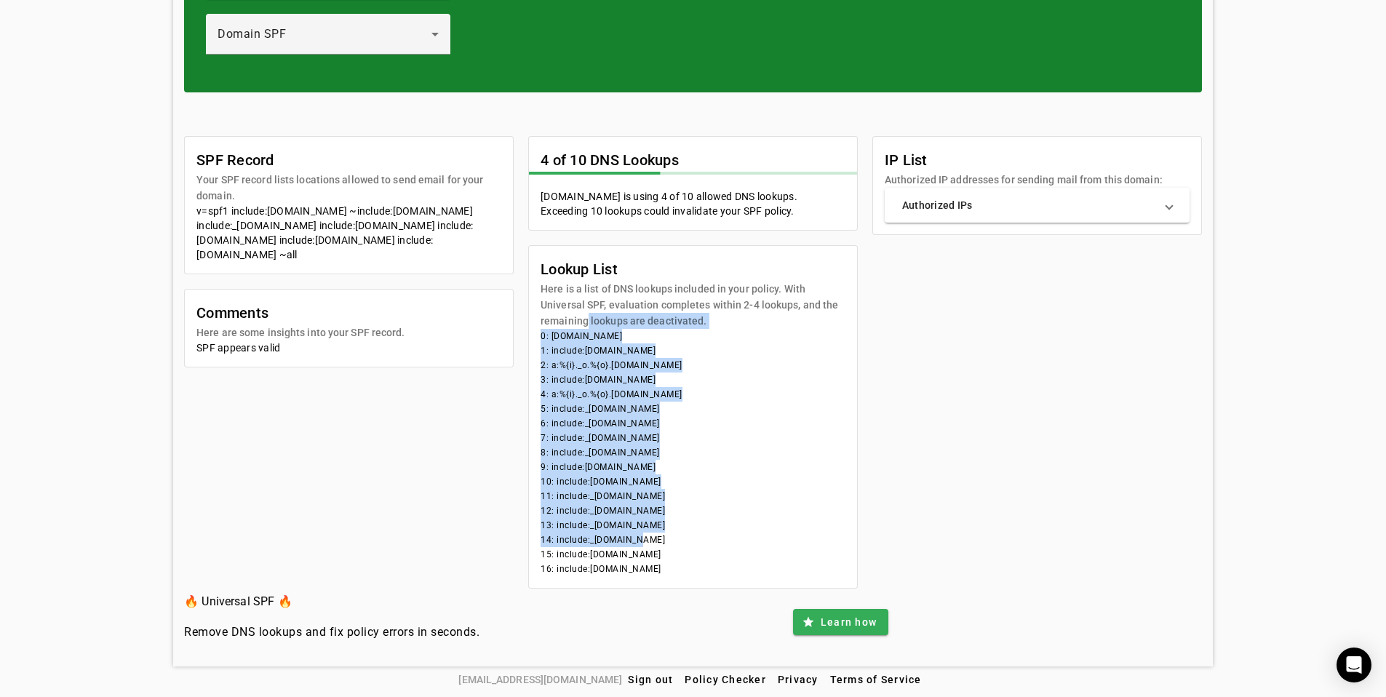
drag, startPoint x: 581, startPoint y: 315, endPoint x: 631, endPoint y: 547, distance: 237.2
click at [631, 543] on mat-card "Lookup List Here is a list of DNS lookups included in your policy. With Univers…" at bounding box center [692, 416] width 329 height 343
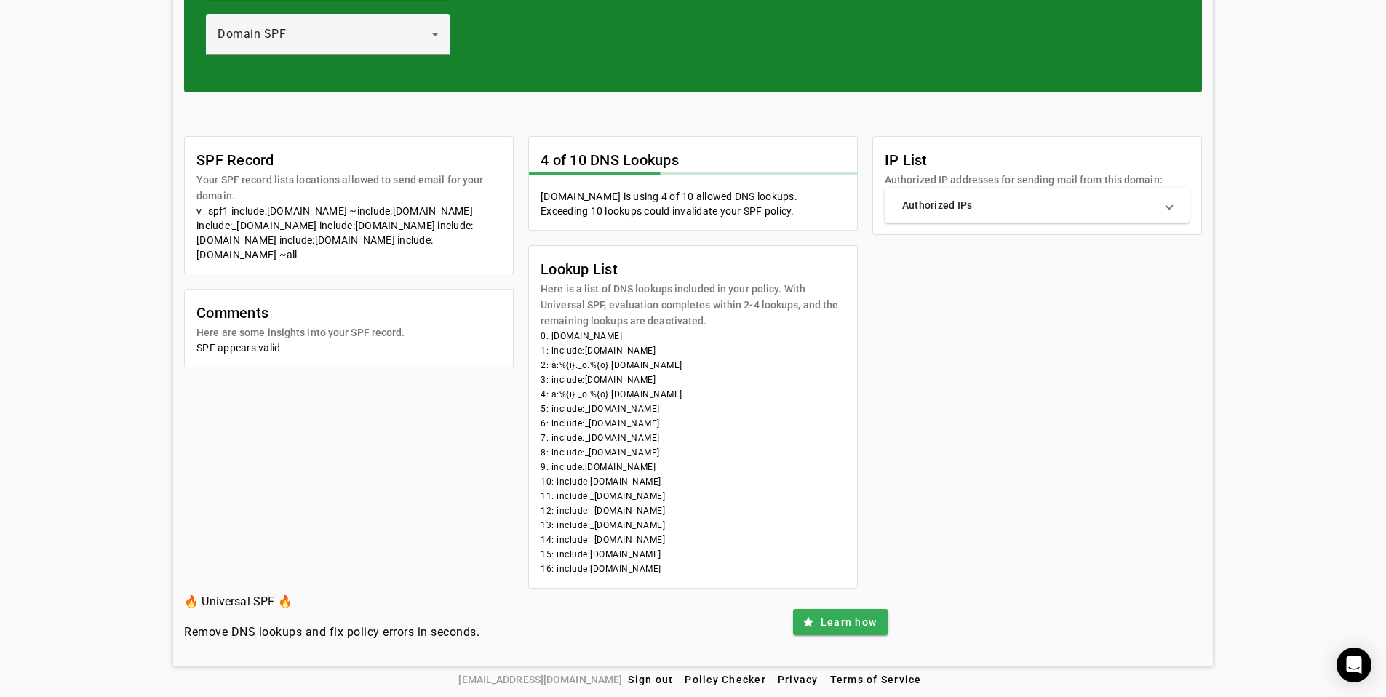
click at [631, 547] on li "15: include:spf.mandrillapp.com" at bounding box center [692, 554] width 305 height 15
click at [640, 320] on mat-card-subtitle "Here is a list of DNS lookups included in your policy. With Universal SPF, eval…" at bounding box center [692, 305] width 305 height 48
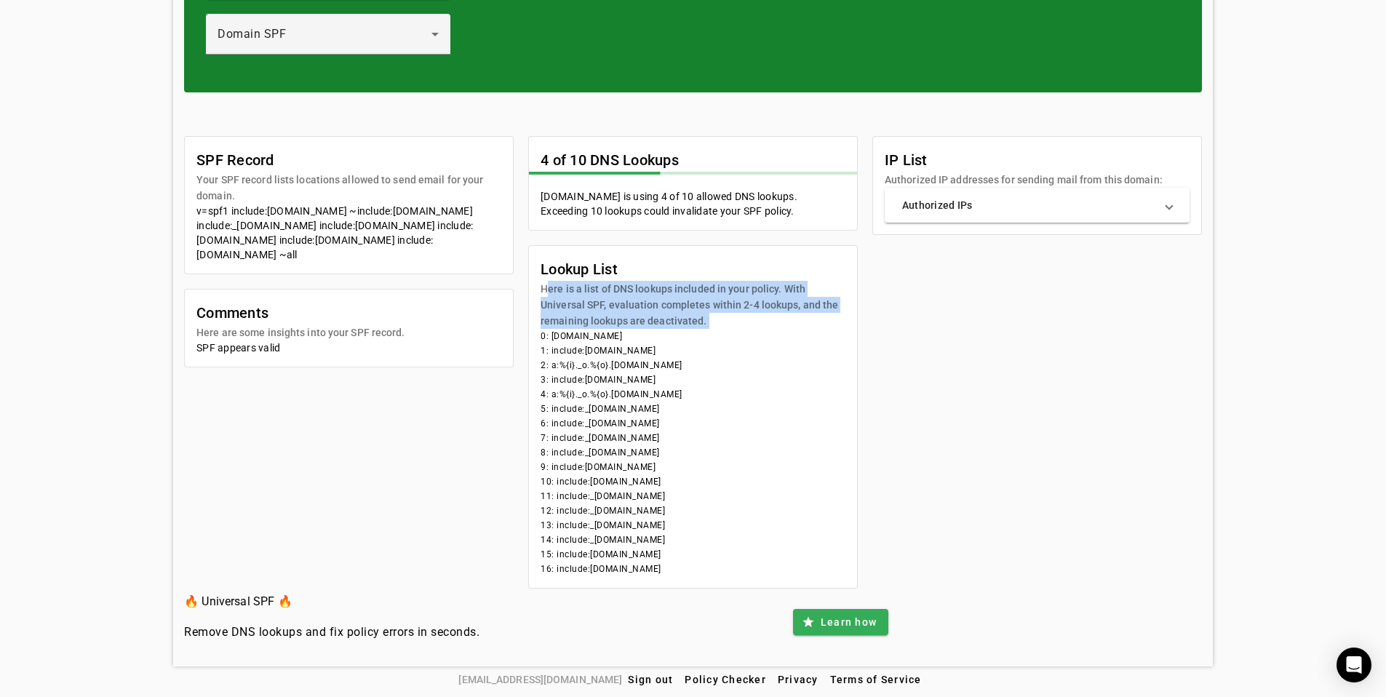
click at [640, 320] on mat-card-subtitle "Here is a list of DNS lookups included in your policy. With Universal SPF, eval…" at bounding box center [692, 305] width 305 height 48
click at [635, 310] on mat-card-subtitle "Here is a list of DNS lookups included in your policy. With Universal SPF, eval…" at bounding box center [692, 305] width 305 height 48
drag, startPoint x: 564, startPoint y: 288, endPoint x: 678, endPoint y: 318, distance: 118.0
click at [677, 318] on mat-card-subtitle "Here is a list of DNS lookups included in your policy. With Universal SPF, eval…" at bounding box center [692, 305] width 305 height 48
click at [678, 318] on mat-card-subtitle "Here is a list of DNS lookups included in your policy. With Universal SPF, eval…" at bounding box center [692, 305] width 305 height 48
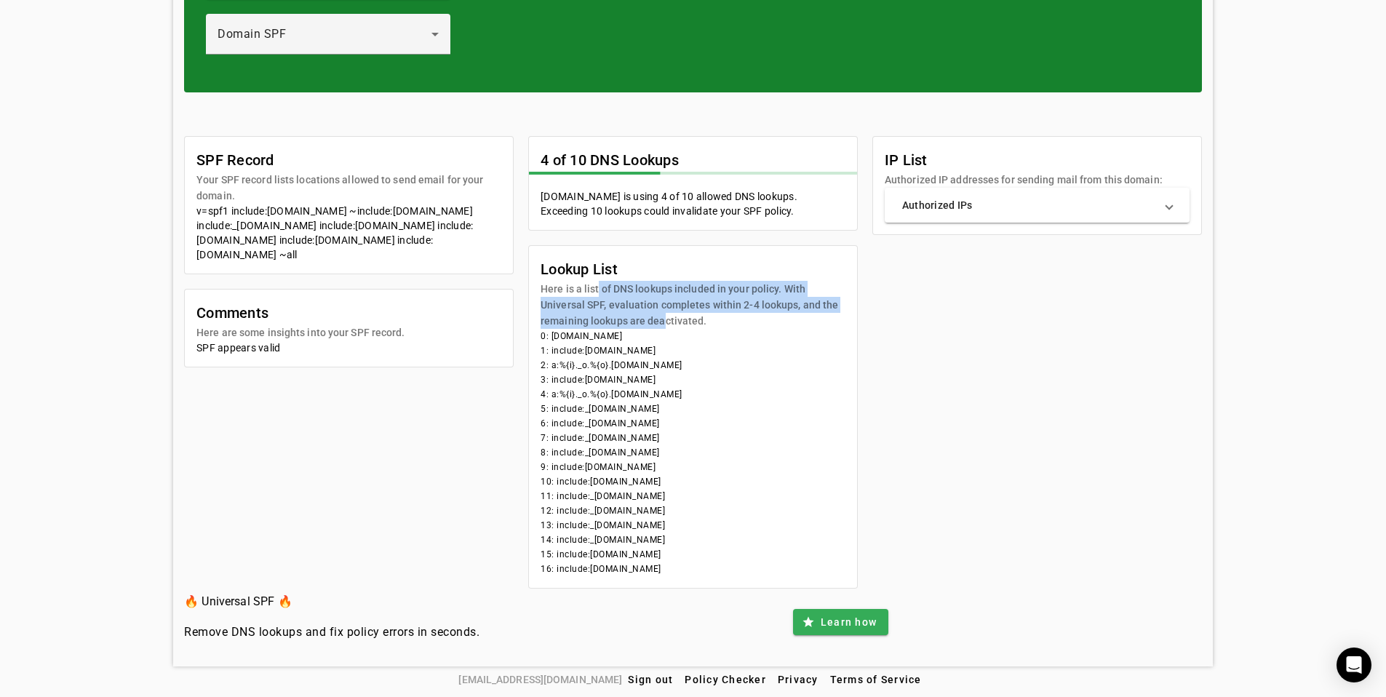
drag, startPoint x: 591, startPoint y: 290, endPoint x: 664, endPoint y: 318, distance: 78.5
click at [663, 318] on mat-card-subtitle "Here is a list of DNS lookups included in your policy. With Universal SPF, eval…" at bounding box center [692, 305] width 305 height 48
click at [664, 318] on mat-card-subtitle "Here is a list of DNS lookups included in your policy. With Universal SPF, eval…" at bounding box center [692, 305] width 305 height 48
drag, startPoint x: 660, startPoint y: 324, endPoint x: 590, endPoint y: 287, distance: 79.7
click at [593, 289] on mat-card-subtitle "Here is a list of DNS lookups included in your policy. With Universal SPF, eval…" at bounding box center [692, 305] width 305 height 48
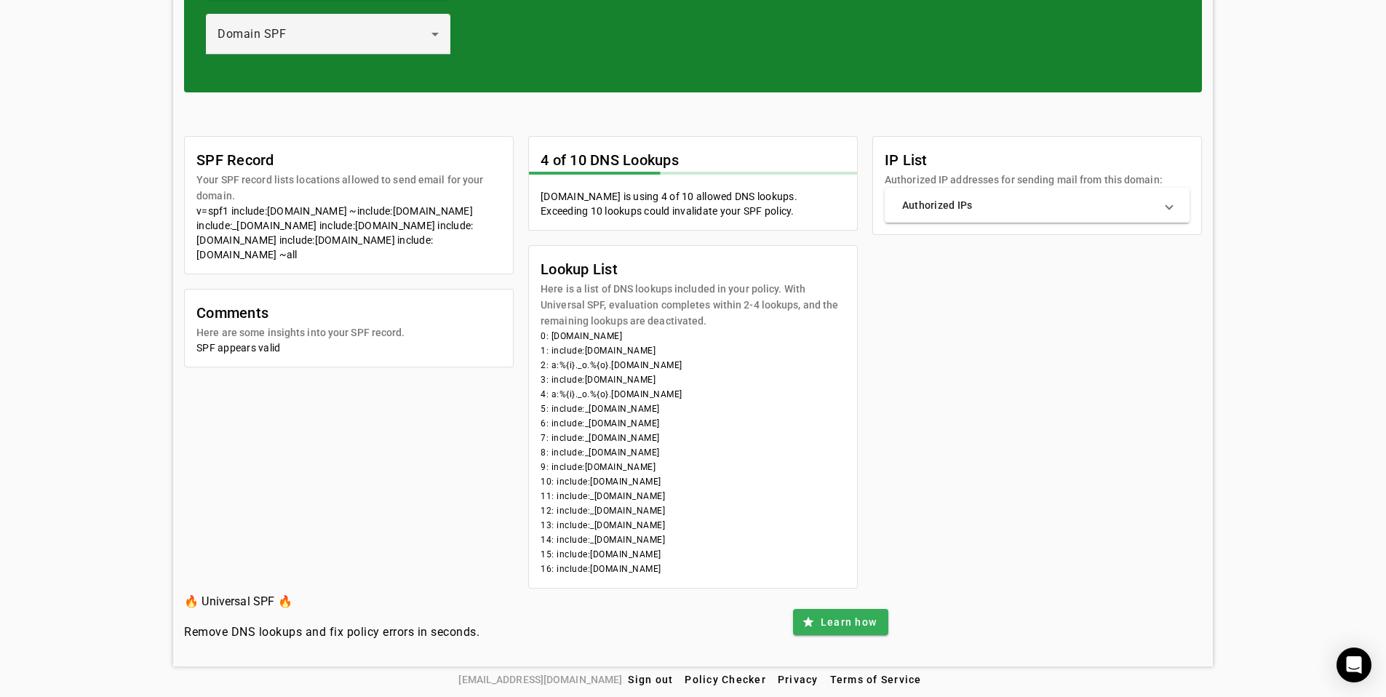
click at [590, 287] on mat-card-subtitle "Here is a list of DNS lookups included in your policy. With Universal SPF, eval…" at bounding box center [692, 305] width 305 height 48
drag, startPoint x: 589, startPoint y: 287, endPoint x: 674, endPoint y: 313, distance: 89.3
click at [673, 313] on mat-card-subtitle "Here is a list of DNS lookups included in your policy. With Universal SPF, eval…" at bounding box center [692, 305] width 305 height 48
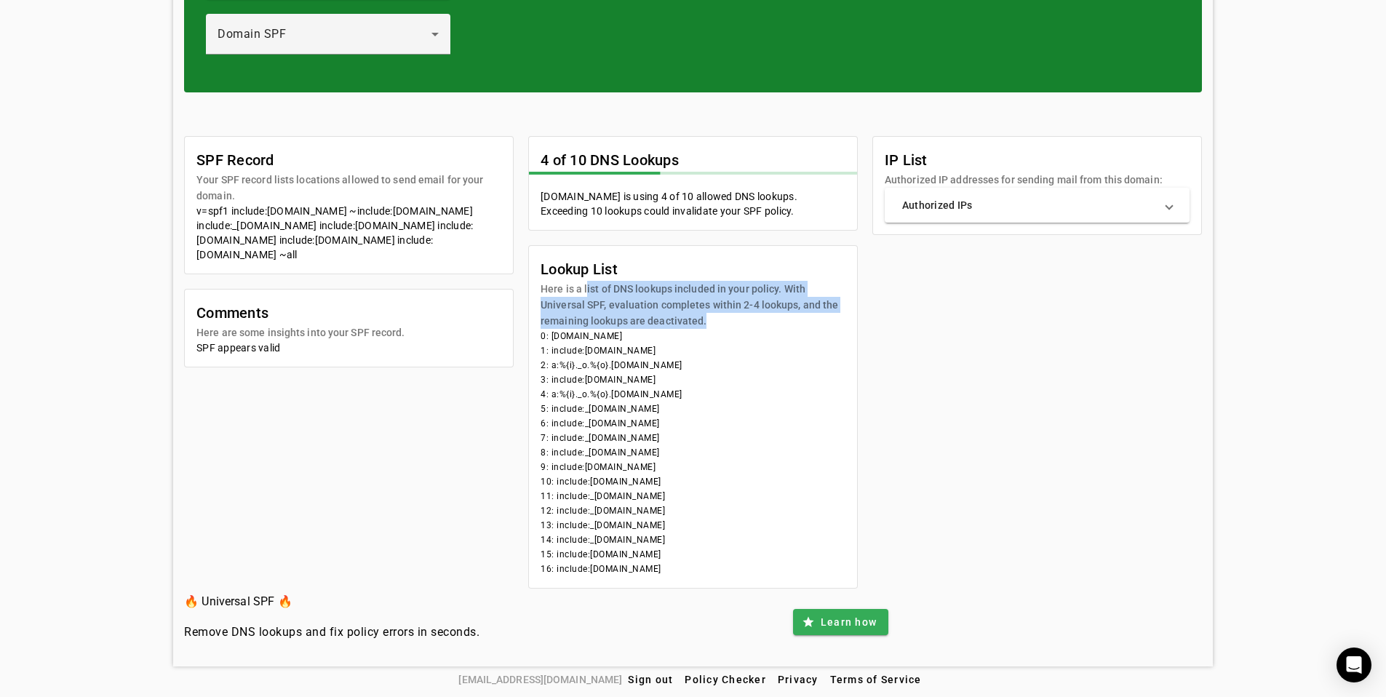
click at [674, 313] on mat-card-subtitle "Here is a list of DNS lookups included in your policy. With Universal SPF, eval…" at bounding box center [692, 305] width 305 height 48
drag, startPoint x: 663, startPoint y: 318, endPoint x: 569, endPoint y: 292, distance: 96.5
click at [569, 292] on mat-card-subtitle "Here is a list of DNS lookups included in your policy. With Universal SPF, eval…" at bounding box center [692, 305] width 305 height 48
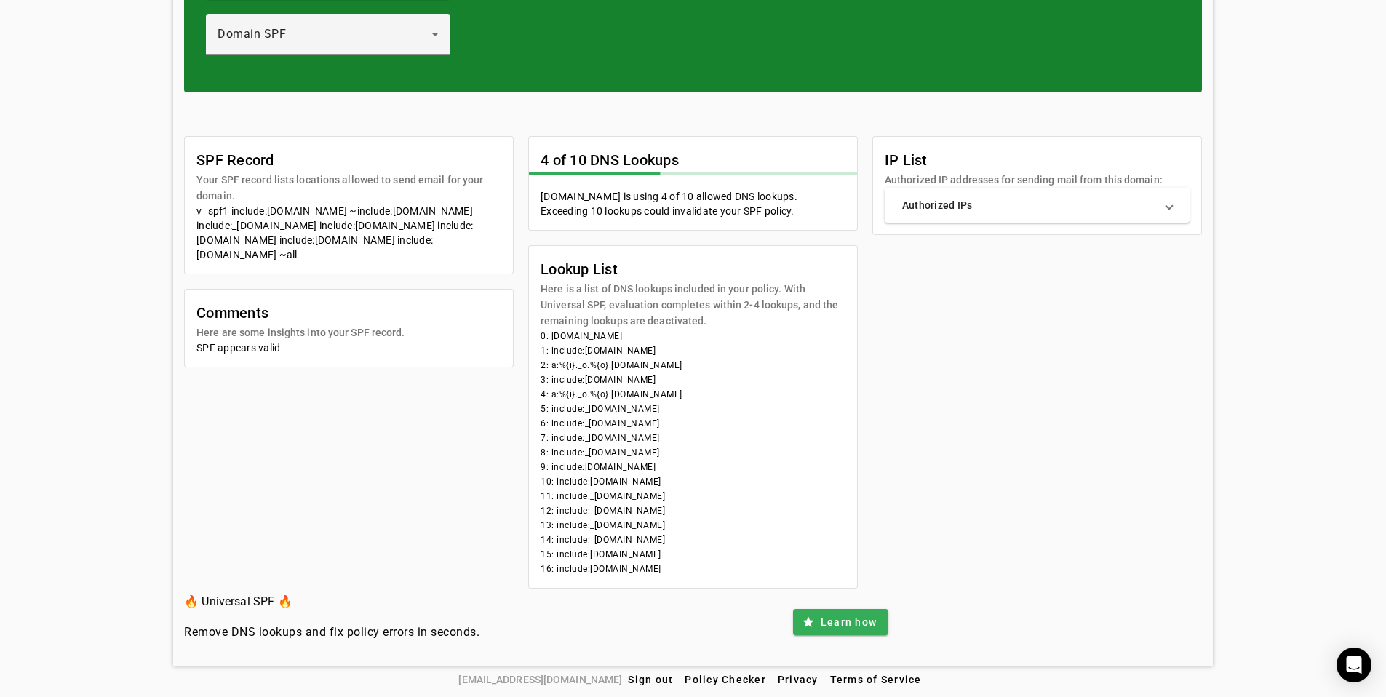
click at [569, 292] on mat-card-subtitle "Here is a list of DNS lookups included in your policy. With Universal SPF, eval…" at bounding box center [692, 305] width 305 height 48
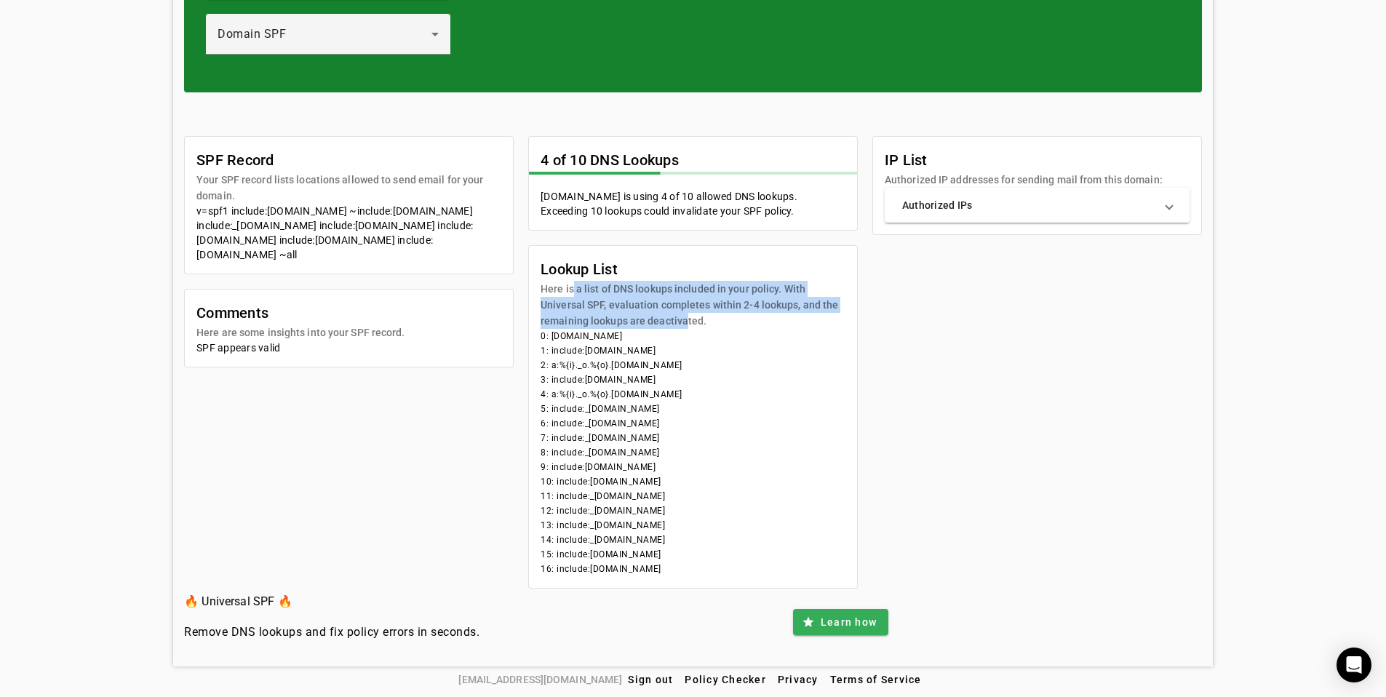
drag, startPoint x: 566, startPoint y: 291, endPoint x: 679, endPoint y: 326, distance: 118.7
click at [679, 326] on mat-card-subtitle "Here is a list of DNS lookups included in your policy. With Universal SPF, eval…" at bounding box center [692, 305] width 305 height 48
drag, startPoint x: 687, startPoint y: 324, endPoint x: 570, endPoint y: 299, distance: 119.0
click at [570, 299] on mat-card-subtitle "Here is a list of DNS lookups included in your policy. With Universal SPF, eval…" at bounding box center [692, 305] width 305 height 48
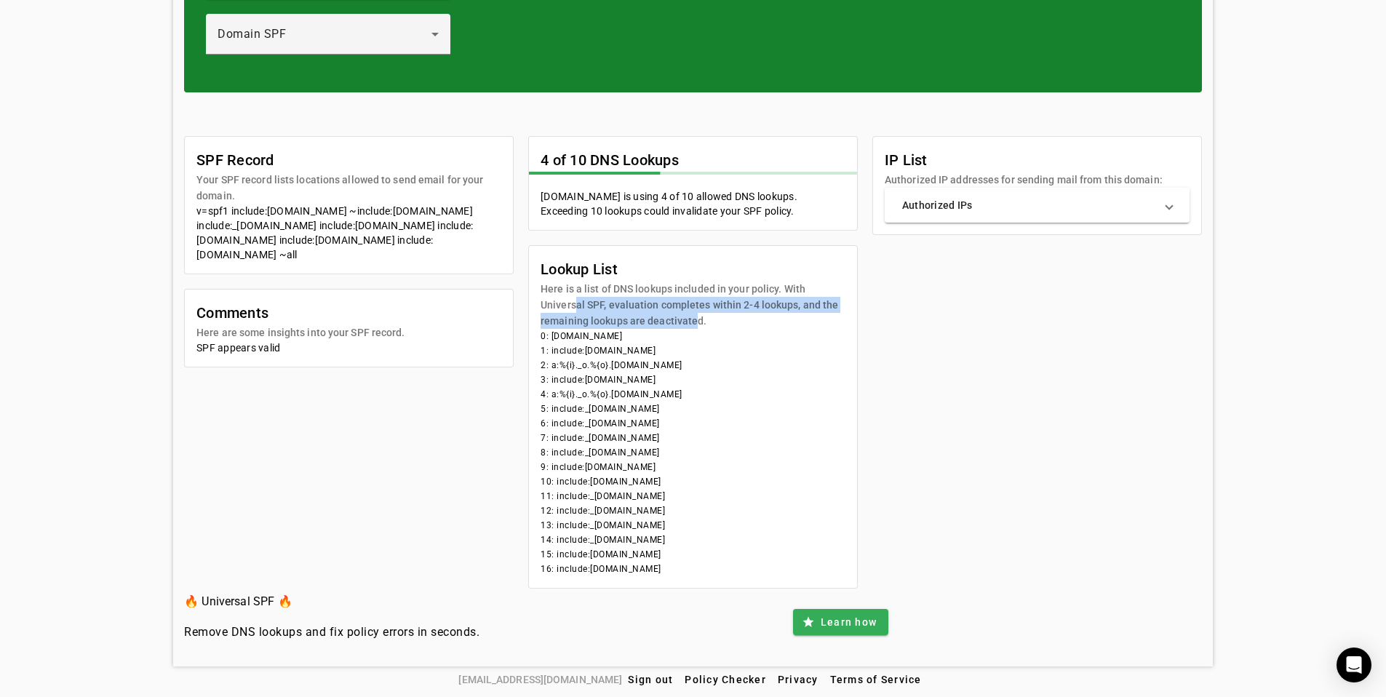
click at [570, 299] on mat-card-subtitle "Here is a list of DNS lookups included in your policy. With Universal SPF, eval…" at bounding box center [692, 305] width 305 height 48
drag, startPoint x: 567, startPoint y: 290, endPoint x: 681, endPoint y: 324, distance: 119.2
click at [680, 324] on mat-card-subtitle "Here is a list of DNS lookups included in your policy. With Universal SPF, eval…" at bounding box center [692, 305] width 305 height 48
click at [681, 324] on mat-card-subtitle "Here is a list of DNS lookups included in your policy. With Universal SPF, eval…" at bounding box center [692, 305] width 305 height 48
drag, startPoint x: 679, startPoint y: 323, endPoint x: 549, endPoint y: 302, distance: 131.2
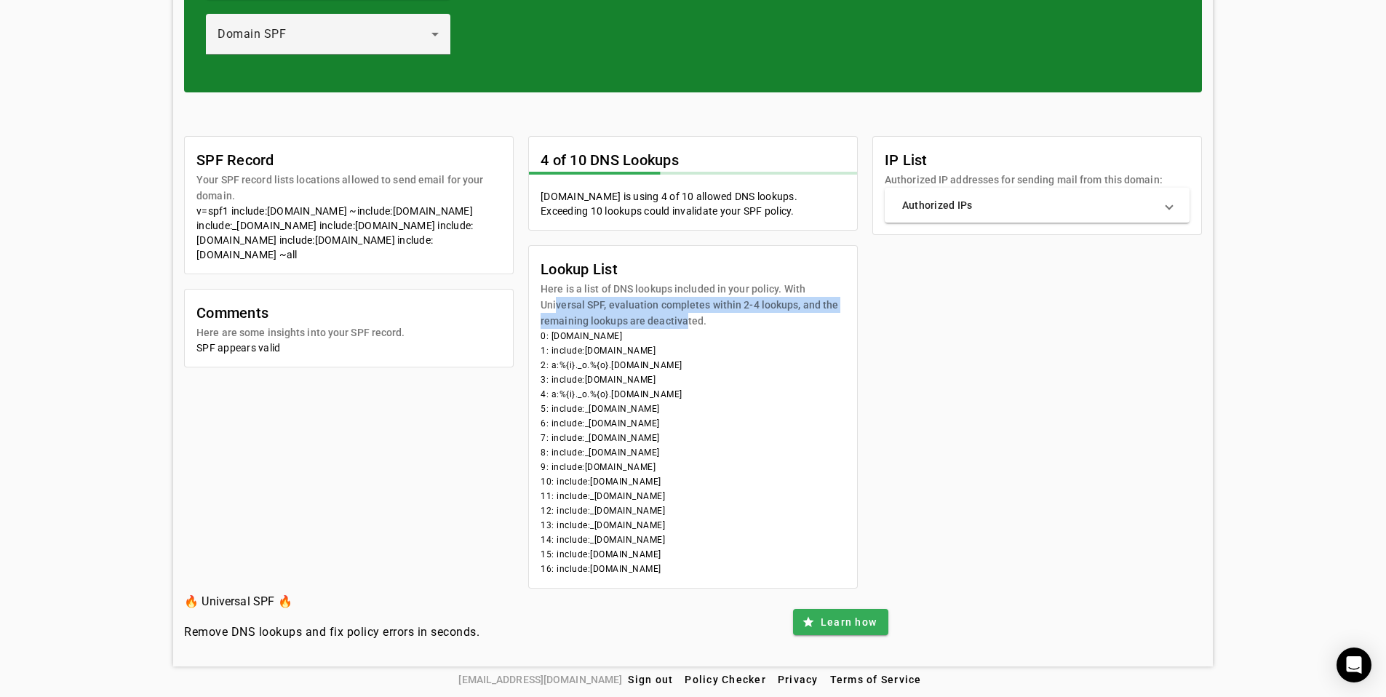
click at [549, 302] on mat-card-subtitle "Here is a list of DNS lookups included in your policy. With Universal SPF, eval…" at bounding box center [692, 305] width 305 height 48
drag, startPoint x: 569, startPoint y: 288, endPoint x: 661, endPoint y: 309, distance: 94.0
click at [661, 309] on mat-card-subtitle "Here is a list of DNS lookups included in your policy. With Universal SPF, eval…" at bounding box center [692, 305] width 305 height 48
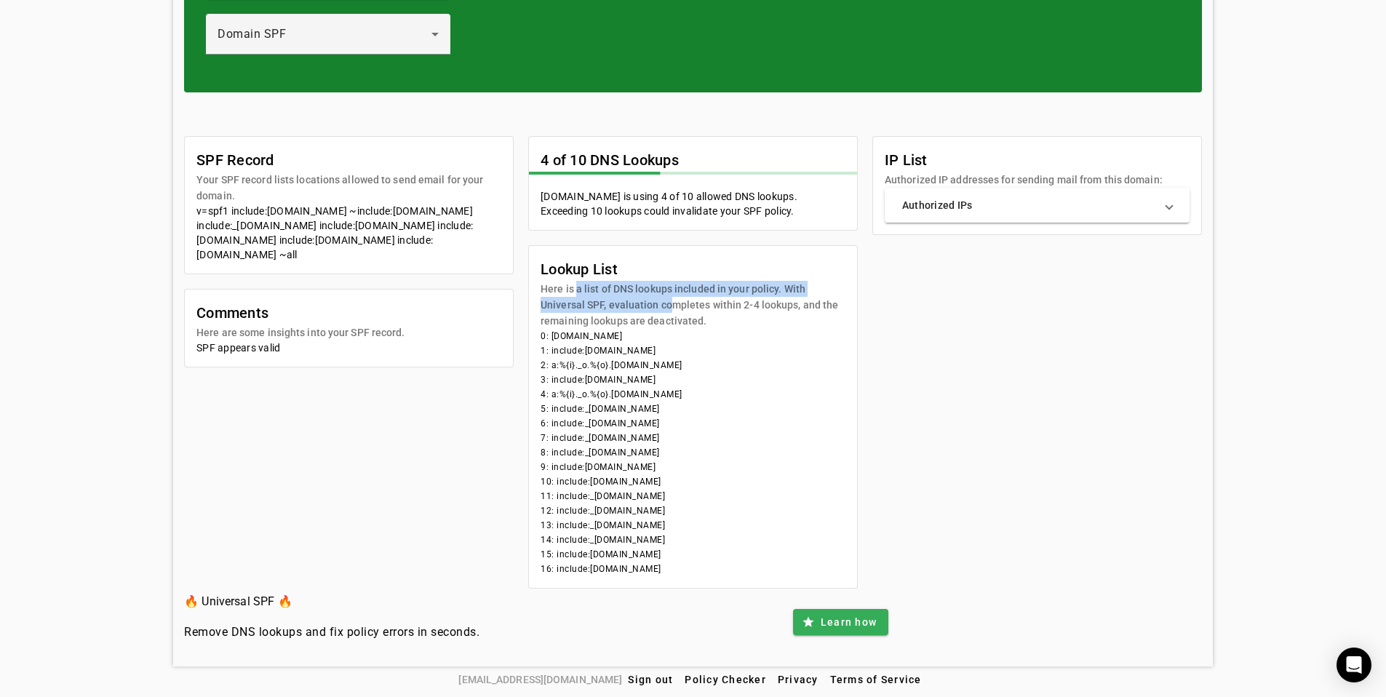
drag, startPoint x: 684, startPoint y: 555, endPoint x: 590, endPoint y: 560, distance: 94.0
click at [590, 560] on li "15: include:spf.mandrillapp.com" at bounding box center [692, 554] width 305 height 15
copy li "spf.mandrillapp.com"
click at [674, 464] on li "9: include:servers.mcsv.net" at bounding box center [692, 467] width 305 height 15
drag, startPoint x: 692, startPoint y: 561, endPoint x: 658, endPoint y: 290, distance: 273.3
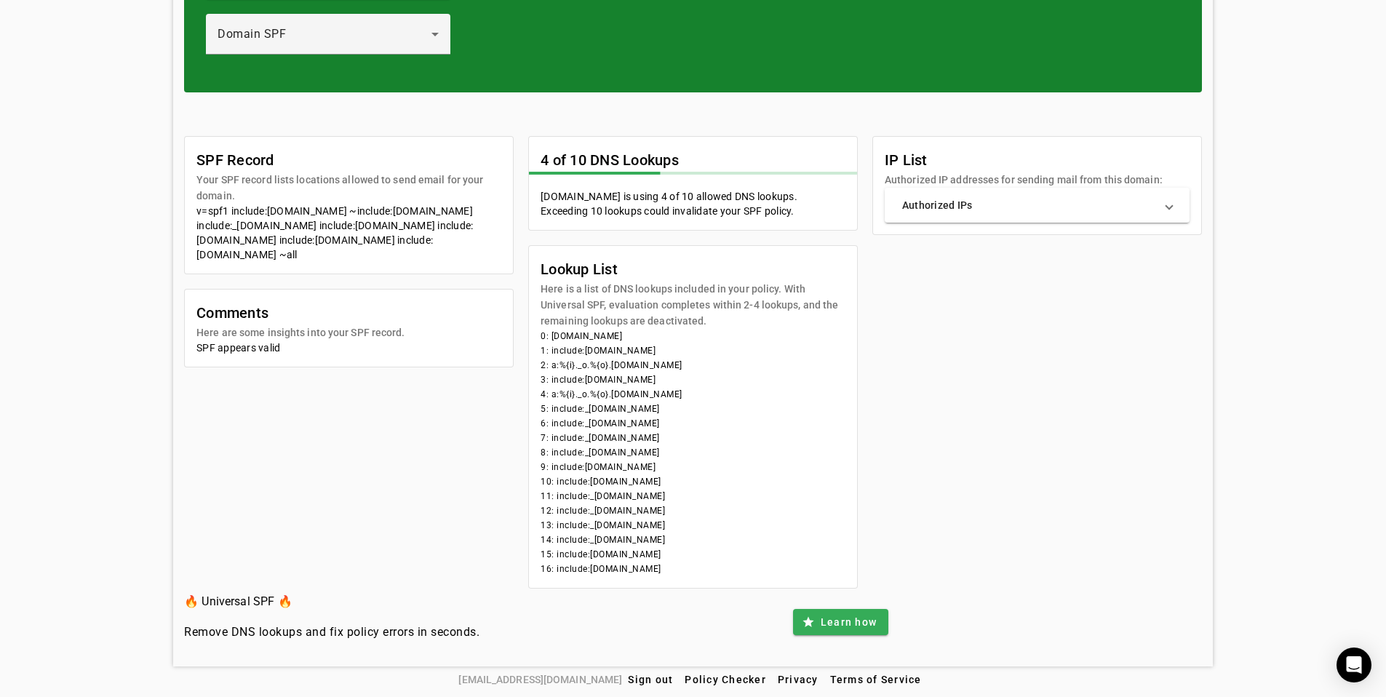
click at [573, 225] on div "4 of 10 DNS Lookups creativefabrica.com is using 4 of 10 allowed DNS lookups. E…" at bounding box center [692, 362] width 329 height 452
click at [791, 416] on li "6: include:_netblocks.google.com" at bounding box center [692, 423] width 305 height 15
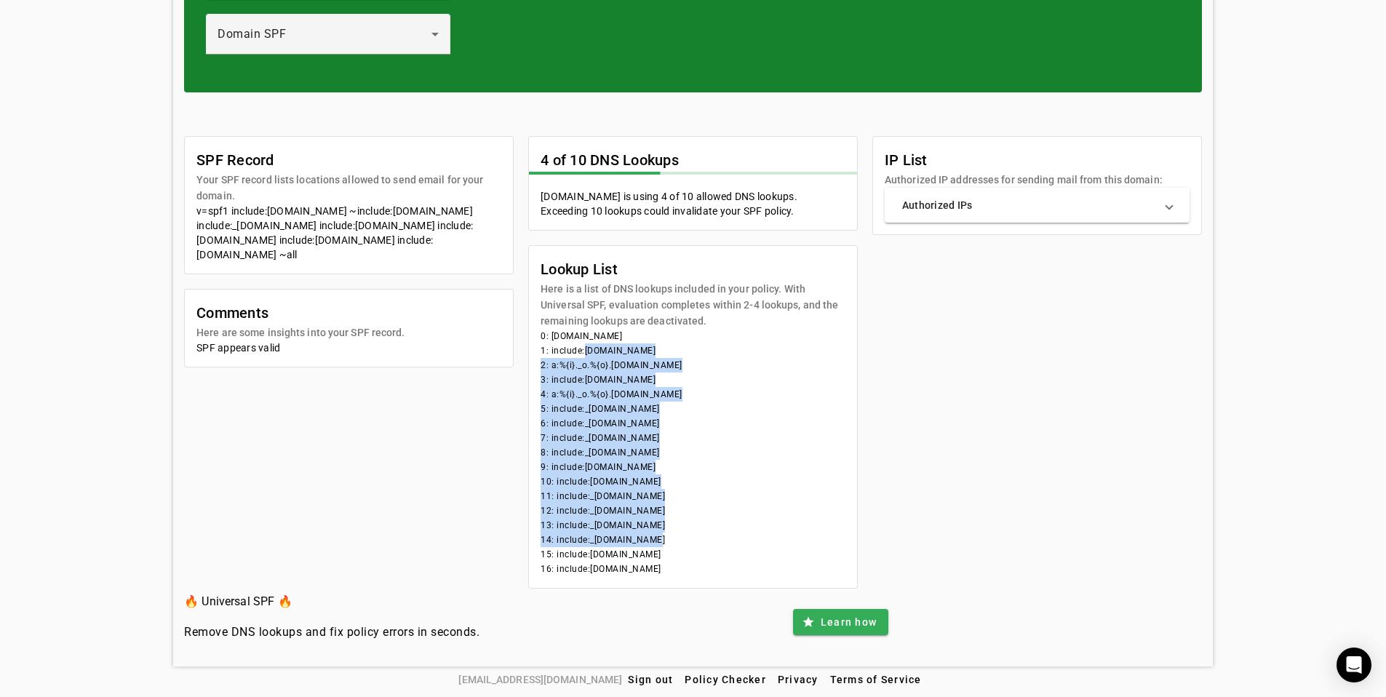
drag, startPoint x: 578, startPoint y: 355, endPoint x: 655, endPoint y: 576, distance: 233.9
click at [651, 568] on mat-card-content "0: creativefabrica.com 1: include:universalspf.org 2: a:%{i}._o.%{o}.y.0.univer…" at bounding box center [693, 458] width 328 height 259
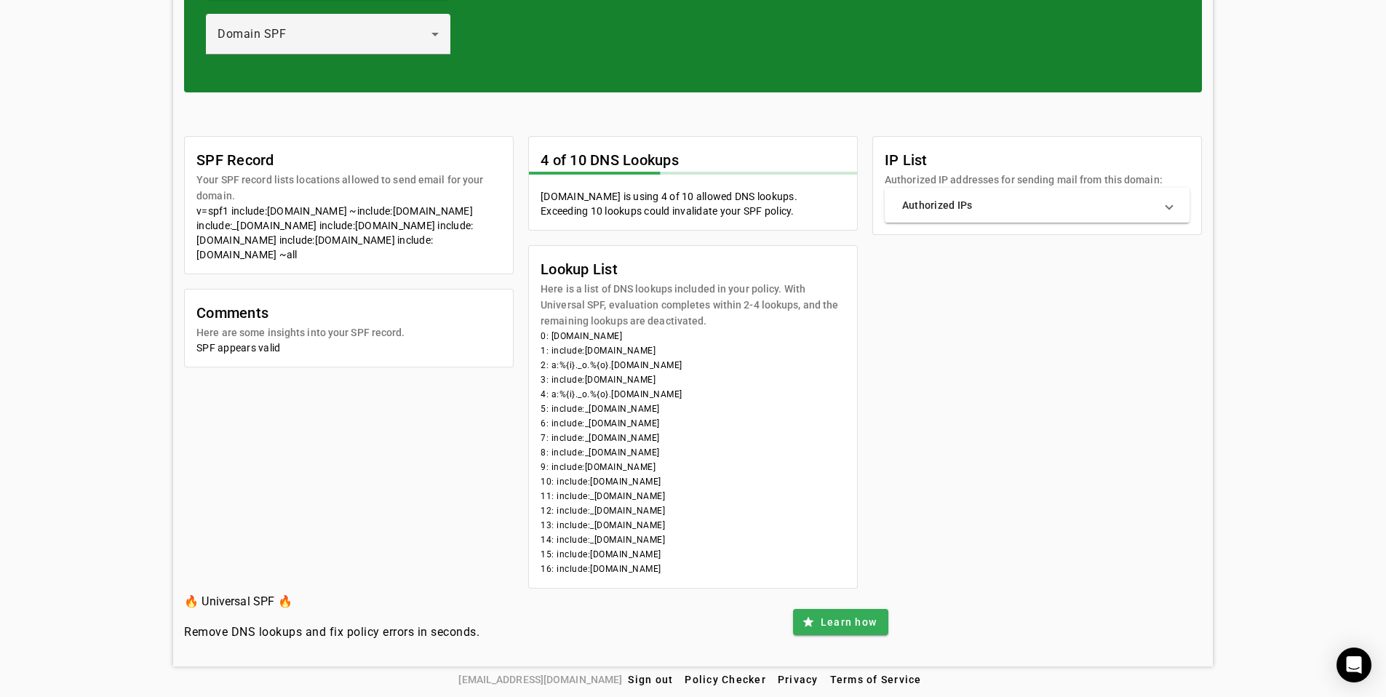
click at [655, 576] on mat-card-content "0: creativefabrica.com 1: include:universalspf.org 2: a:%{i}._o.%{o}.y.0.univer…" at bounding box center [693, 458] width 328 height 259
drag, startPoint x: 698, startPoint y: 583, endPoint x: 540, endPoint y: 340, distance: 290.1
click at [540, 340] on mat-card-content "0: creativefabrica.com 1: include:universalspf.org 2: a:%{i}._o.%{o}.y.0.univer…" at bounding box center [693, 458] width 328 height 259
click at [540, 340] on li "0: creativefabrica.com" at bounding box center [692, 336] width 305 height 15
drag, startPoint x: 539, startPoint y: 336, endPoint x: 713, endPoint y: 557, distance: 281.7
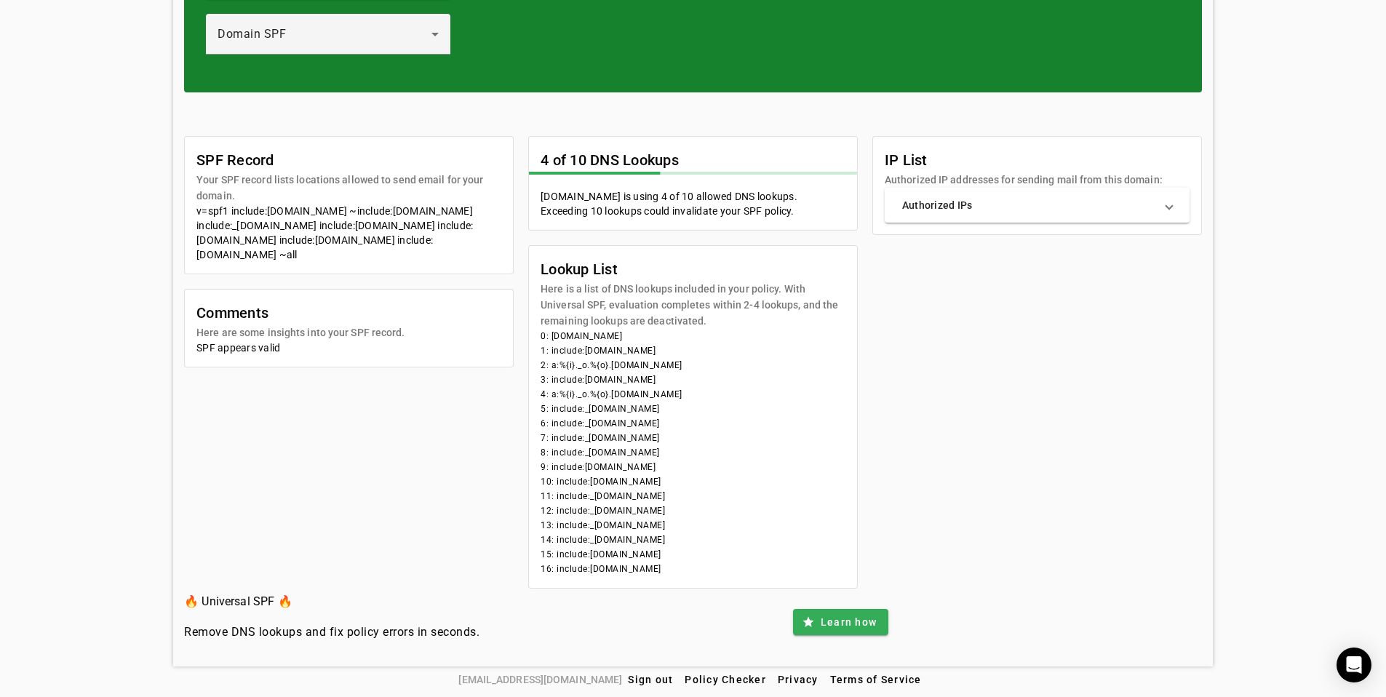
click at [713, 557] on mat-card-content "0: creativefabrica.com 1: include:universalspf.org 2: a:%{i}._o.%{o}.y.0.univer…" at bounding box center [693, 458] width 328 height 259
click at [713, 557] on li "15: include:spf.mandrillapp.com" at bounding box center [692, 554] width 305 height 15
drag, startPoint x: 708, startPoint y: 578, endPoint x: 646, endPoint y: 529, distance: 78.7
click at [646, 529] on mat-card-content "0: creativefabrica.com 1: include:universalspf.org 2: a:%{i}._o.%{o}.y.0.univer…" at bounding box center [693, 458] width 328 height 259
click at [675, 548] on li "15: include:spf.mandrillapp.com" at bounding box center [692, 554] width 305 height 15
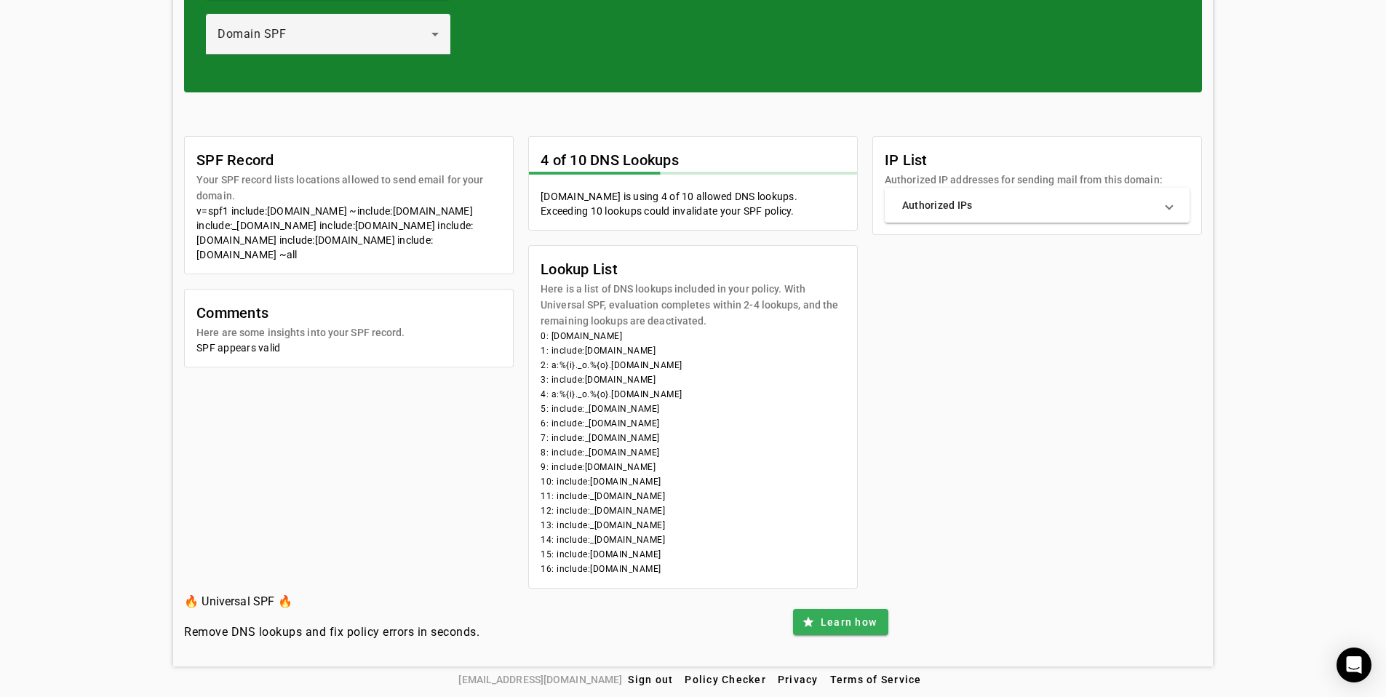
drag, startPoint x: 682, startPoint y: 553, endPoint x: 555, endPoint y: 554, distance: 127.3
click at [555, 554] on li "15: include:spf.mandrillapp.com" at bounding box center [692, 554] width 305 height 15
click at [703, 512] on li "12: include:_spf1.mailgun.org" at bounding box center [692, 510] width 305 height 15
drag, startPoint x: 677, startPoint y: 557, endPoint x: 588, endPoint y: 558, distance: 89.5
click at [588, 558] on li "15: include:spf.mandrillapp.com" at bounding box center [692, 554] width 305 height 15
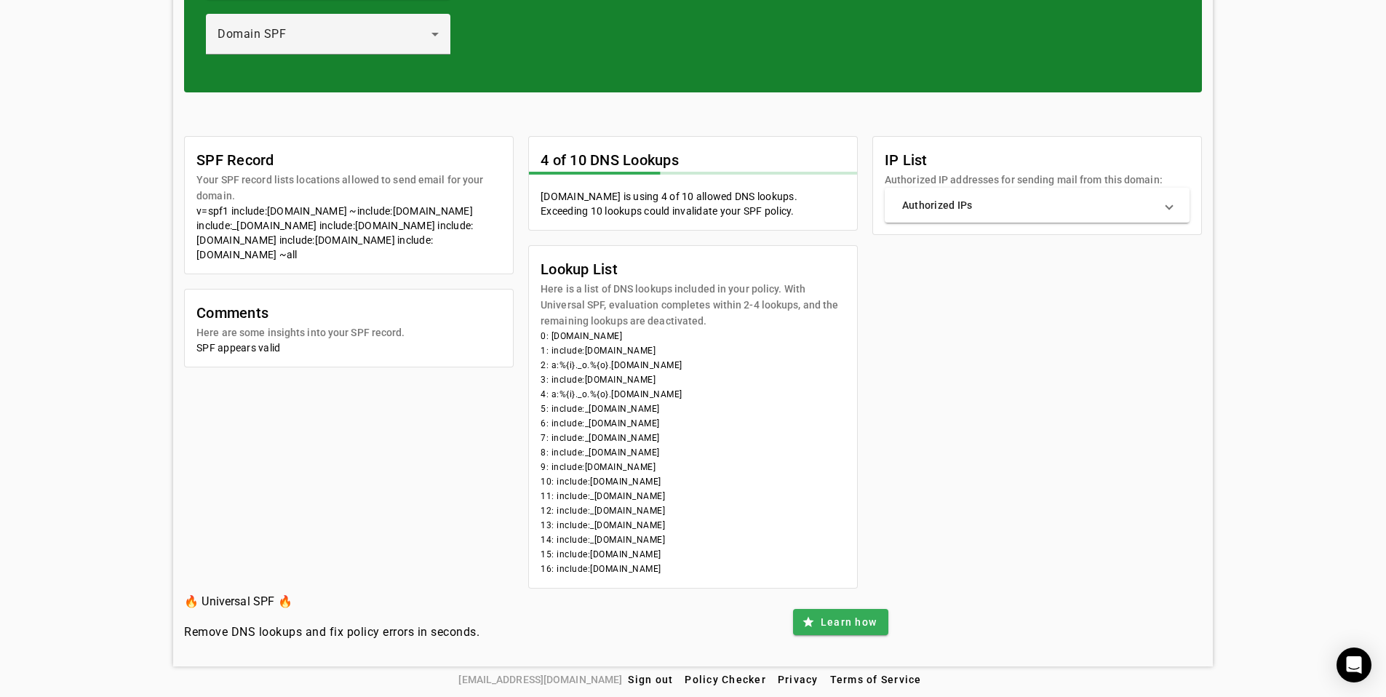
copy li "spf.mandrillapp.com"
click at [787, 479] on li "10: include:mailgun.org" at bounding box center [692, 481] width 305 height 15
drag, startPoint x: 677, startPoint y: 585, endPoint x: 659, endPoint y: 334, distance: 251.6
click at [644, 346] on mat-card-content "0: creativefabrica.com 1: include:universalspf.org 2: a:%{i}._o.%{o}.y.0.univer…" at bounding box center [693, 458] width 328 height 259
click at [688, 334] on li "0: creativefabrica.com" at bounding box center [692, 336] width 305 height 15
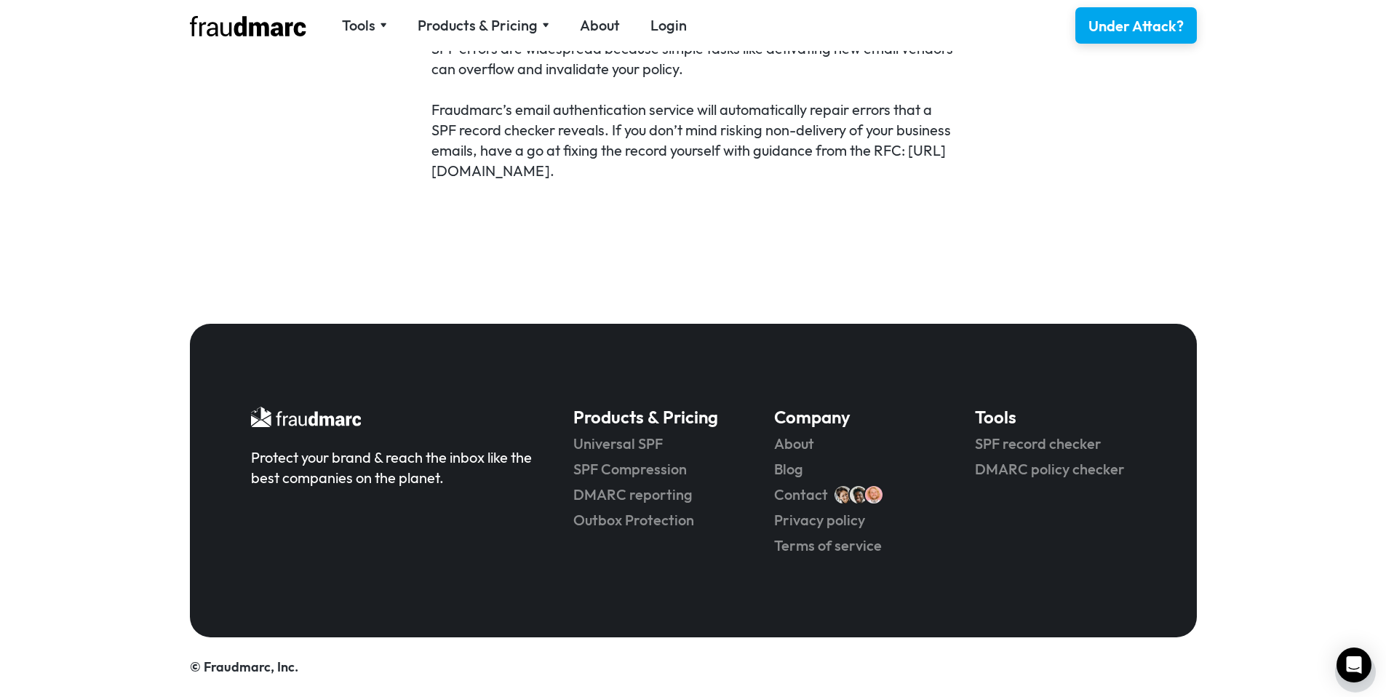
scroll to position [160, 0]
